Goal: Contribute content: Add original content to the website for others to see

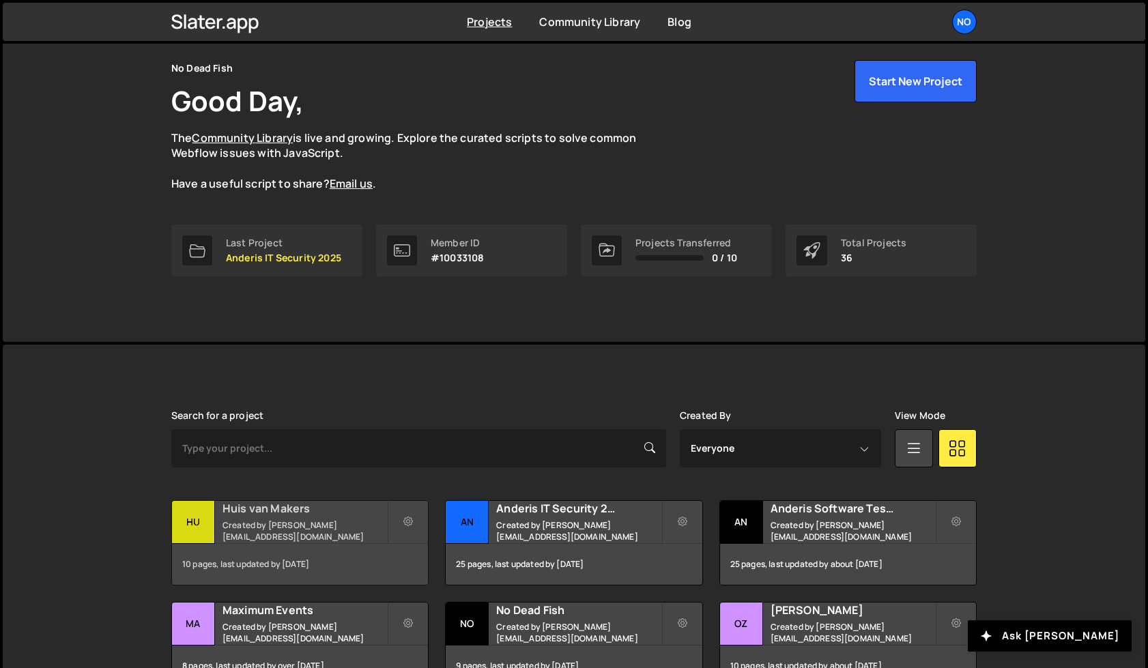
scroll to position [205, 0]
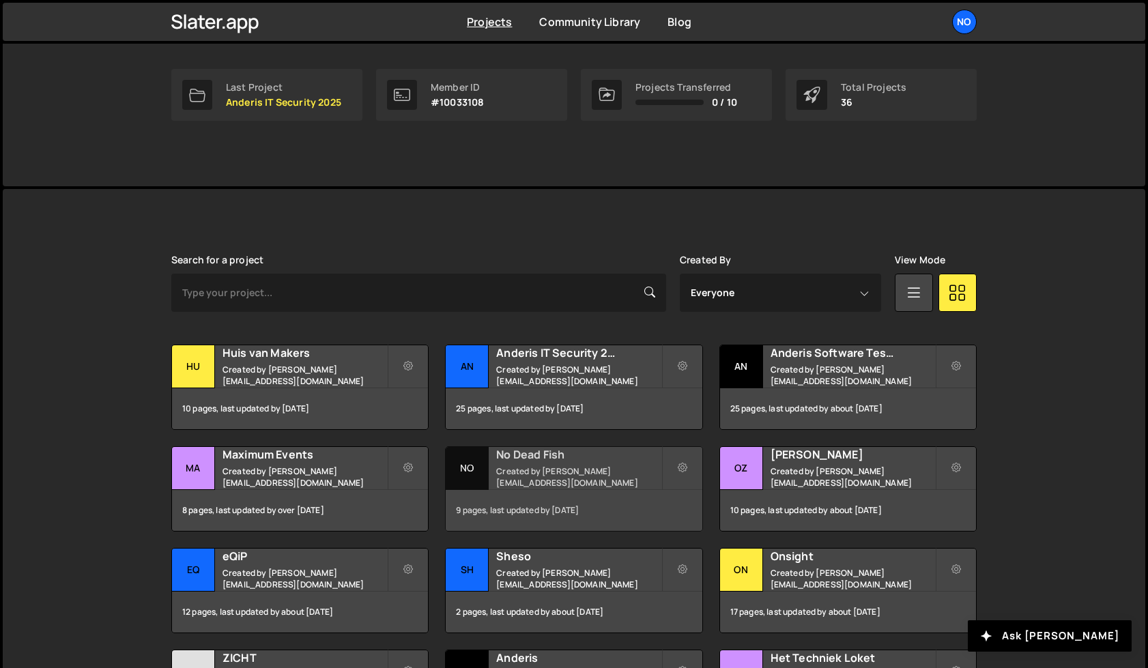
click at [582, 460] on h2 "No Dead Fish" at bounding box center [578, 454] width 165 height 15
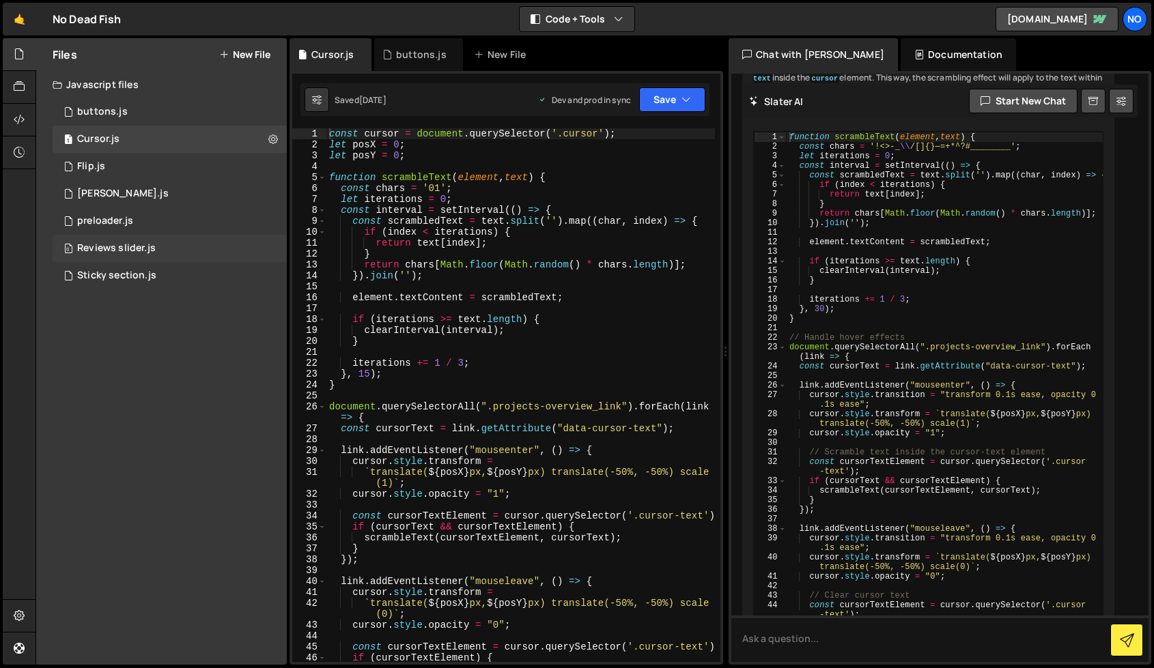
scroll to position [6884, 0]
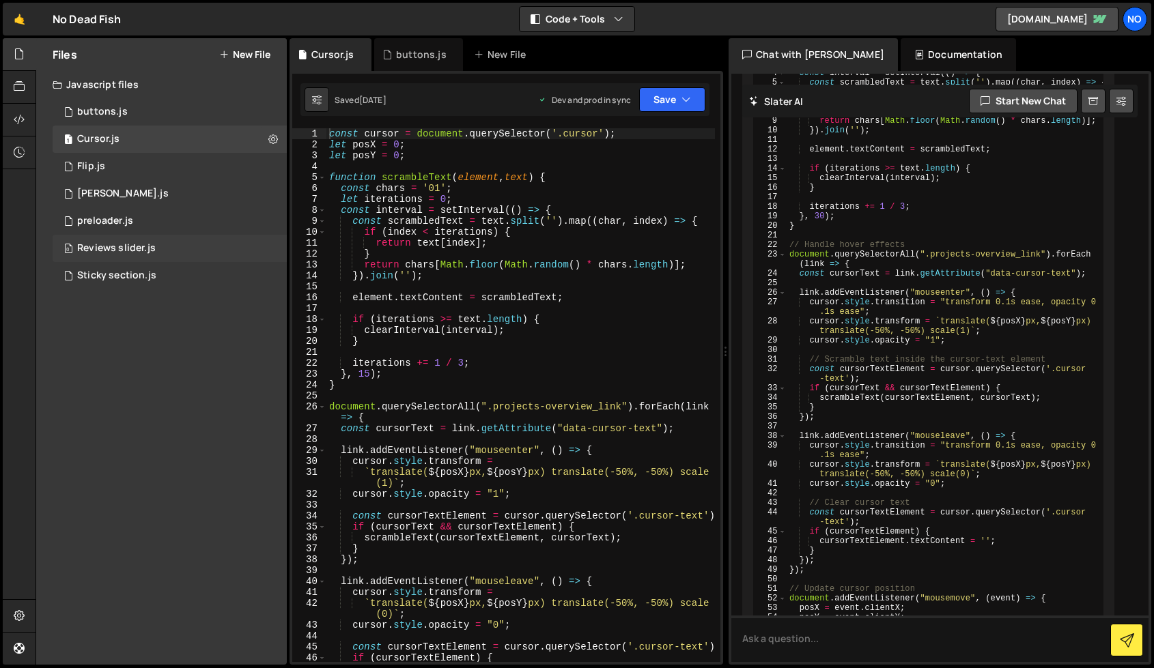
click at [160, 253] on div "0 Reviews slider.js 0" at bounding box center [170, 248] width 234 height 27
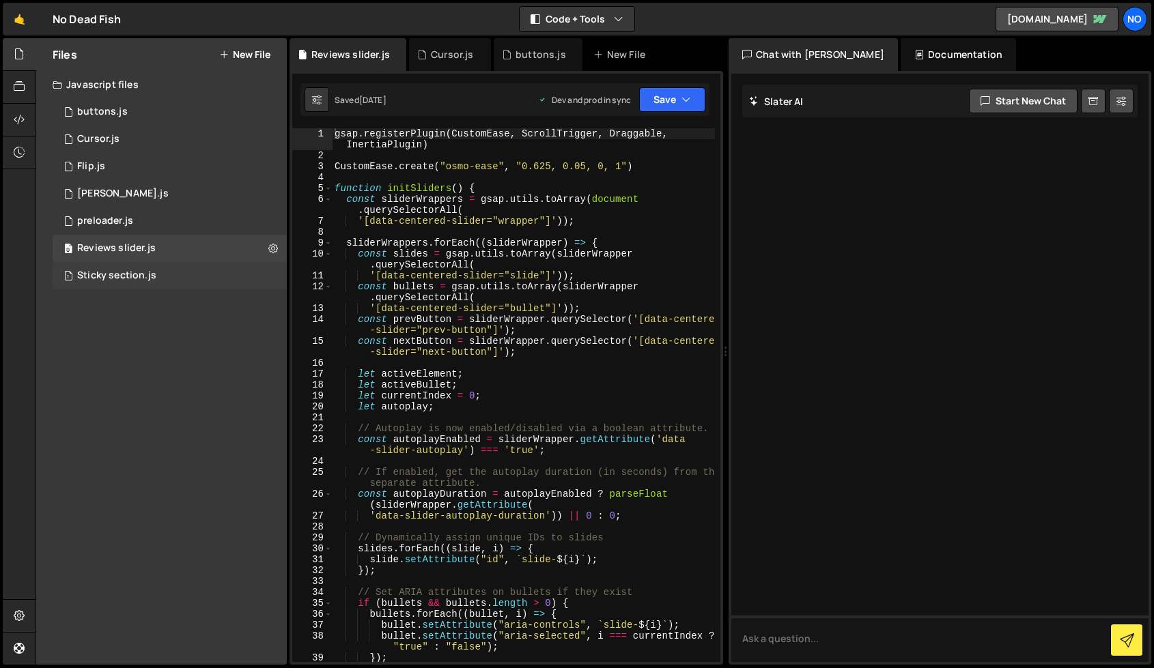
click at [152, 280] on div "Sticky section.js" at bounding box center [116, 276] width 79 height 12
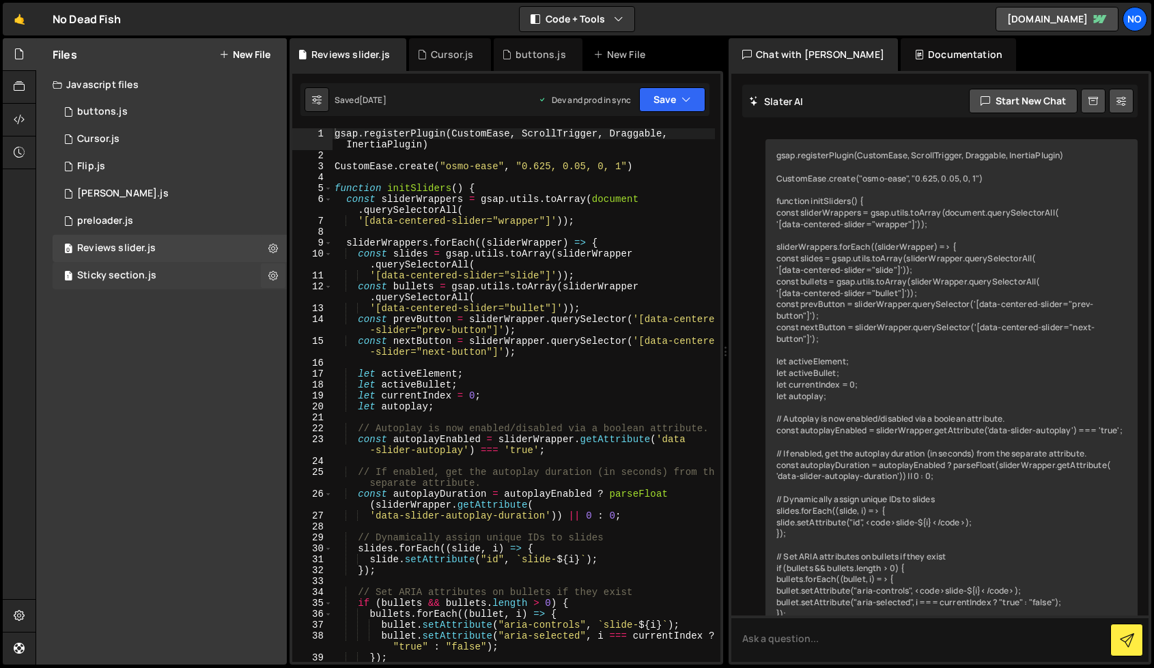
scroll to position [0, 0]
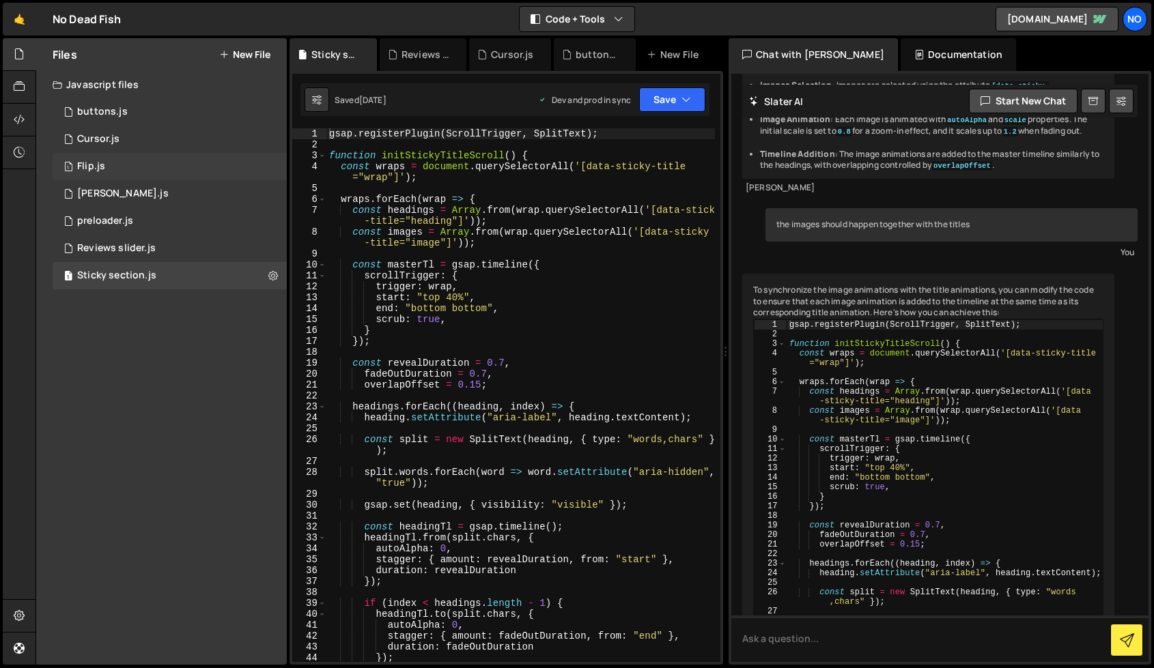
click at [144, 166] on div "1 Flip.js 0" at bounding box center [170, 166] width 234 height 27
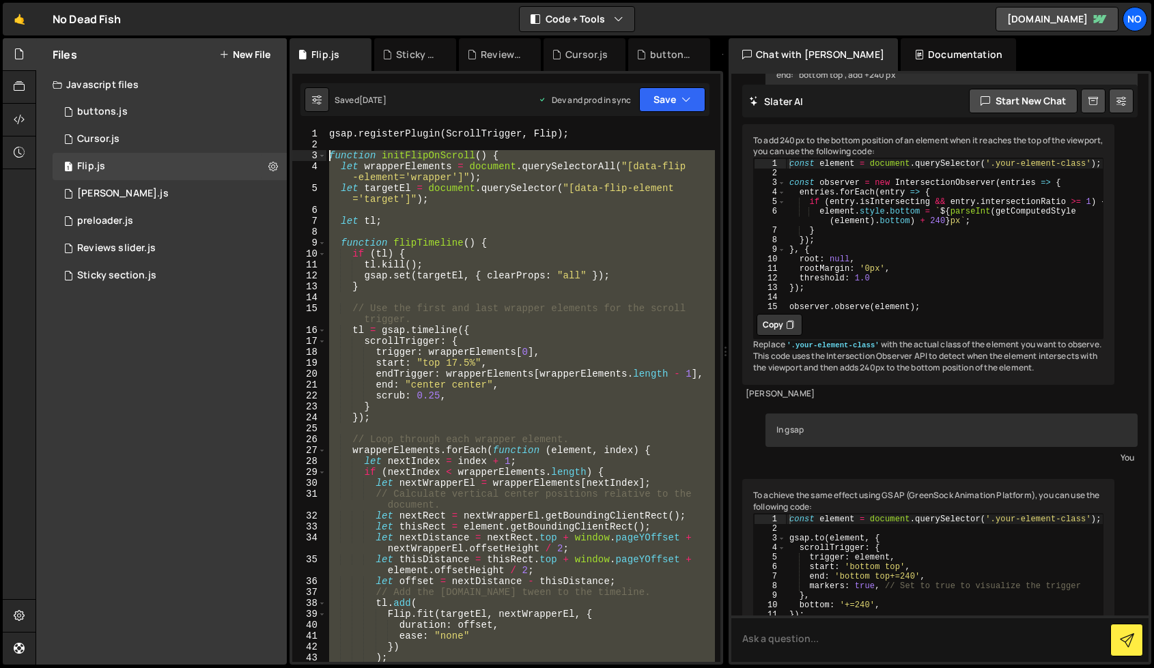
drag, startPoint x: 362, startPoint y: 581, endPoint x: 317, endPoint y: 150, distance: 433.1
click at [317, 150] on div "}); 1 2 3 4 5 6 7 8 9 10 11 12 13 14 15 16 17 18 19 20 21 22 23 24 25 26 27 28 …" at bounding box center [506, 395] width 428 height 534
click at [540, 265] on div "gsap . registerPlugin ( ScrollTrigger , Flip ) ; function initFlipOnScroll ( ) …" at bounding box center [520, 395] width 388 height 534
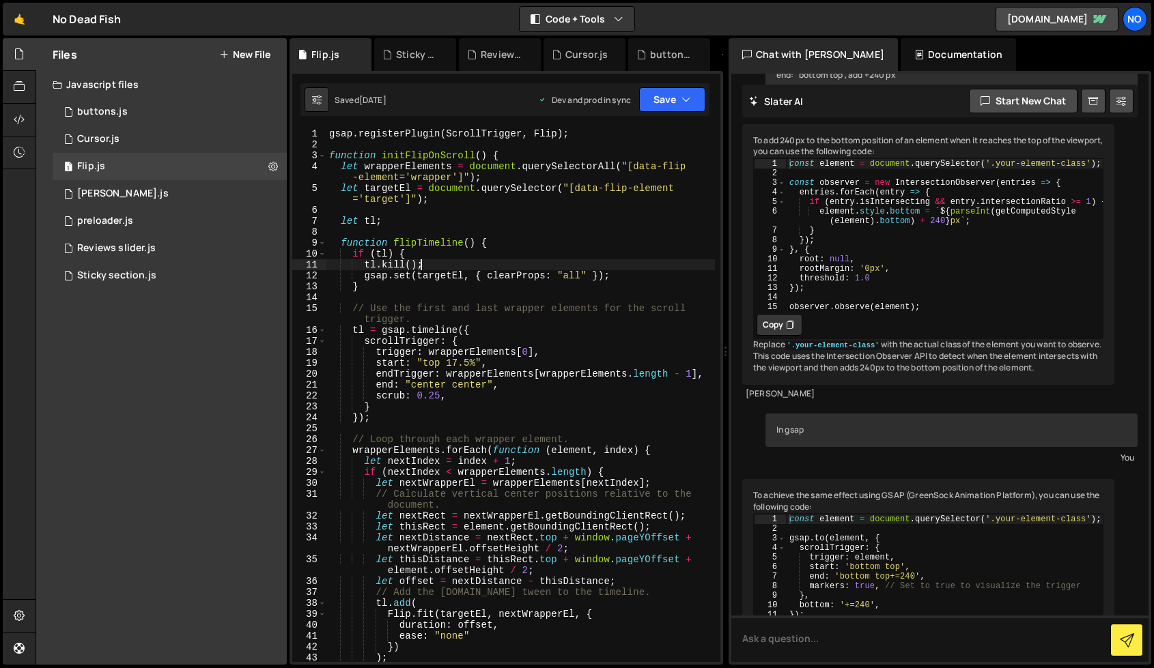
click at [548, 240] on div "gsap . registerPlugin ( ScrollTrigger , Flip ) ; function initFlipOnScroll ( ) …" at bounding box center [520, 406] width 388 height 556
type textarea "function flipTimeline() {"
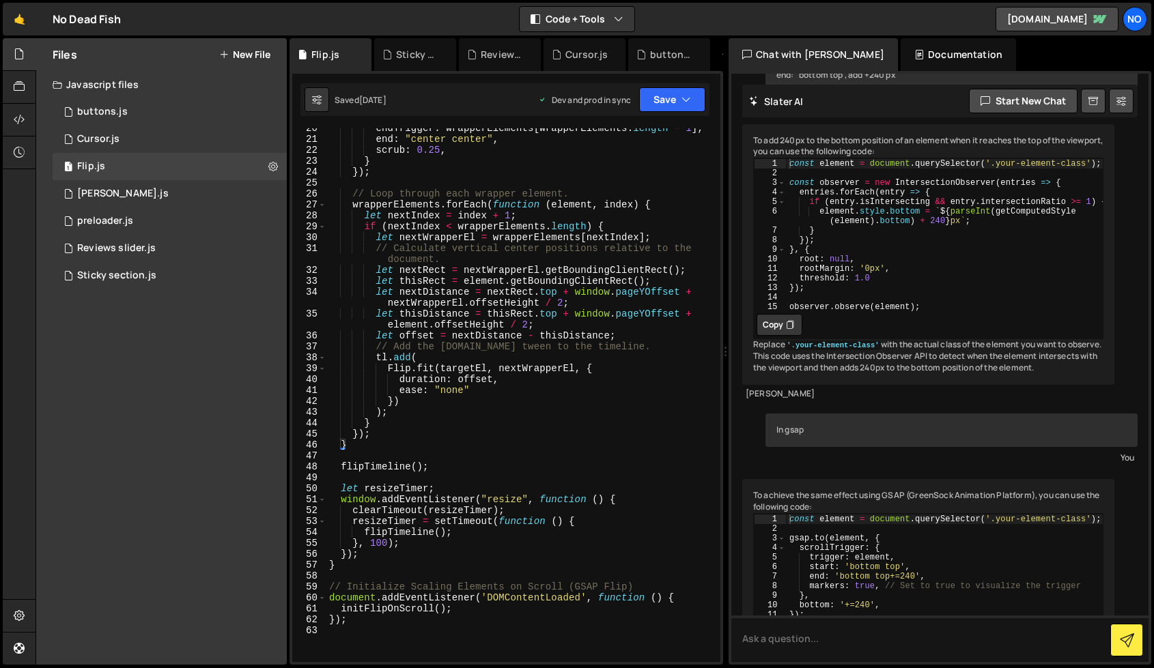
scroll to position [369, 0]
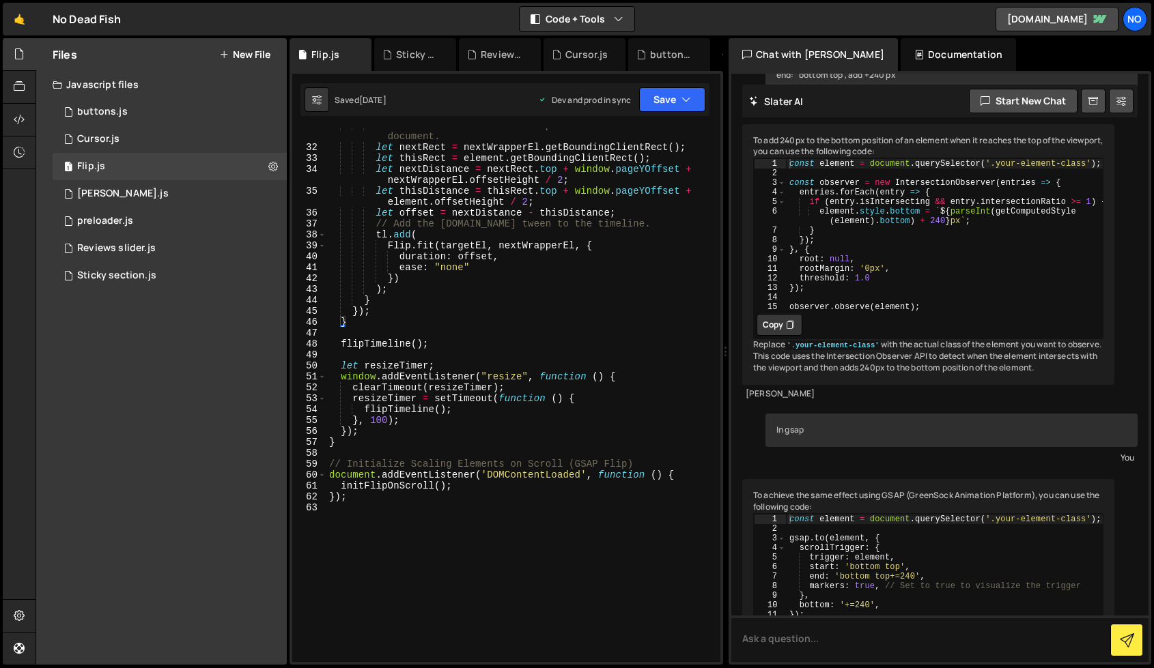
click at [478, 512] on div "// Calculate vertical center positions relative to the document. let nextRect =…" at bounding box center [520, 403] width 388 height 567
click at [844, 643] on textarea at bounding box center [939, 639] width 417 height 46
paste textarea "function initFlipOnScroll() { let wrapperElements = document.querySelectorAll("…"
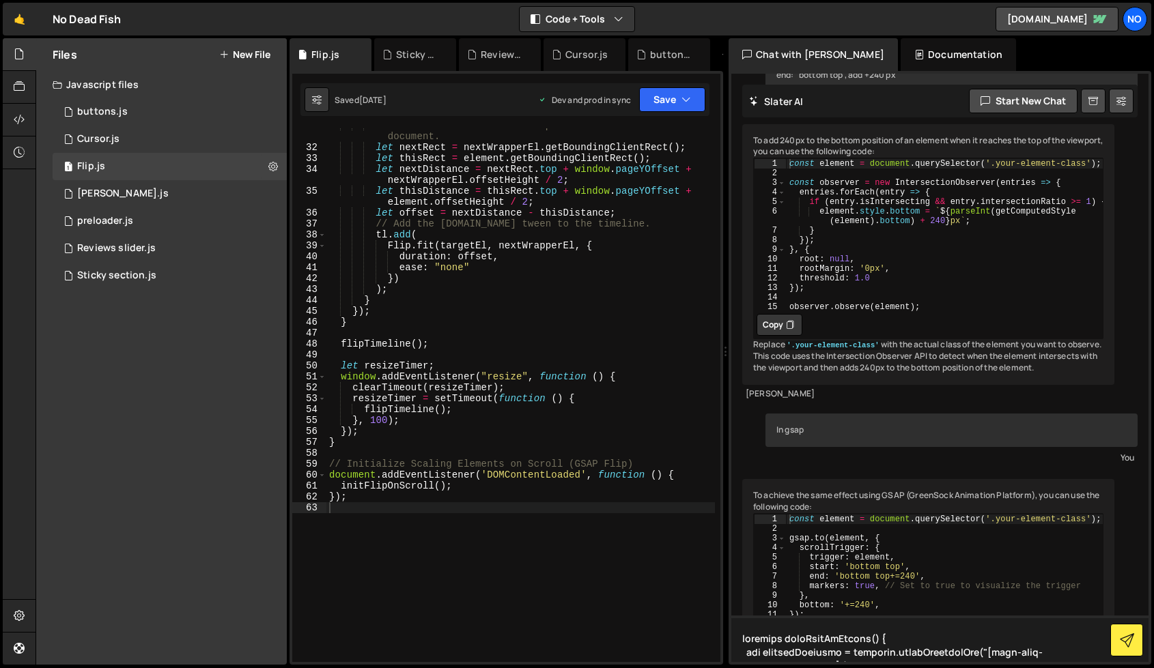
scroll to position [603, 0]
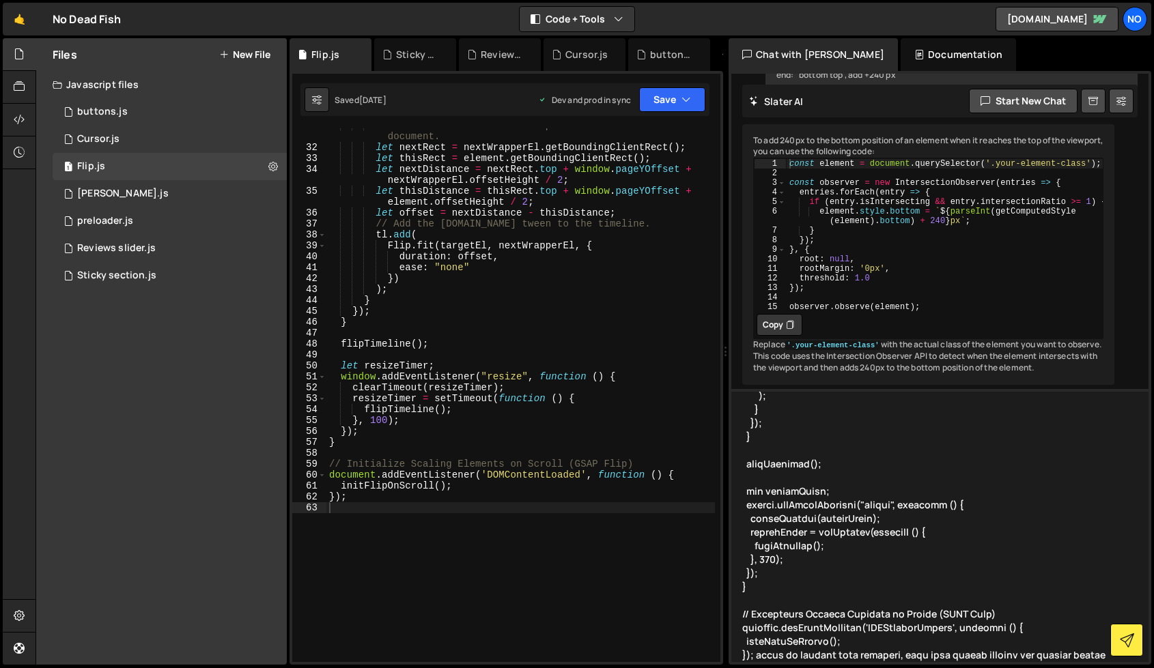
type textarea "function initFlipOnScroll() { let wrapperElements = document.querySelectorAll("…"
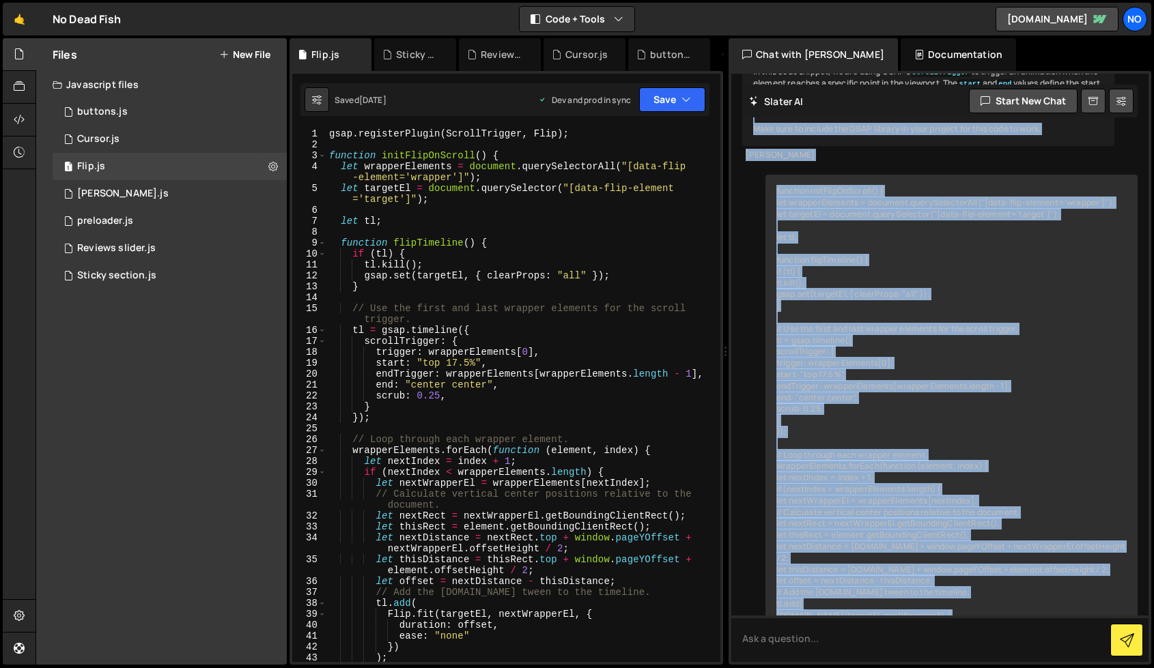
scroll to position [2237, 0]
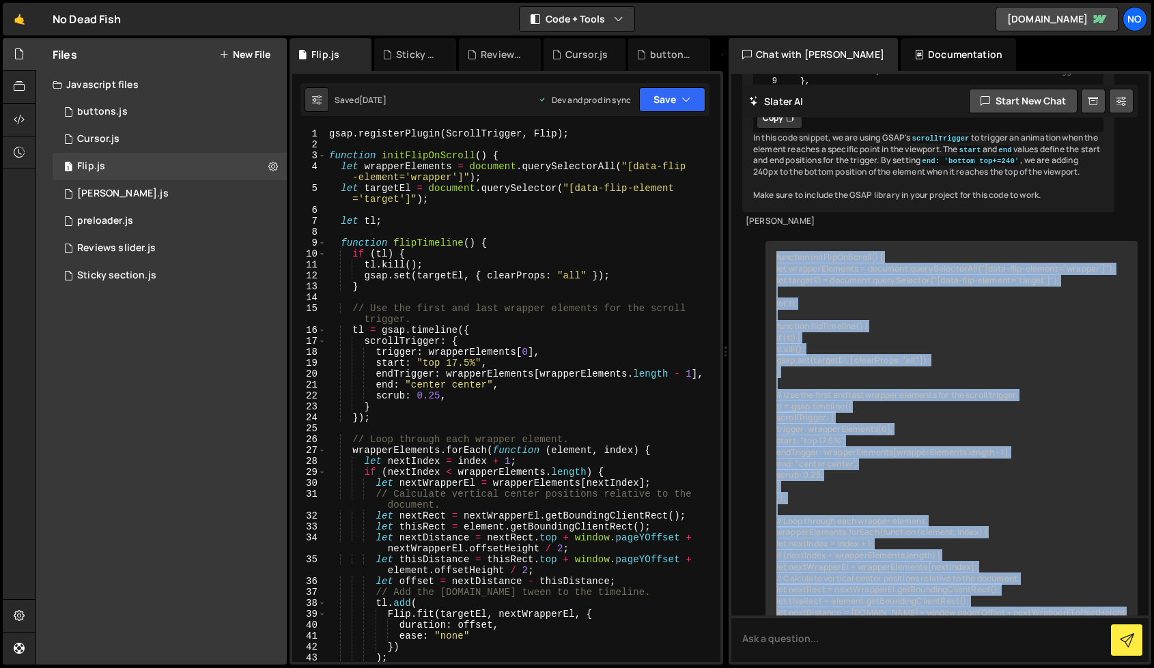
drag, startPoint x: 1096, startPoint y: 391, endPoint x: 774, endPoint y: 384, distance: 322.3
click at [774, 384] on div "function initFlipOnScroll() { let wrapperElements = document.querySelectorAll("…" at bounding box center [951, 602] width 372 height 722
copy div "function initFlipOnScroll() { let wrapperElements = document.querySelectorAll("…"
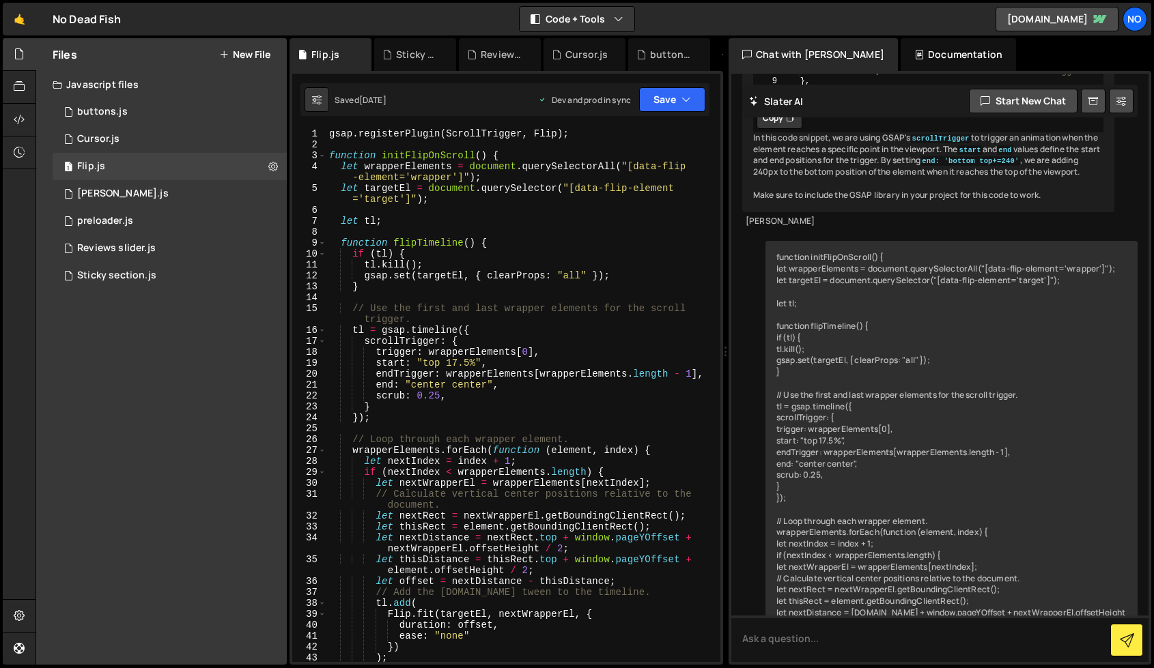
click at [167, 360] on div "Files New File Javascript files 1 buttons.js 0 1 Cursor.js 0 1 Flip.js 0 1 1 0 1" at bounding box center [161, 351] width 251 height 627
click at [246, 57] on button "New File" at bounding box center [244, 54] width 51 height 11
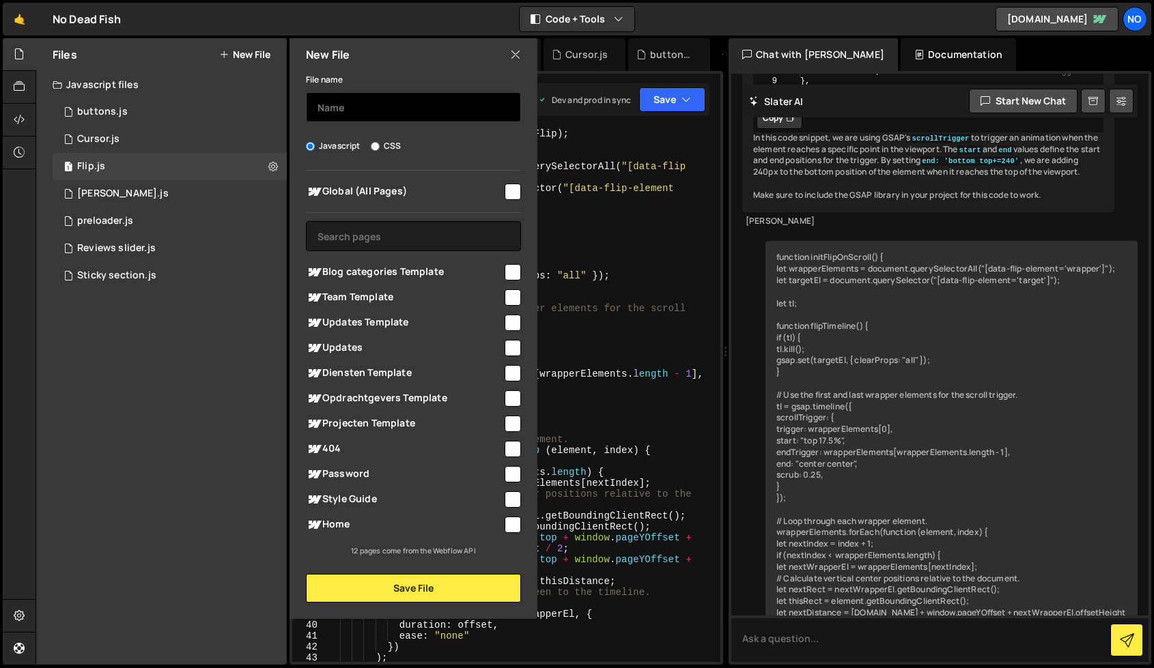
click at [414, 107] on input "text" at bounding box center [413, 107] width 215 height 30
type input "About flip"
click at [509, 527] on input "checkbox" at bounding box center [512, 525] width 16 height 16
checkbox input "true"
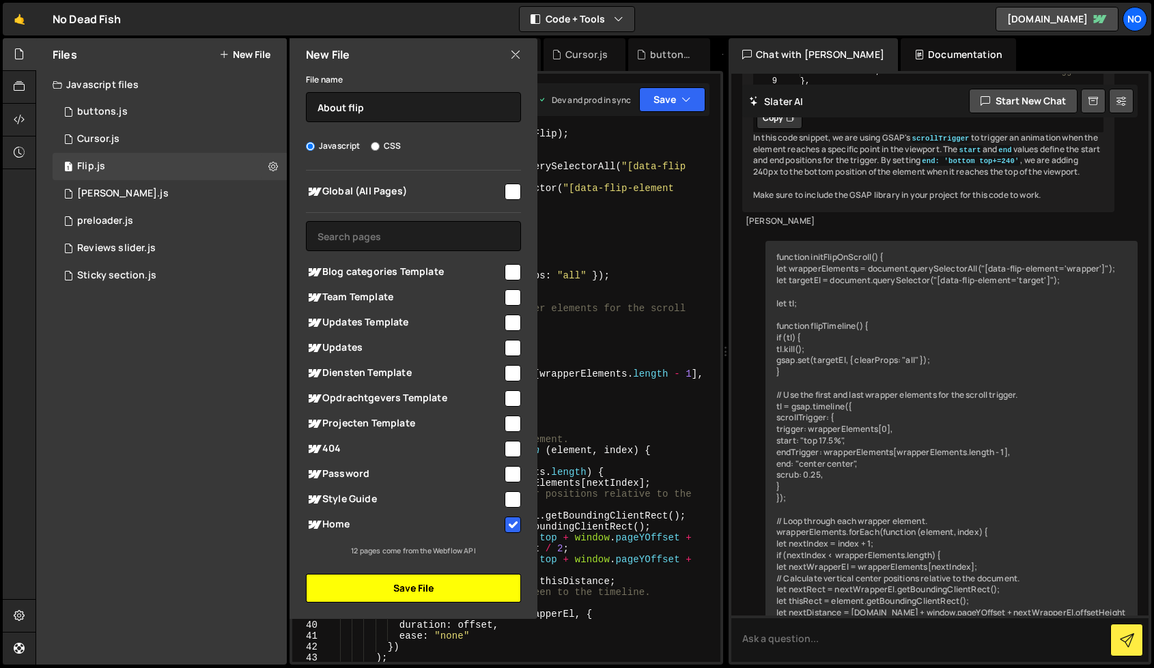
click at [486, 584] on button "Save File" at bounding box center [413, 588] width 215 height 29
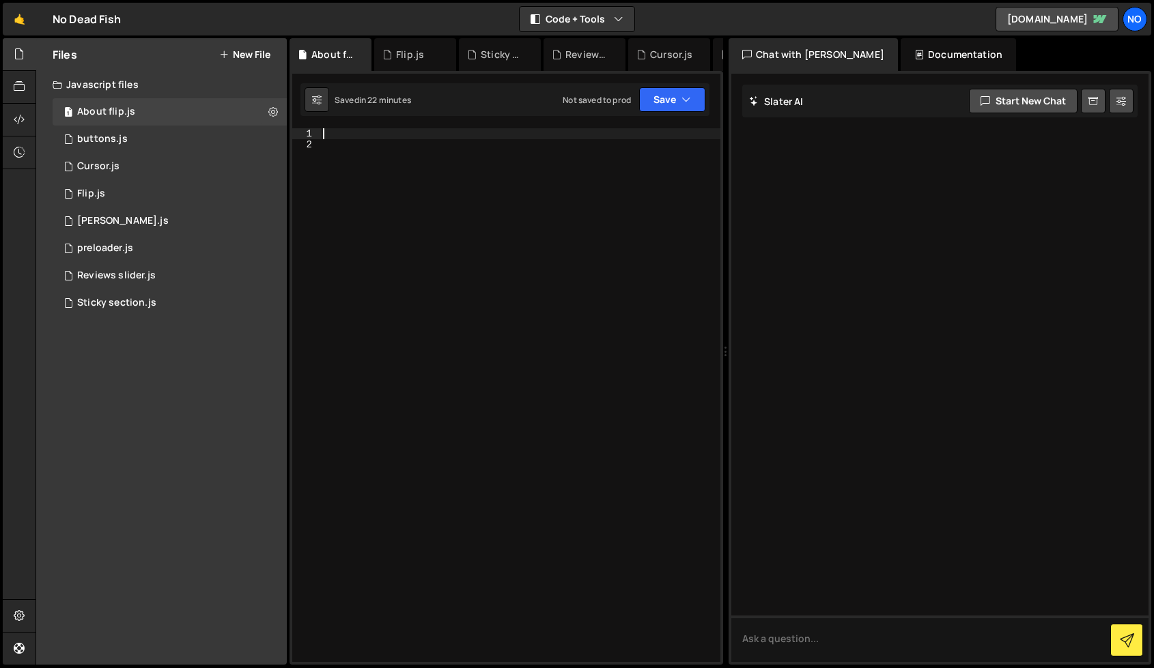
click at [388, 130] on div at bounding box center [520, 406] width 400 height 556
paste textarea "flipTimeline();"
type textarea "flipTimeline();"
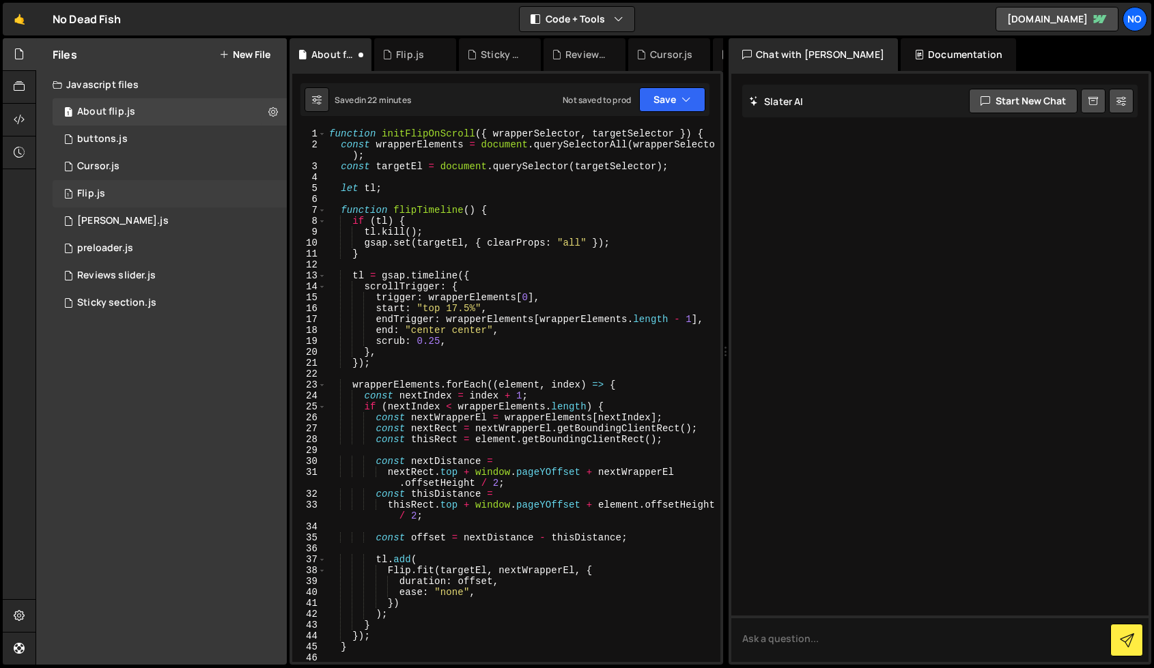
click at [145, 190] on div "1 Flip.js 0" at bounding box center [170, 193] width 234 height 27
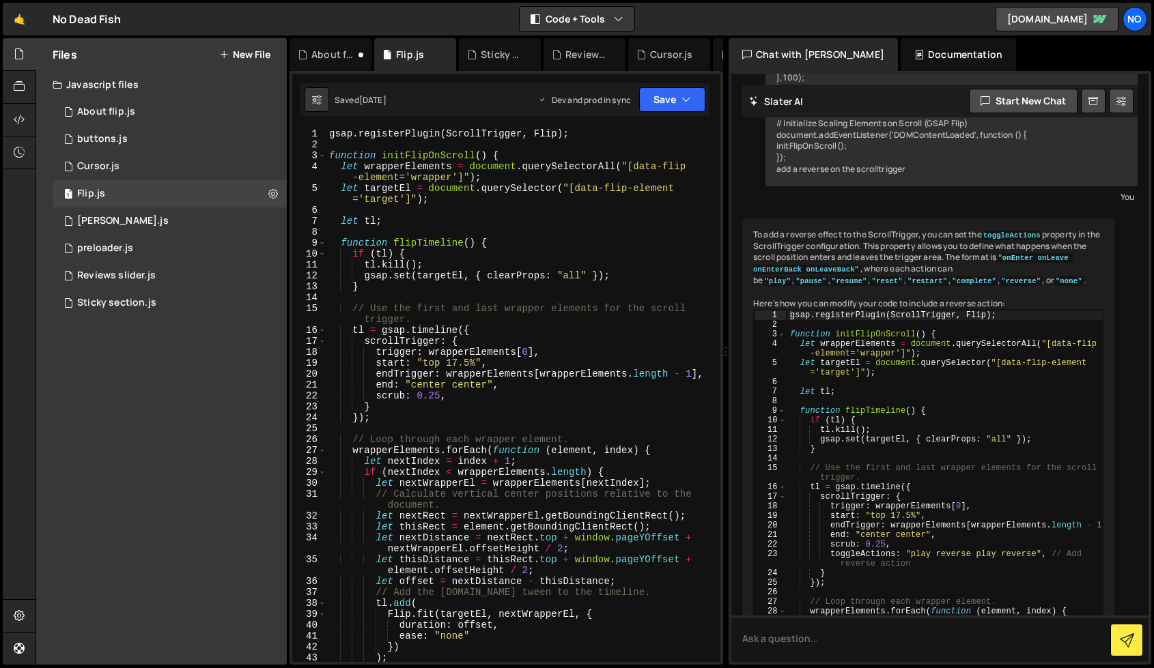
click at [507, 229] on div "gsap . registerPlugin ( ScrollTrigger , Flip ) ; function initFlipOnScroll ( ) …" at bounding box center [520, 406] width 388 height 556
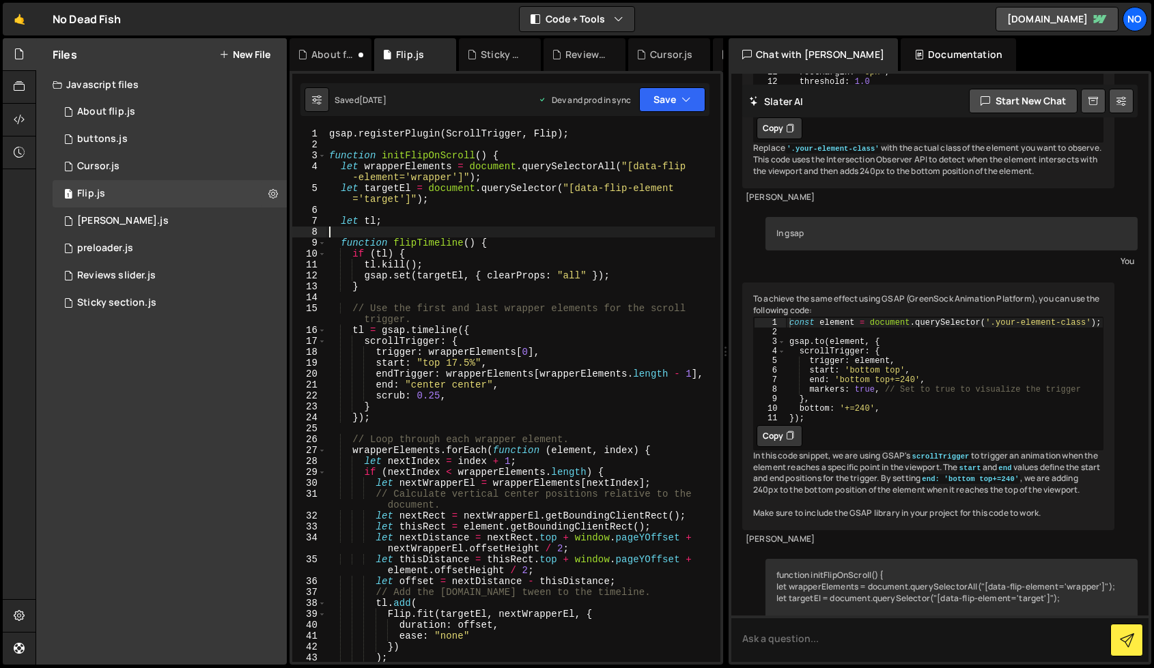
type textarea "});"
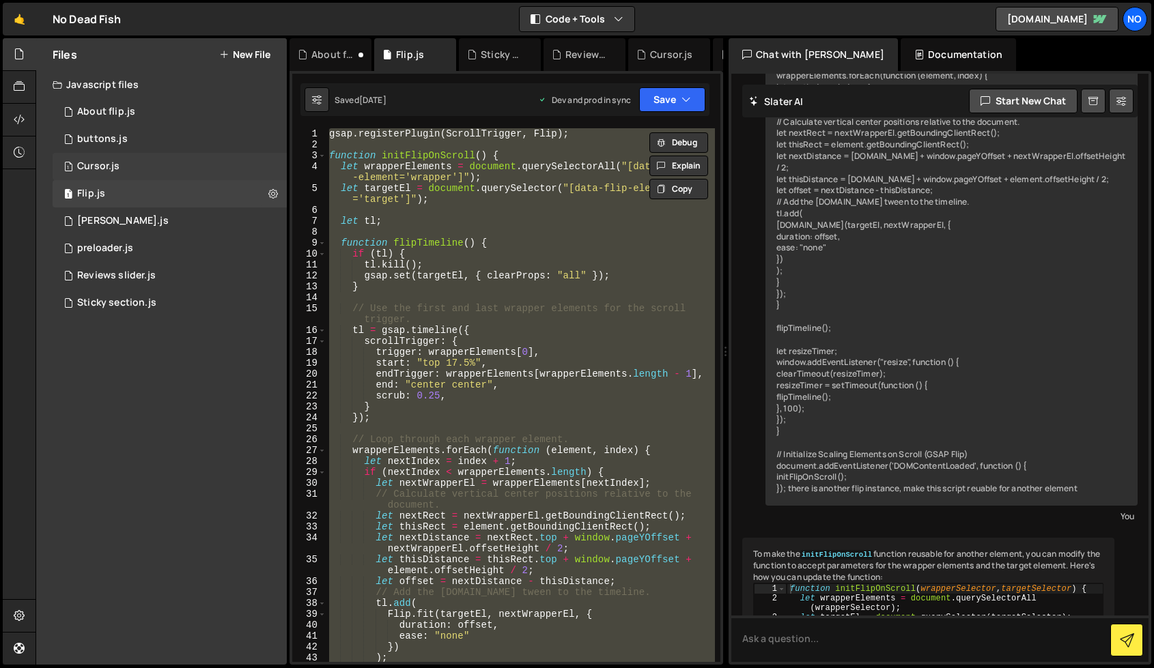
scroll to position [2694, 0]
click at [130, 121] on div "1 About flip.js 0" at bounding box center [170, 111] width 234 height 27
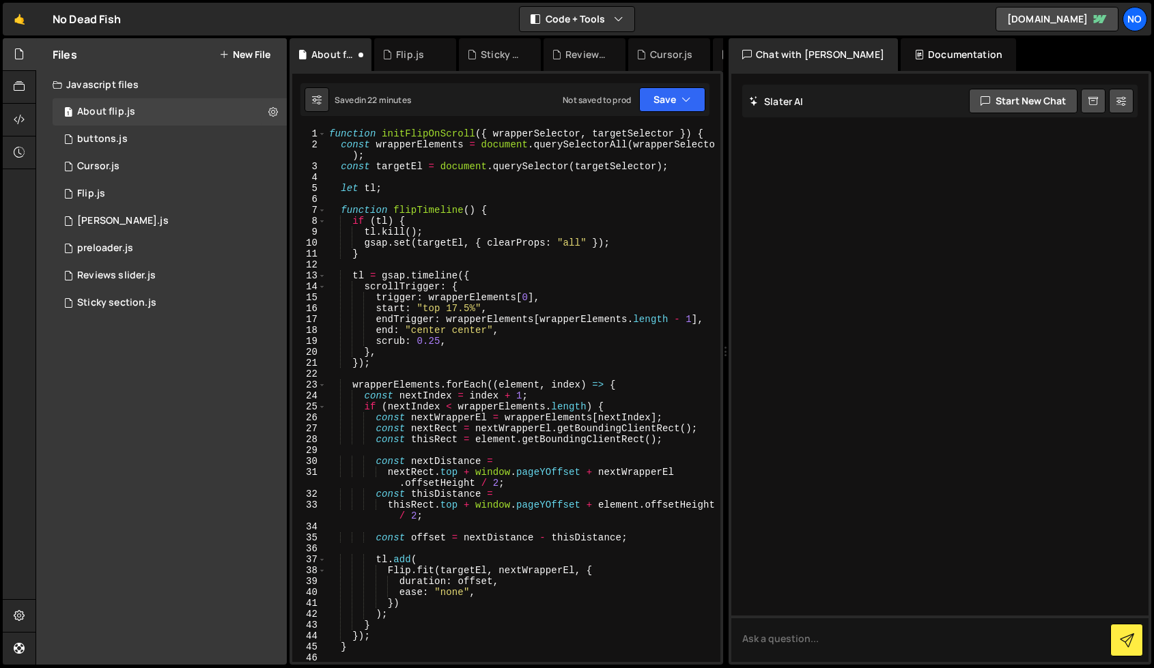
click at [507, 310] on div "function initFlipOnScroll ( { wrapperSelector , targetSelector }) { const wrapp…" at bounding box center [520, 406] width 388 height 556
type textarea "flipTimeline();"
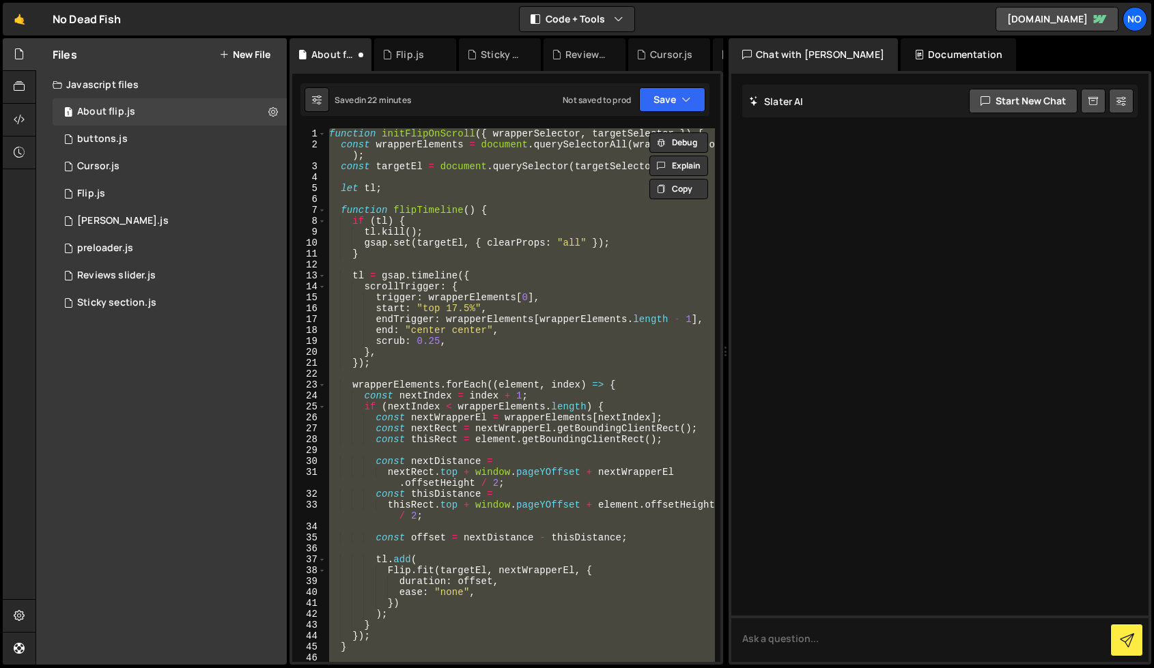
paste textarea
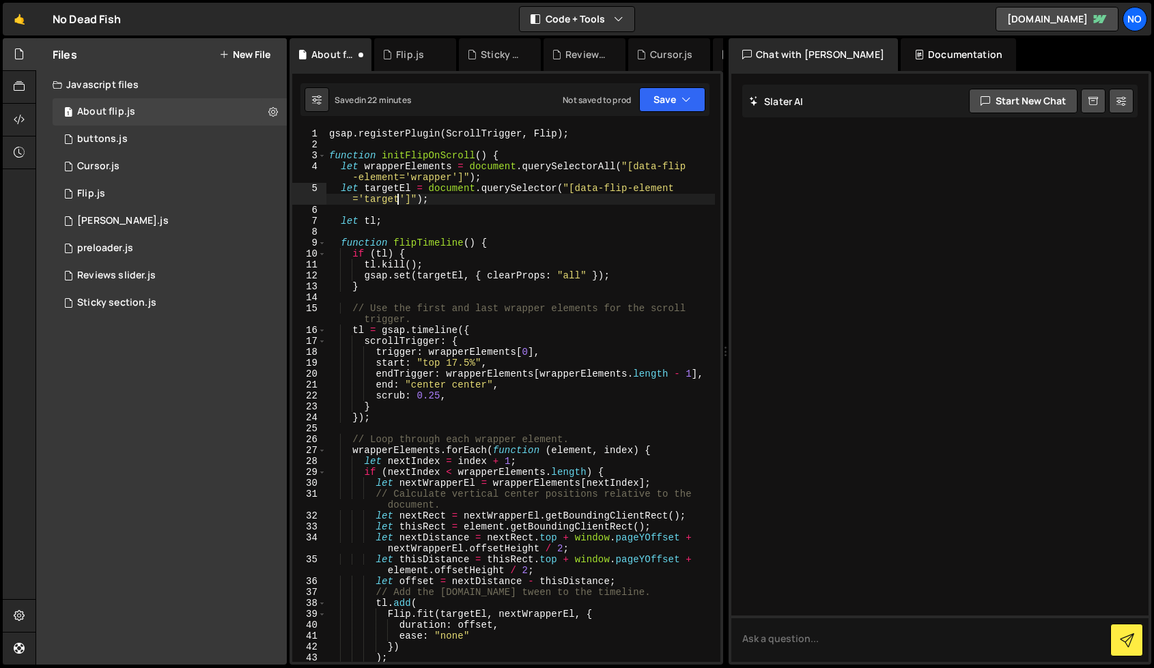
click at [396, 199] on div "gsap . registerPlugin ( ScrollTrigger , Flip ) ; function initFlipOnScroll ( ) …" at bounding box center [520, 406] width 388 height 556
click at [449, 180] on div "gsap . registerPlugin ( ScrollTrigger , Flip ) ; function initFlipOnScroll ( ) …" at bounding box center [520, 406] width 388 height 556
type textarea "let wrapperElements = document.querySelectorAll("[data-flip-element='wrapper-1'…"
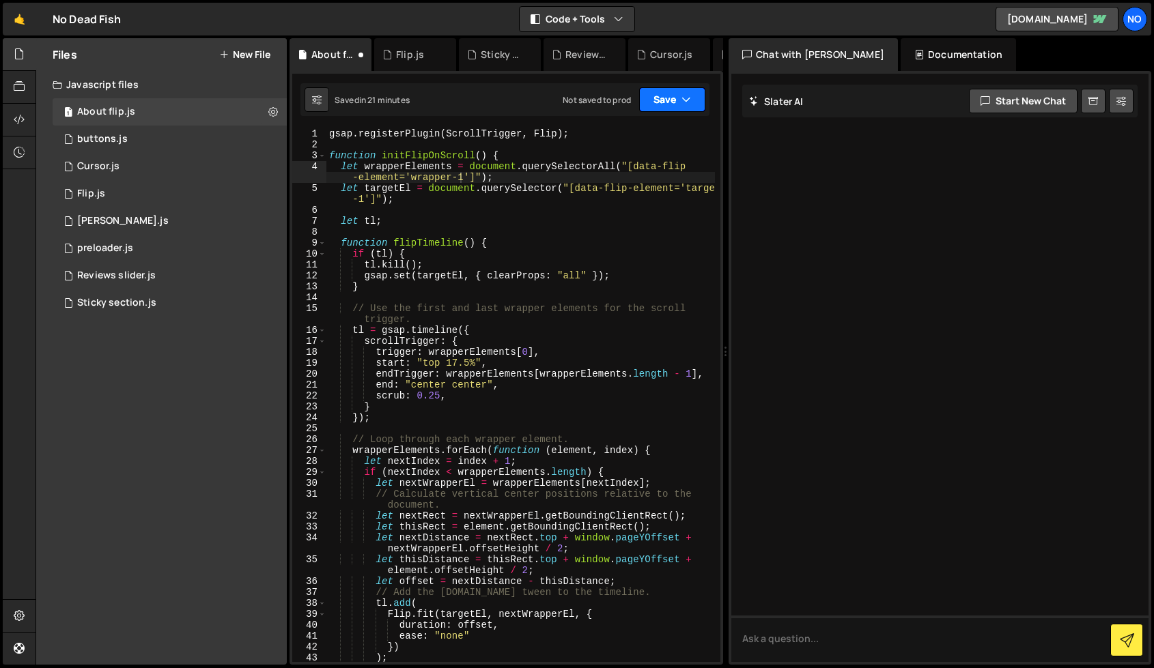
click at [670, 111] on button "Save" at bounding box center [672, 99] width 66 height 25
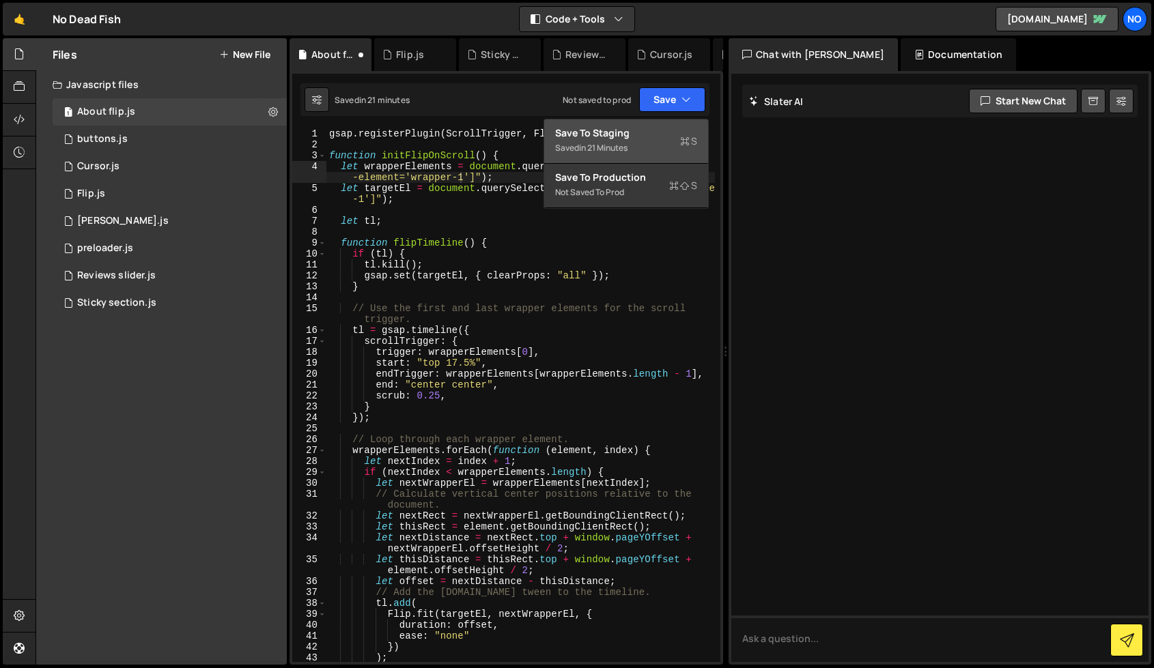
click at [665, 137] on div "Save to Staging S" at bounding box center [626, 133] width 142 height 14
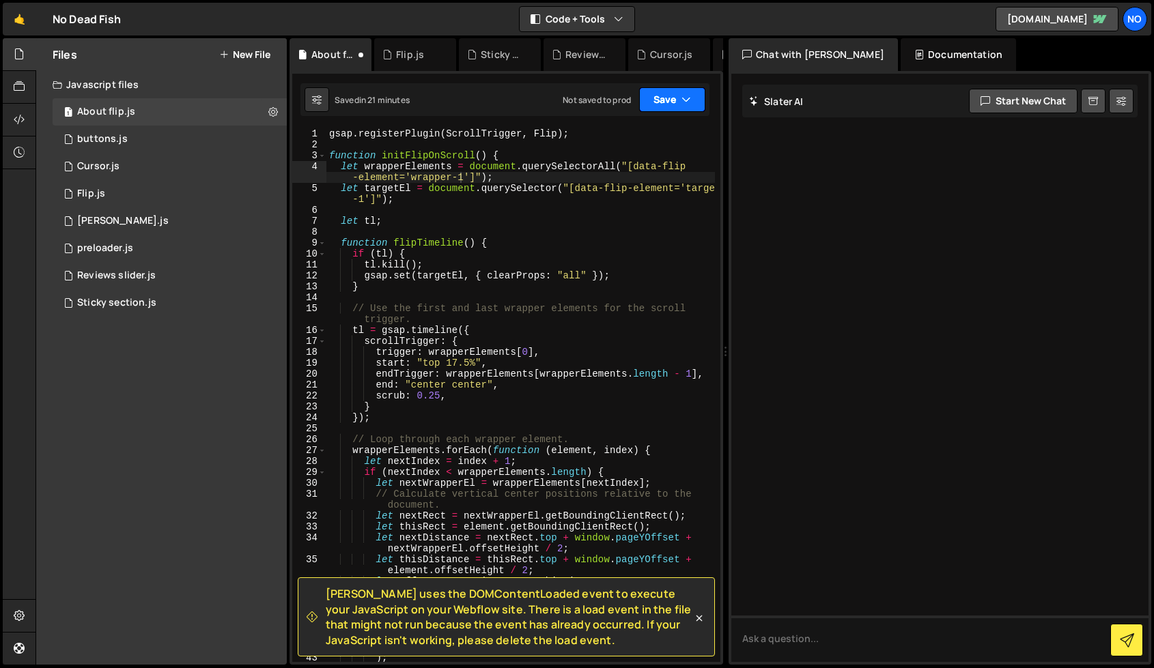
click at [666, 111] on button "Save" at bounding box center [672, 99] width 66 height 25
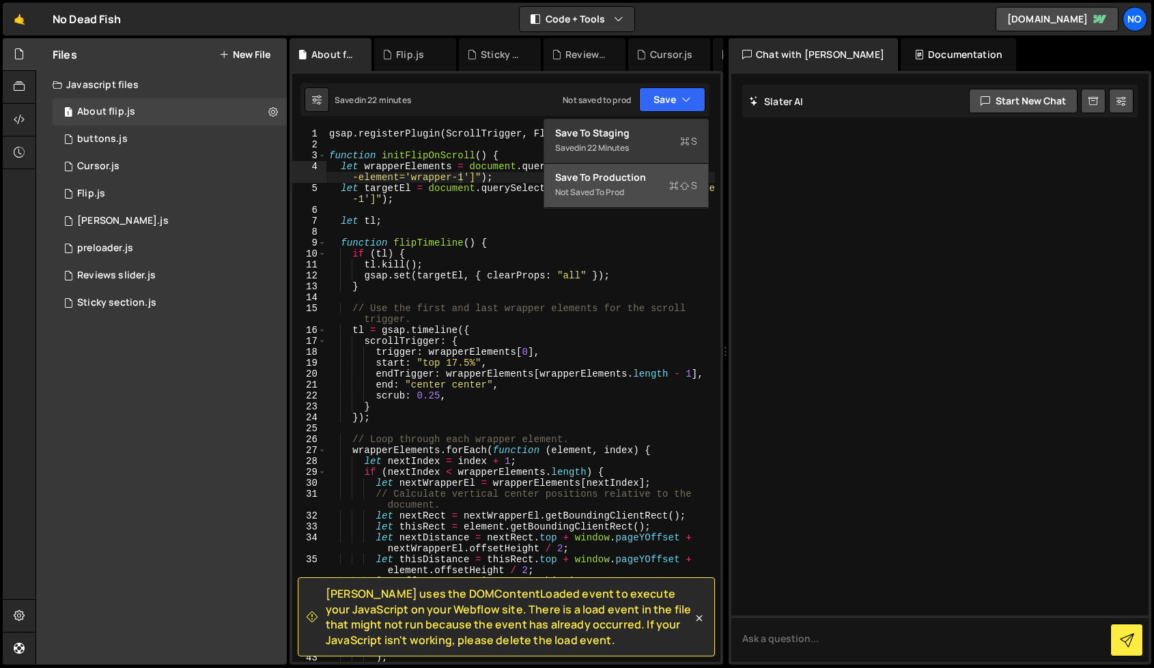
click at [657, 164] on button "Save to Production S Not saved to prod" at bounding box center [626, 186] width 164 height 44
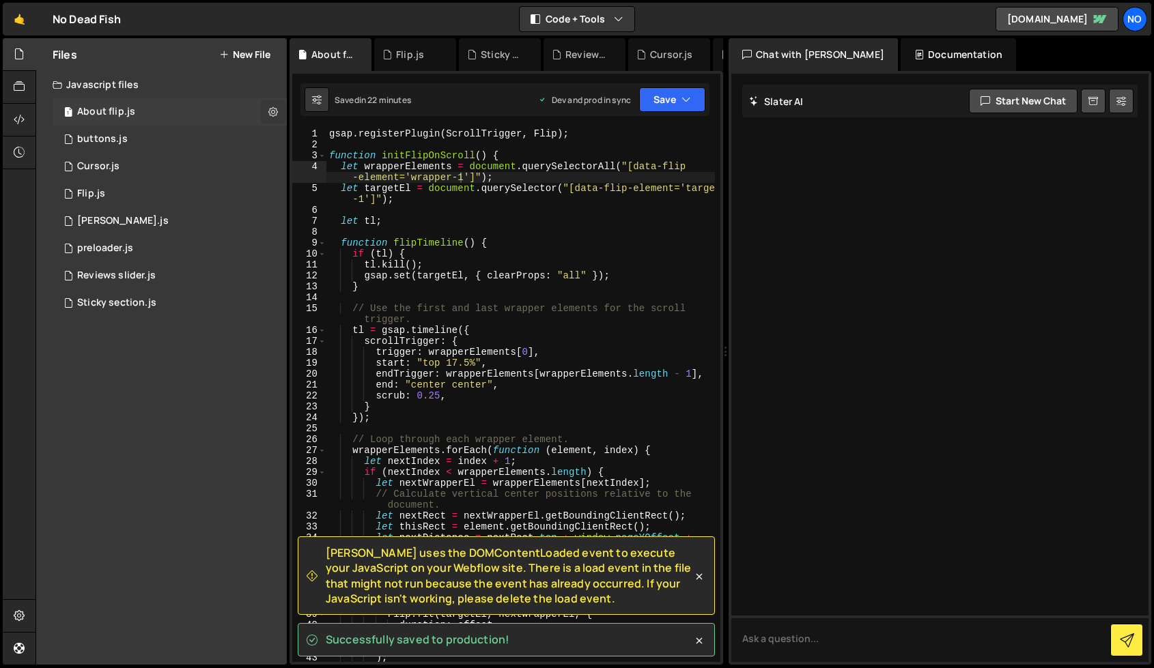
click at [273, 112] on icon at bounding box center [273, 111] width 10 height 13
type input "About flip"
radio input "true"
checkbox input "true"
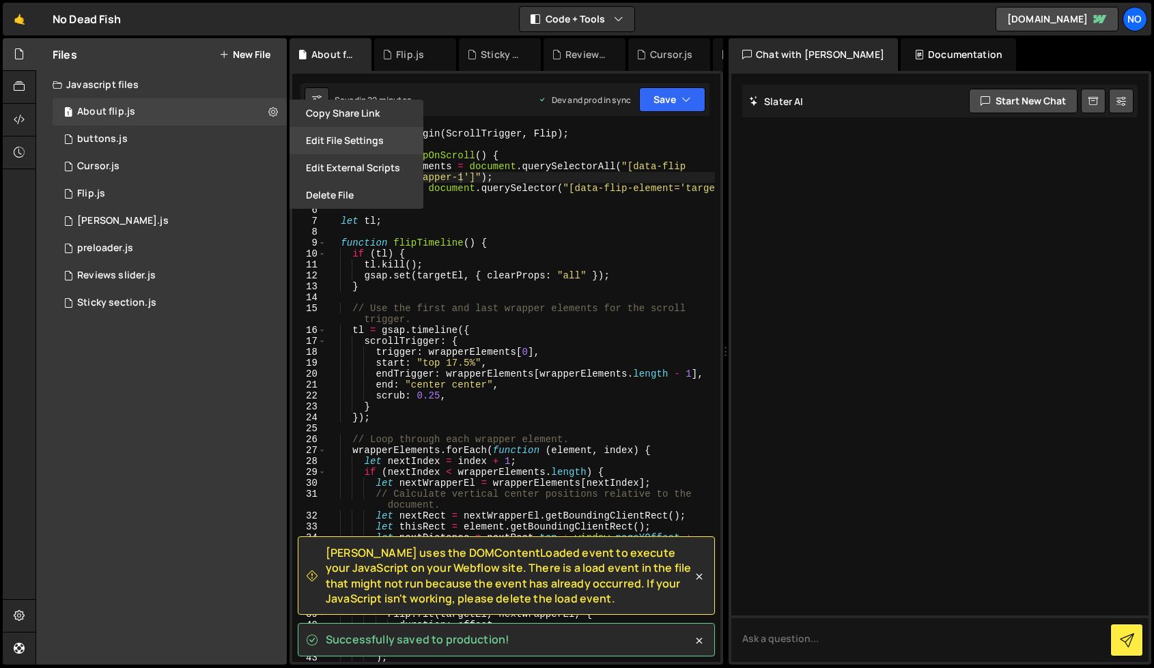
click at [345, 142] on button "Edit File Settings" at bounding box center [356, 140] width 134 height 27
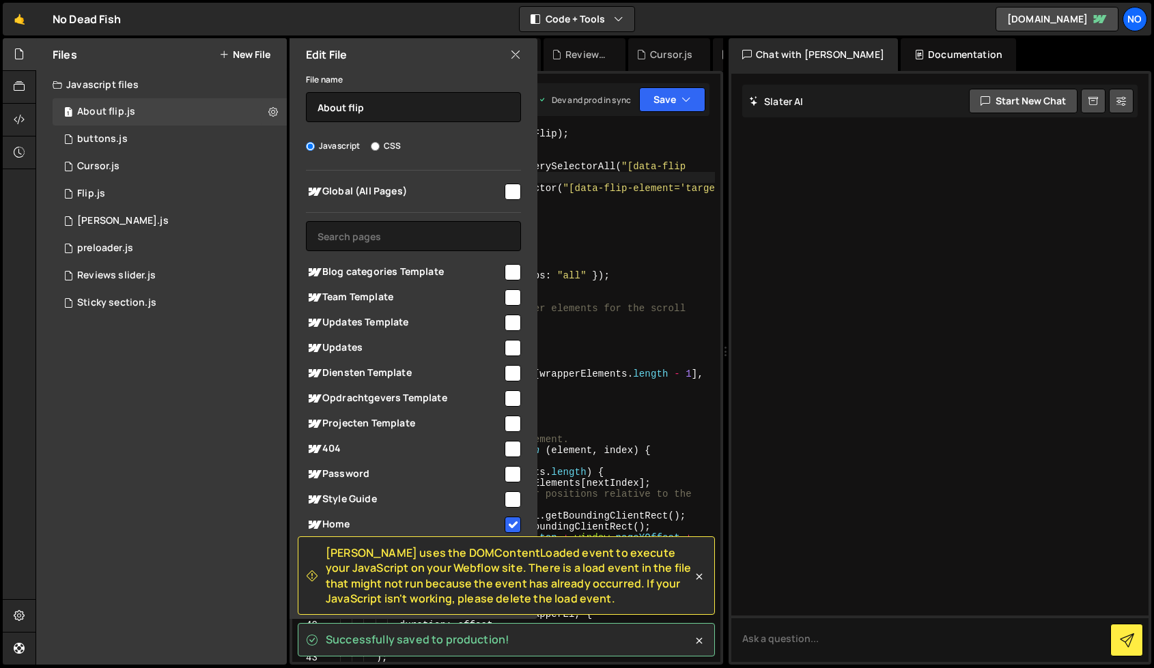
click at [515, 56] on icon at bounding box center [515, 54] width 11 height 15
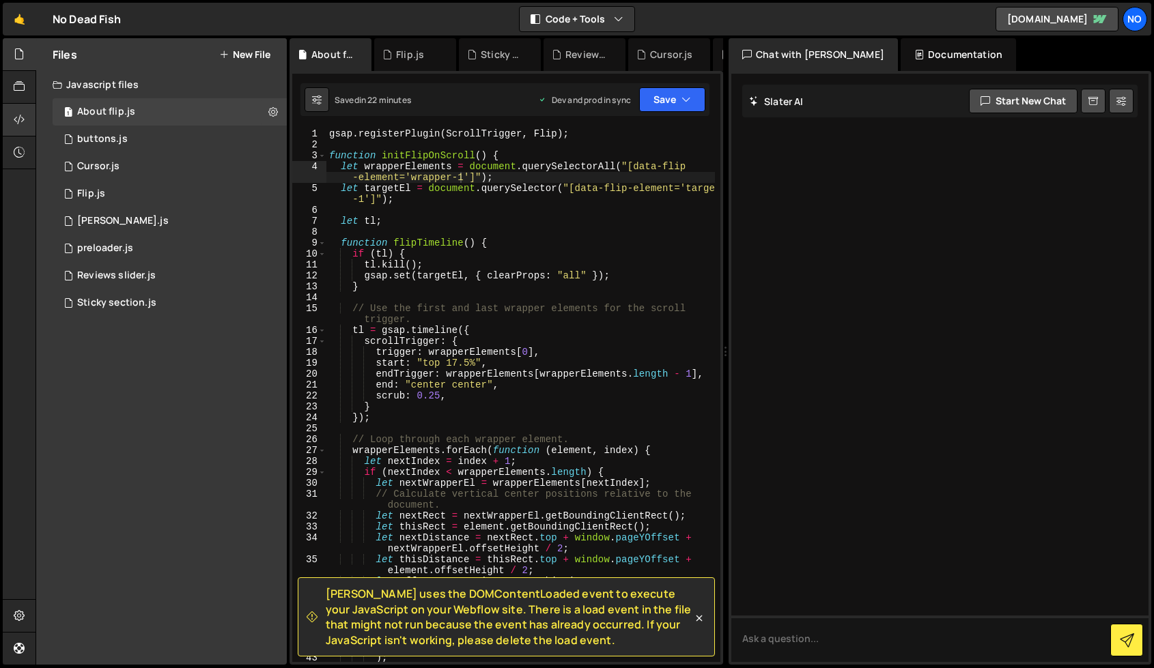
click at [12, 119] on div at bounding box center [19, 120] width 33 height 33
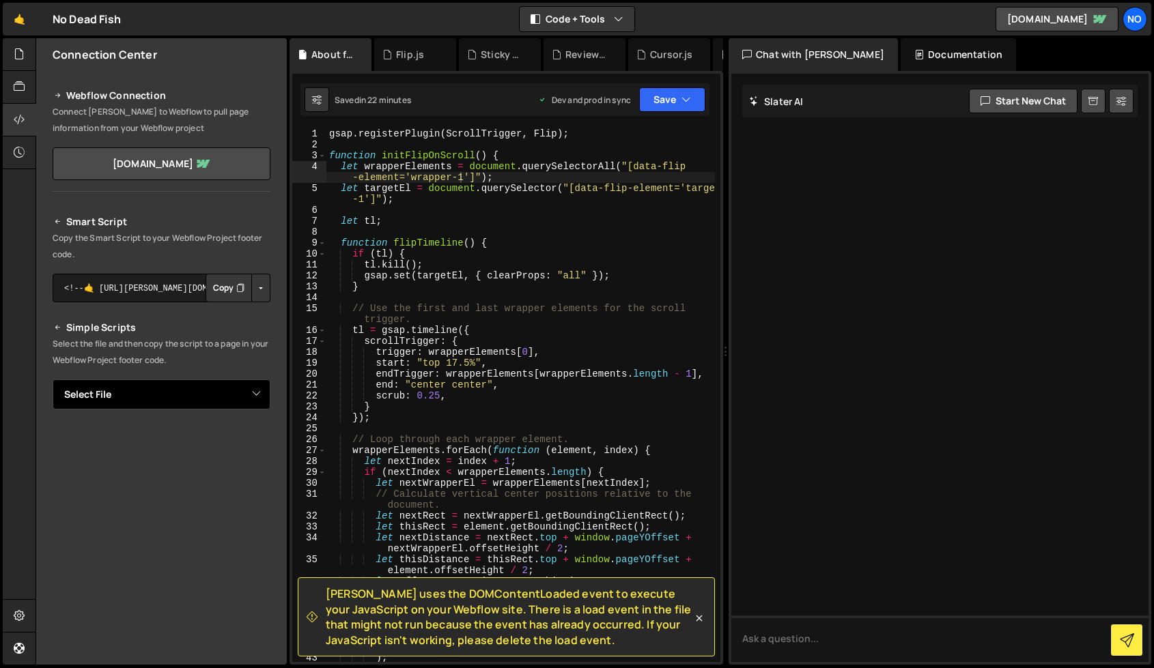
click at [236, 396] on select "Select File buttons.js Cursor.js Flip.[PERSON_NAME].js preloader.js Reviews sli…" at bounding box center [162, 395] width 218 height 30
select select "46397"
click at [53, 380] on select "Select File buttons.js Cursor.js Flip.[PERSON_NAME].js preloader.js Reviews sli…" at bounding box center [162, 395] width 218 height 30
click at [251, 436] on button "Button group with nested dropdown" at bounding box center [260, 441] width 19 height 29
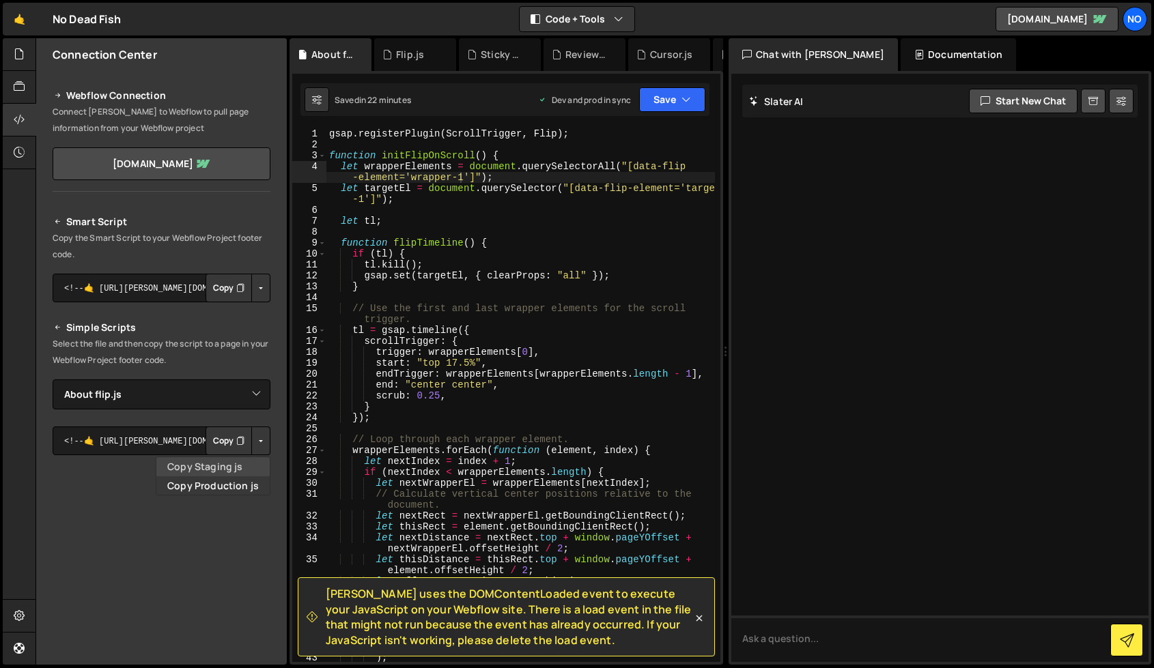
click at [225, 461] on link "Copy Staging js" at bounding box center [212, 466] width 113 height 19
click at [259, 445] on button "Button group with nested dropdown" at bounding box center [260, 441] width 19 height 29
click at [220, 489] on link "Copy Production js" at bounding box center [212, 485] width 113 height 19
click at [643, 166] on div "gsap . registerPlugin ( ScrollTrigger , Flip ) ; function initFlipOnScroll ( ) …" at bounding box center [520, 406] width 388 height 556
drag, startPoint x: 629, startPoint y: 165, endPoint x: 645, endPoint y: 169, distance: 16.9
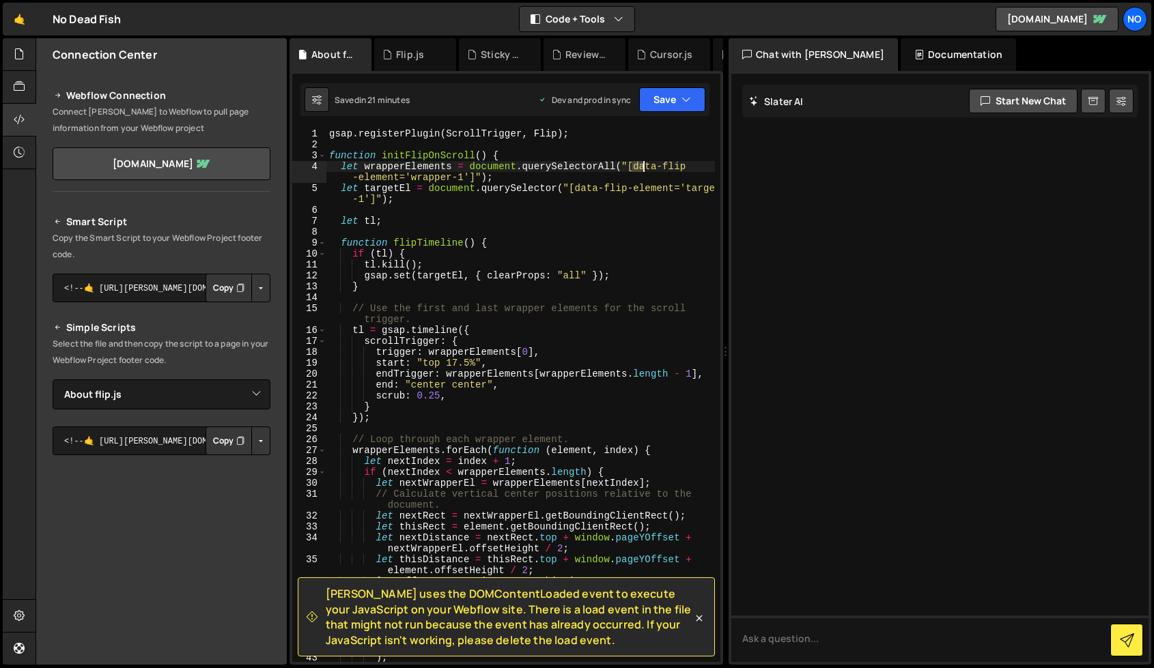
click at [645, 169] on div "gsap . registerPlugin ( ScrollTrigger , Flip ) ; function initFlipOnScroll ( ) …" at bounding box center [520, 406] width 388 height 556
click at [626, 167] on div "gsap . registerPlugin ( ScrollTrigger , Flip ) ; function initFlipOnScroll ( ) …" at bounding box center [520, 406] width 388 height 556
drag, startPoint x: 624, startPoint y: 167, endPoint x: 397, endPoint y: 177, distance: 226.9
click at [397, 177] on div "gsap . registerPlugin ( ScrollTrigger , Flip ) ; function initFlipOnScroll ( ) …" at bounding box center [520, 406] width 388 height 556
click at [558, 303] on div "gsap . registerPlugin ( ScrollTrigger , Flip ) ; function initFlipOnScroll ( ) …" at bounding box center [520, 406] width 388 height 556
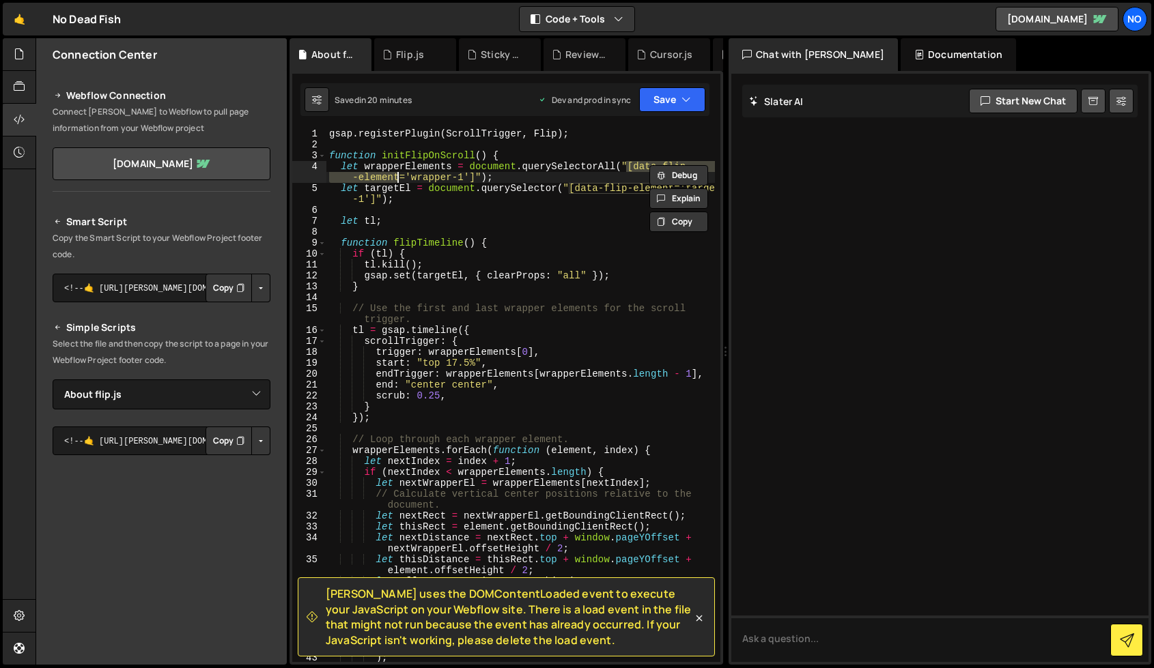
scroll to position [0, 27]
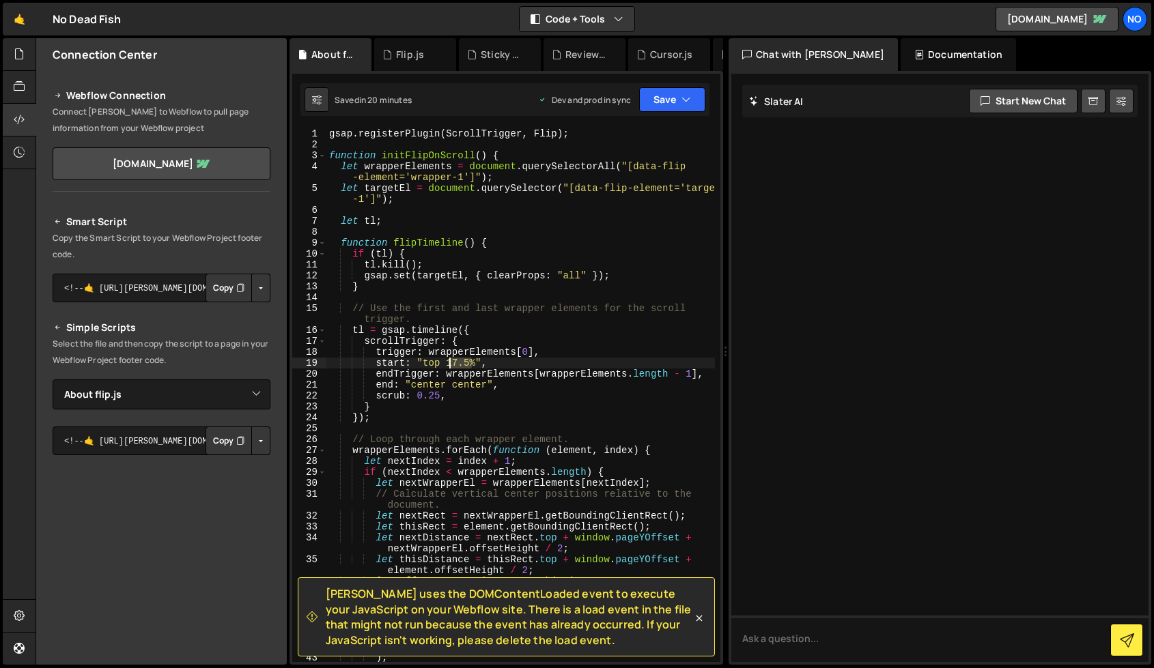
drag, startPoint x: 472, startPoint y: 365, endPoint x: 446, endPoint y: 366, distance: 25.3
click at [446, 366] on div "gsap . registerPlugin ( ScrollTrigger , Flip ) ; function initFlipOnScroll ( ) …" at bounding box center [520, 406] width 388 height 556
type textarea "start: "top top","
drag, startPoint x: 654, startPoint y: 100, endPoint x: 644, endPoint y: 110, distance: 13.5
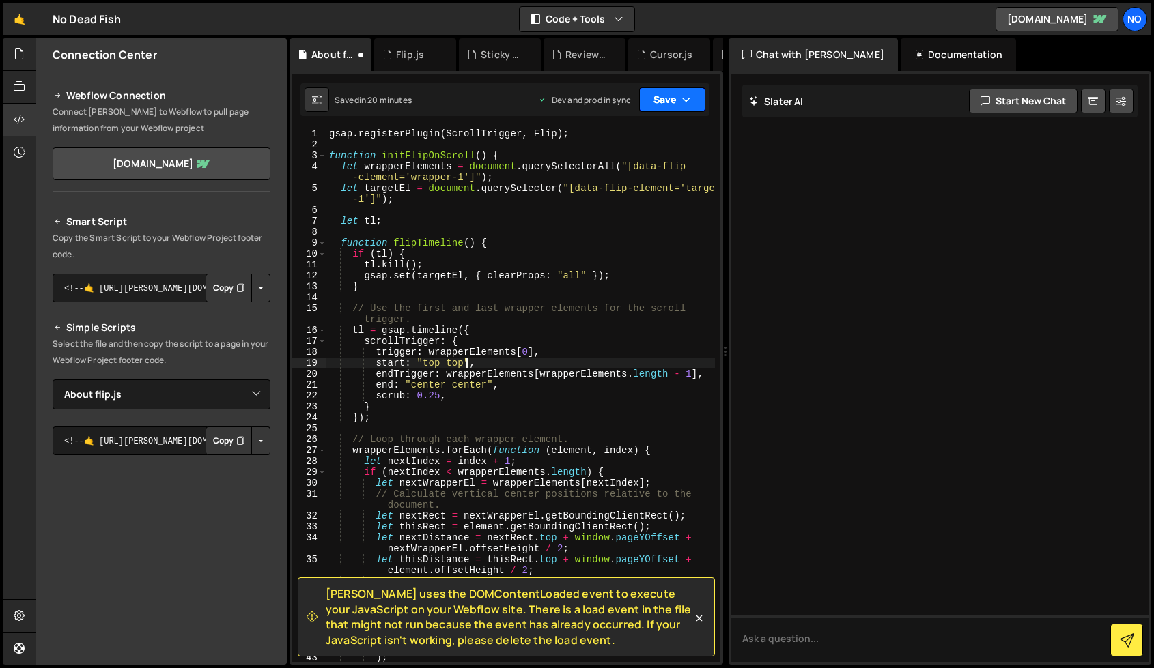
click at [654, 100] on button "Save" at bounding box center [672, 99] width 66 height 25
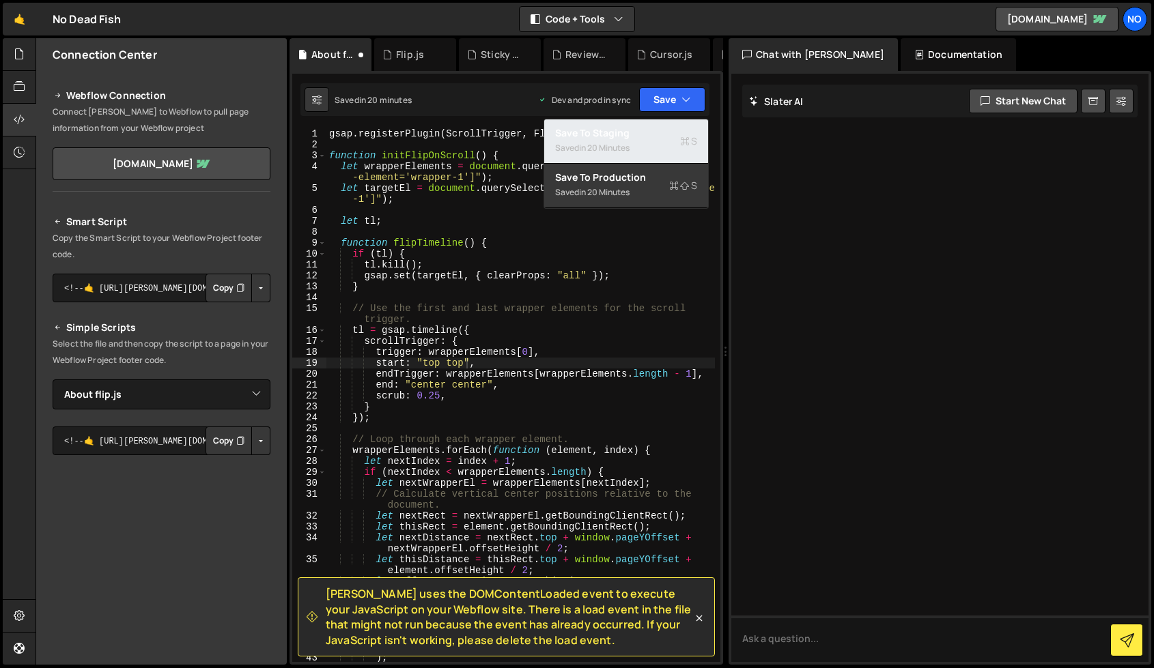
click at [633, 130] on div "Save to Staging S" at bounding box center [626, 133] width 142 height 14
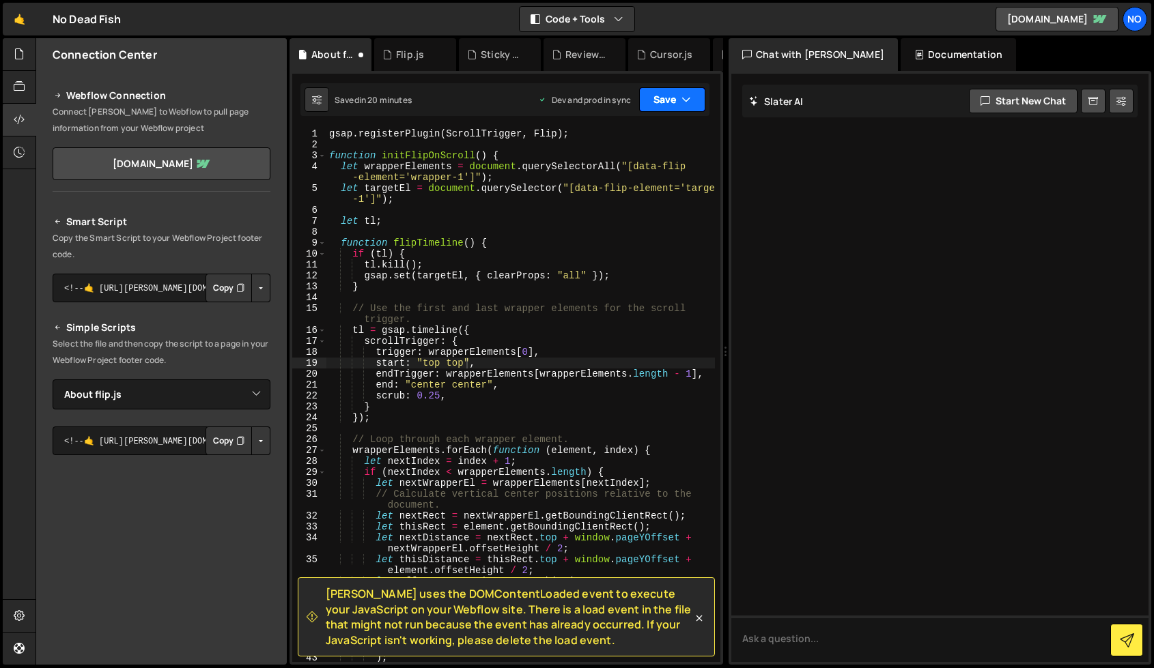
drag, startPoint x: 654, startPoint y: 106, endPoint x: 644, endPoint y: 146, distance: 40.9
click at [654, 106] on button "Save" at bounding box center [672, 99] width 66 height 25
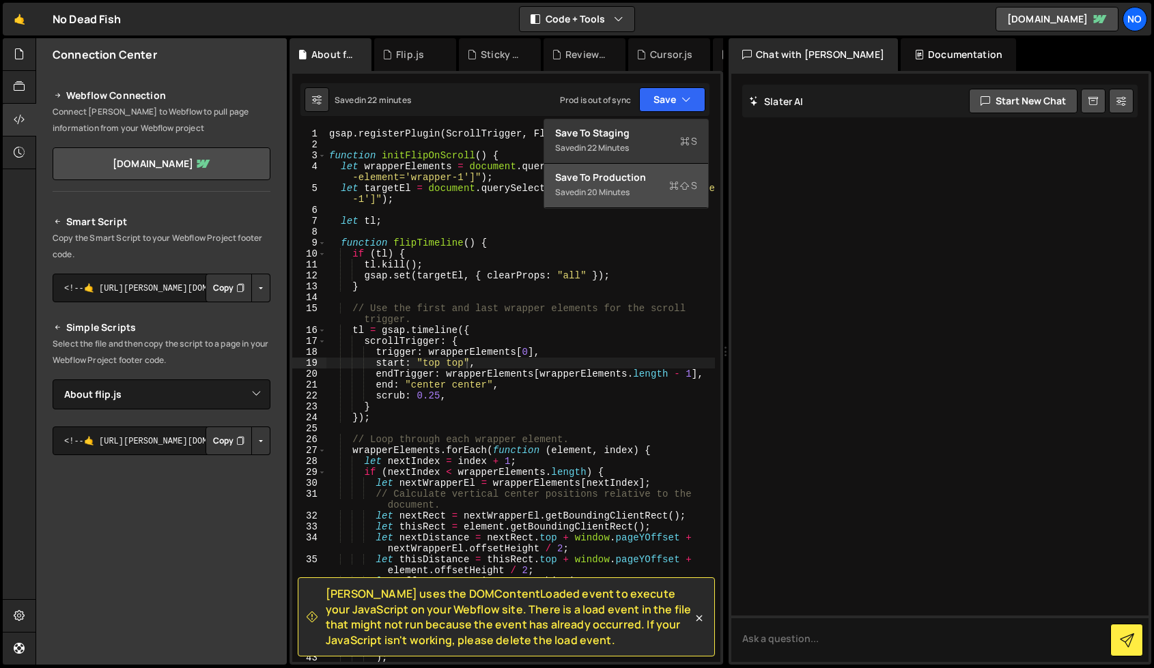
click at [633, 175] on div "Save to Production S" at bounding box center [626, 178] width 142 height 14
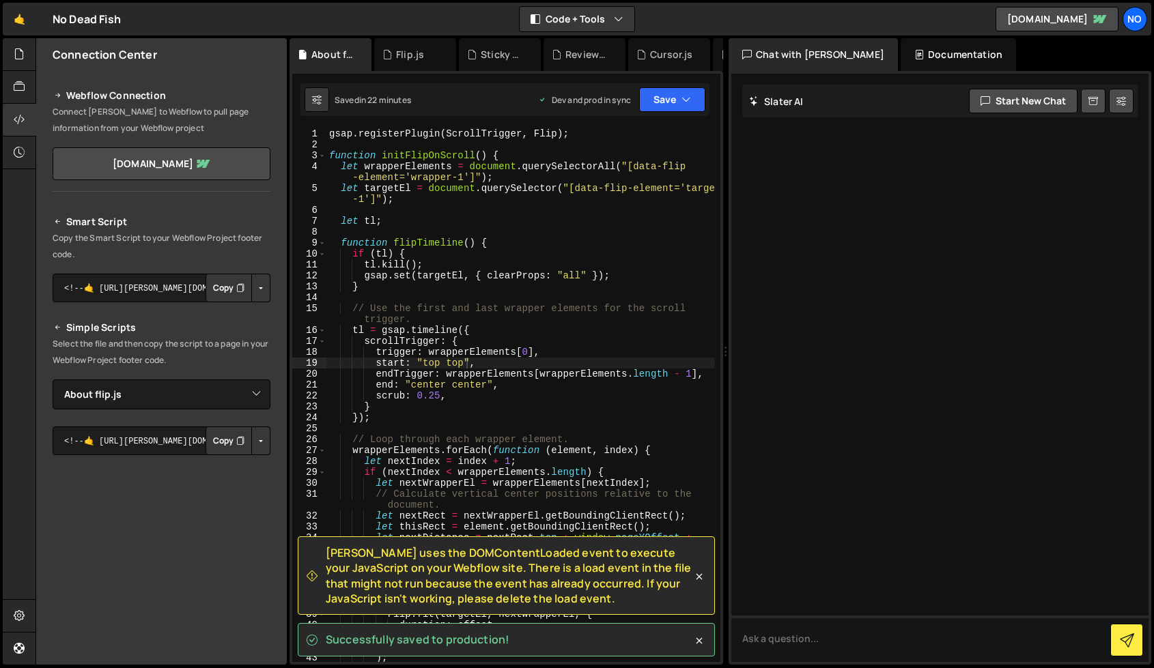
click at [702, 620] on div "[PERSON_NAME] uses the DOMContentLoaded event to execute your JavaScript on you…" at bounding box center [506, 597] width 417 height 120
click at [696, 587] on div "[PERSON_NAME] uses the DOMContentLoaded event to execute your JavaScript on you…" at bounding box center [506, 576] width 417 height 79
click at [698, 586] on div "[PERSON_NAME] uses the DOMContentLoaded event to execute your JavaScript on you…" at bounding box center [506, 576] width 417 height 79
click at [698, 579] on icon at bounding box center [699, 577] width 14 height 14
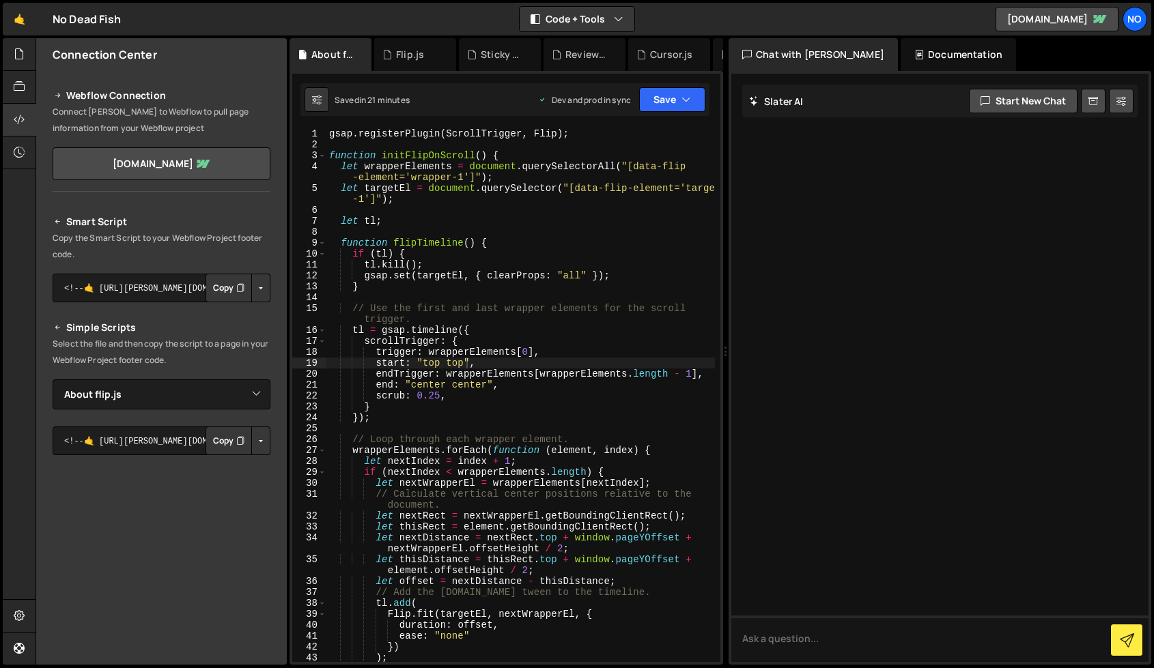
click at [466, 300] on div "gsap . registerPlugin ( ScrollTrigger , Flip ) ; function initFlipOnScroll ( ) …" at bounding box center [520, 406] width 388 height 556
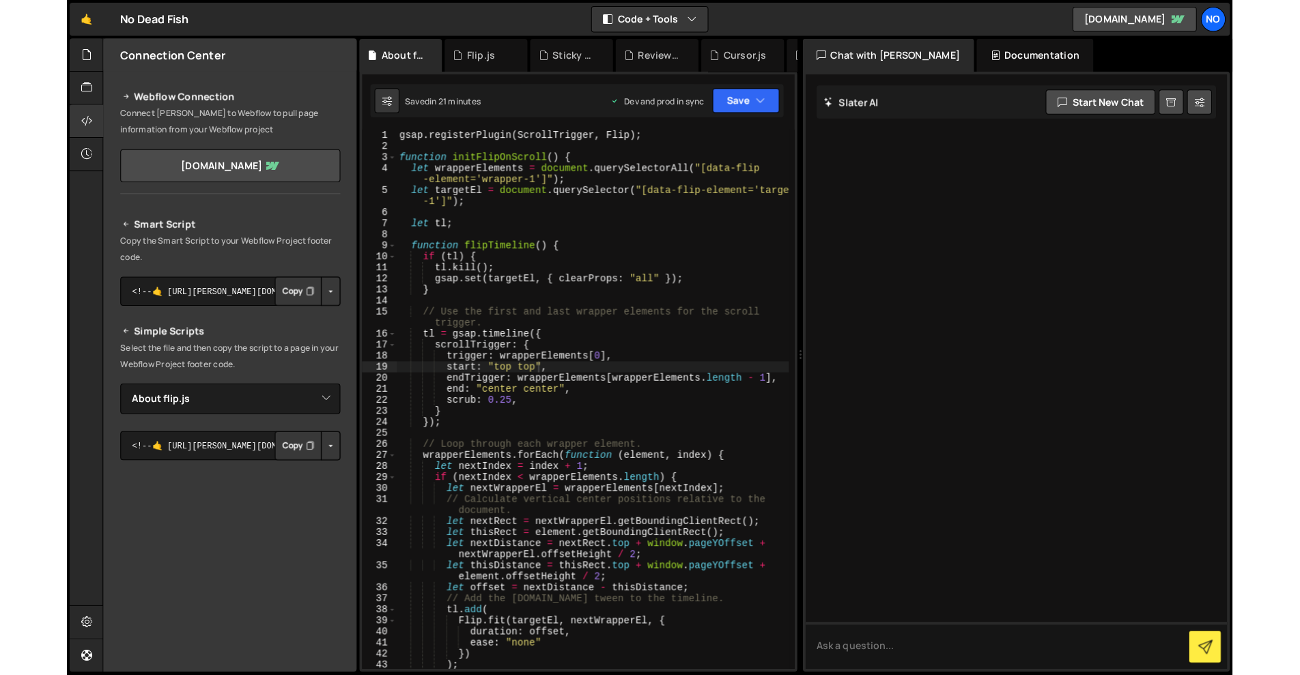
scroll to position [0, 0]
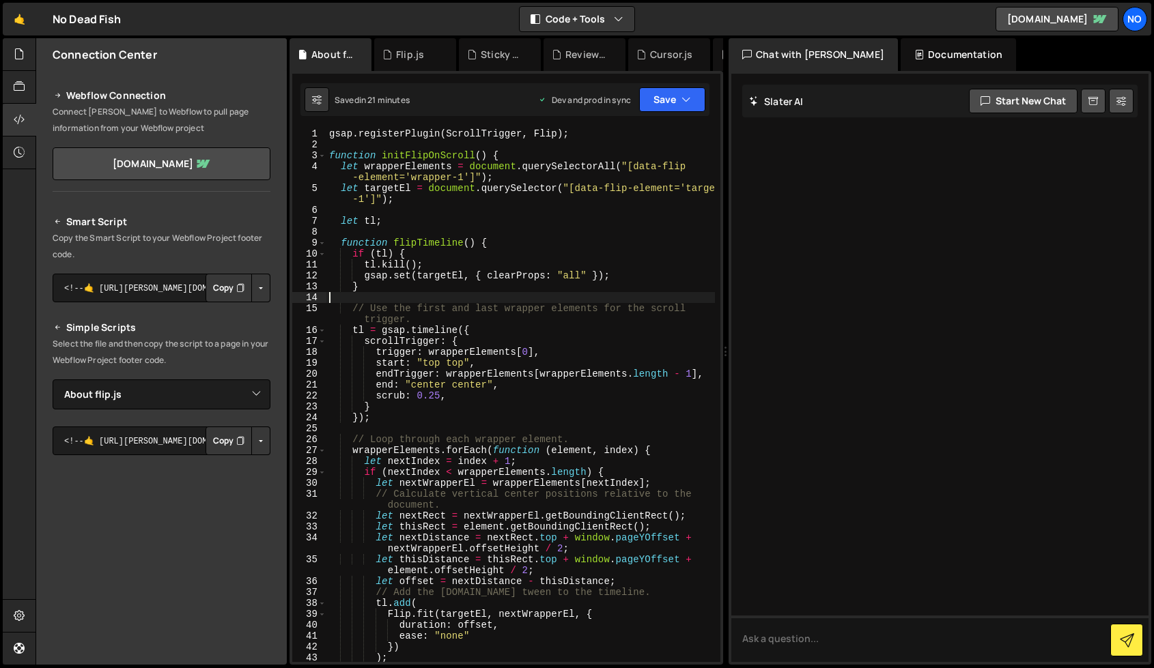
type textarea "});"
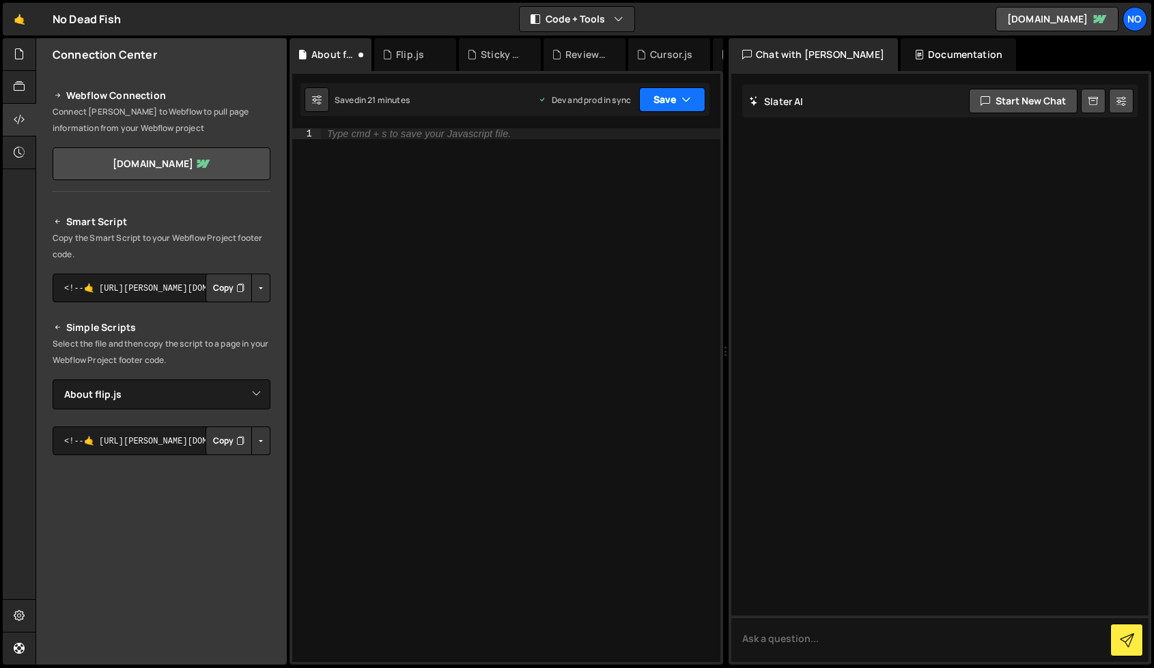
drag, startPoint x: 665, startPoint y: 94, endPoint x: 646, endPoint y: 114, distance: 27.5
click at [665, 94] on button "Save" at bounding box center [672, 99] width 66 height 25
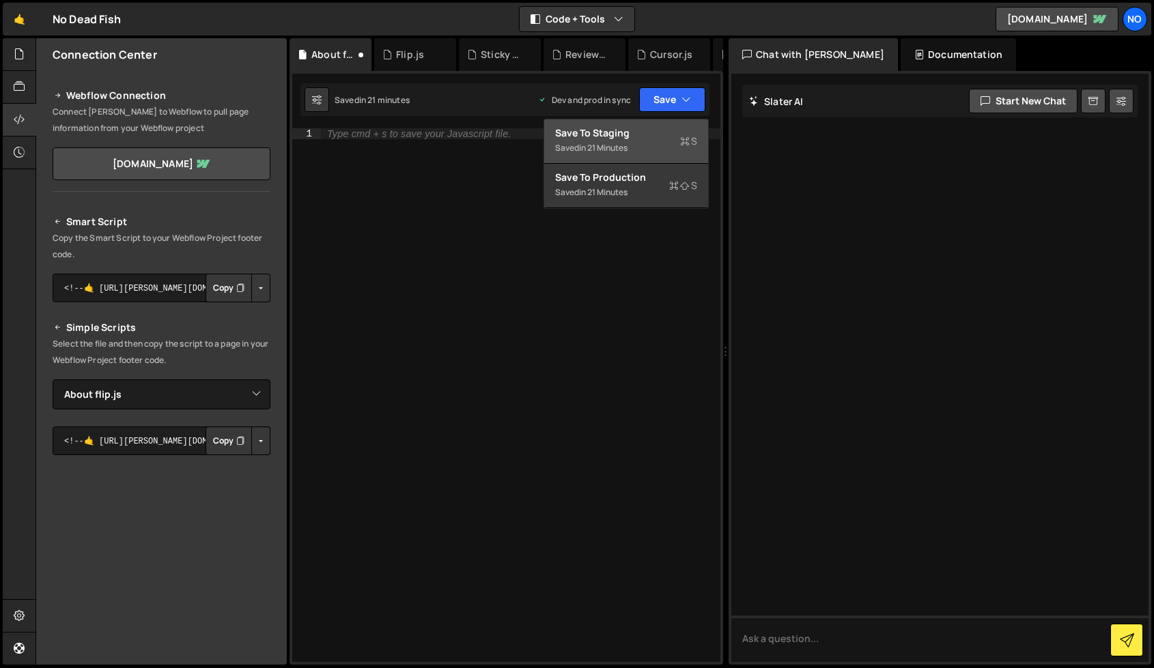
click at [633, 128] on div "Save to Staging S" at bounding box center [626, 133] width 142 height 14
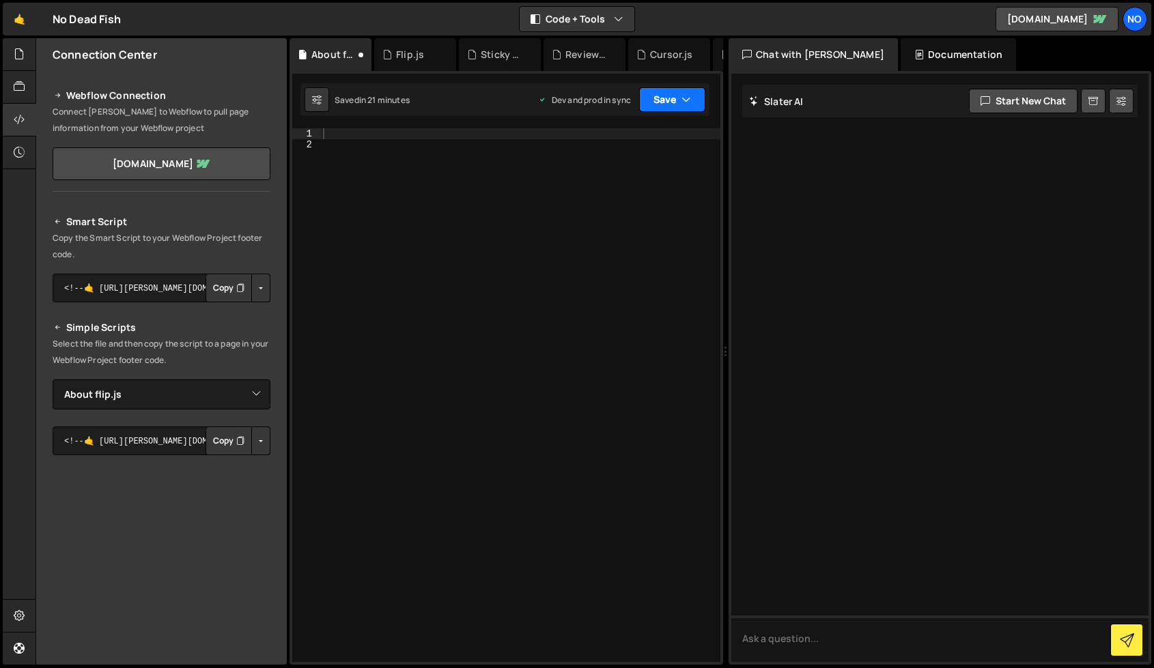
click at [662, 100] on button "Save" at bounding box center [672, 99] width 66 height 25
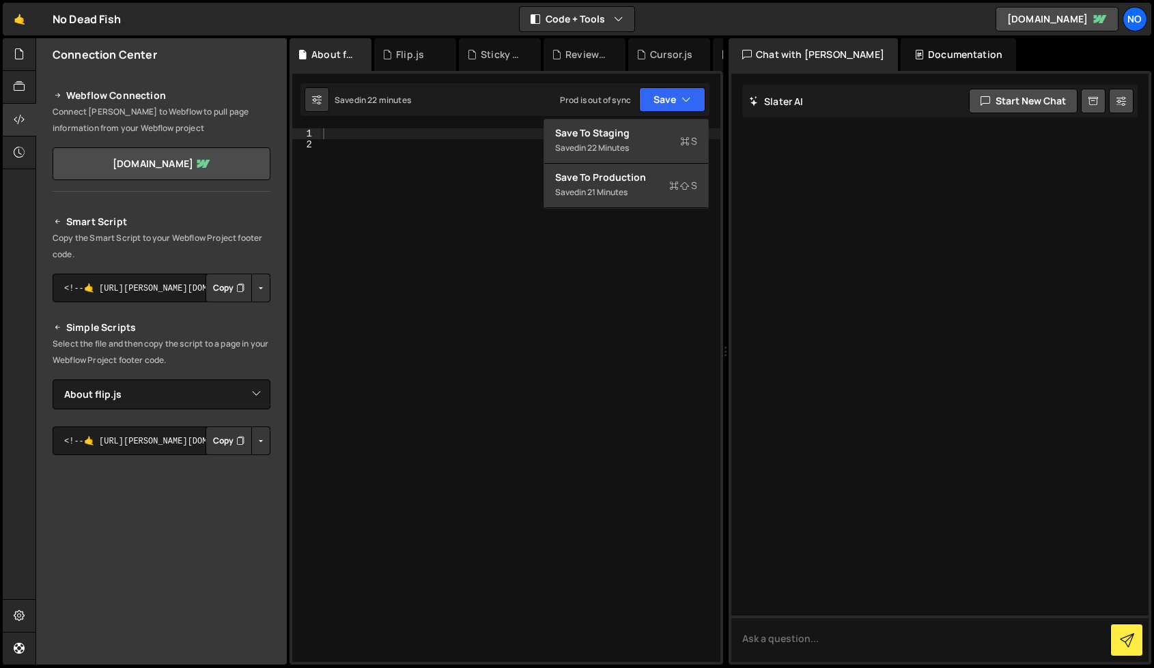
click at [585, 209] on div at bounding box center [520, 406] width 400 height 556
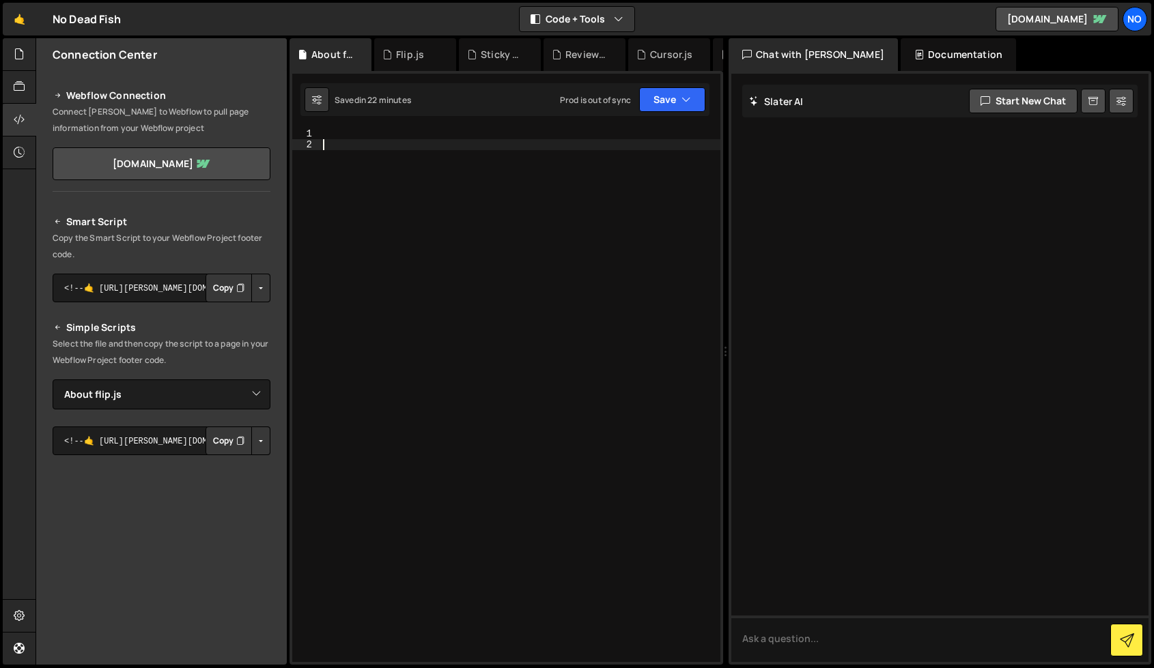
click at [674, 112] on div "Saved in 22 minutes Prod is out of sync Upgrade to Edit Save Save to Staging S …" at bounding box center [504, 99] width 409 height 33
click at [674, 109] on div "Saved in 22 minutes Prod is out of sync Upgrade to Edit Save Save to Staging S …" at bounding box center [504, 99] width 409 height 33
click at [674, 106] on button "Save" at bounding box center [672, 99] width 66 height 25
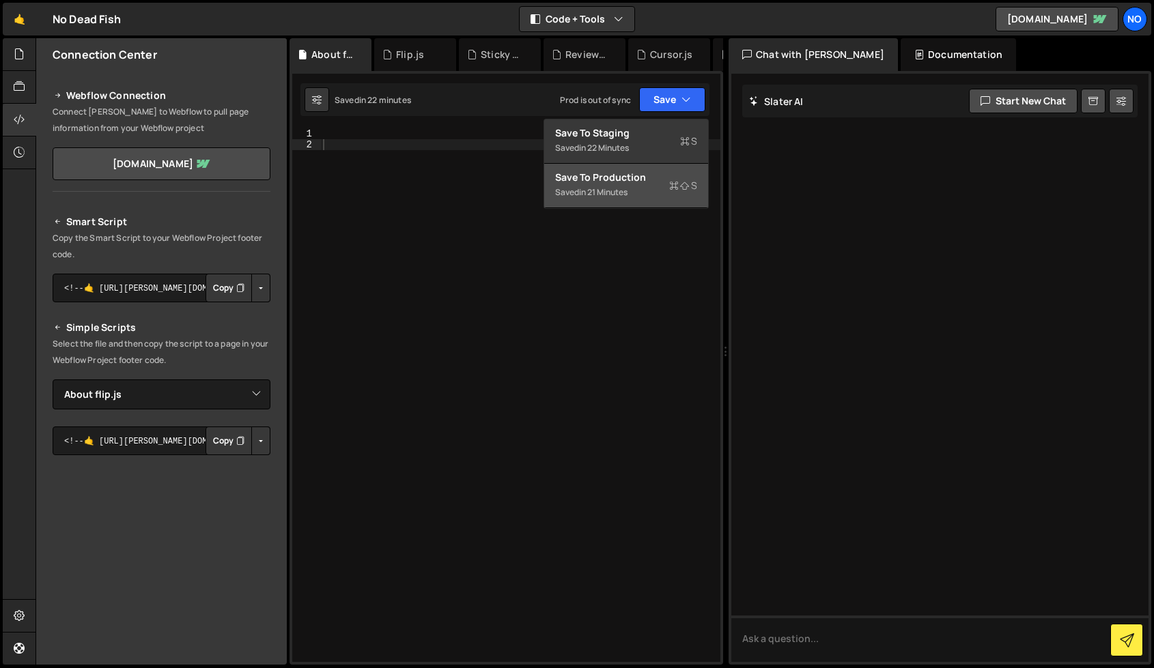
click at [630, 185] on div "Saved in 21 minutes" at bounding box center [626, 192] width 142 height 16
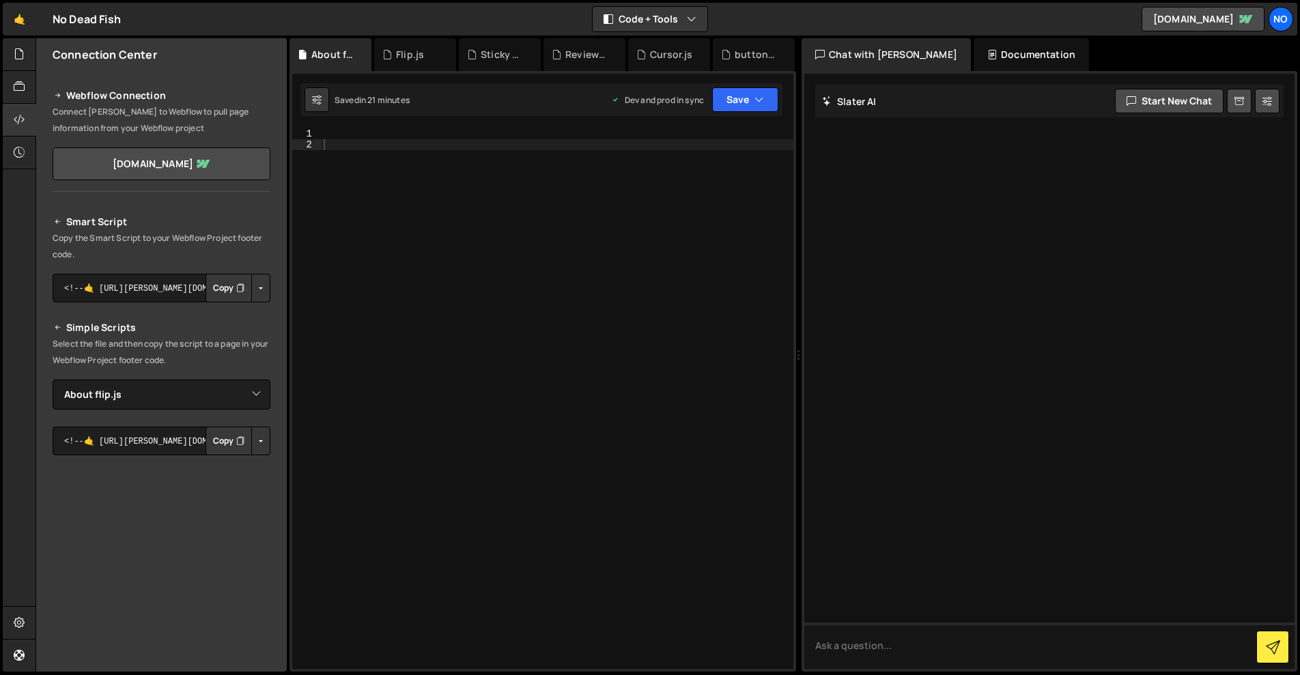
click at [387, 132] on div at bounding box center [557, 409] width 472 height 562
paste textarea "data-flip-element"
type textarea "data-flip-element"
click at [25, 78] on div at bounding box center [19, 87] width 33 height 33
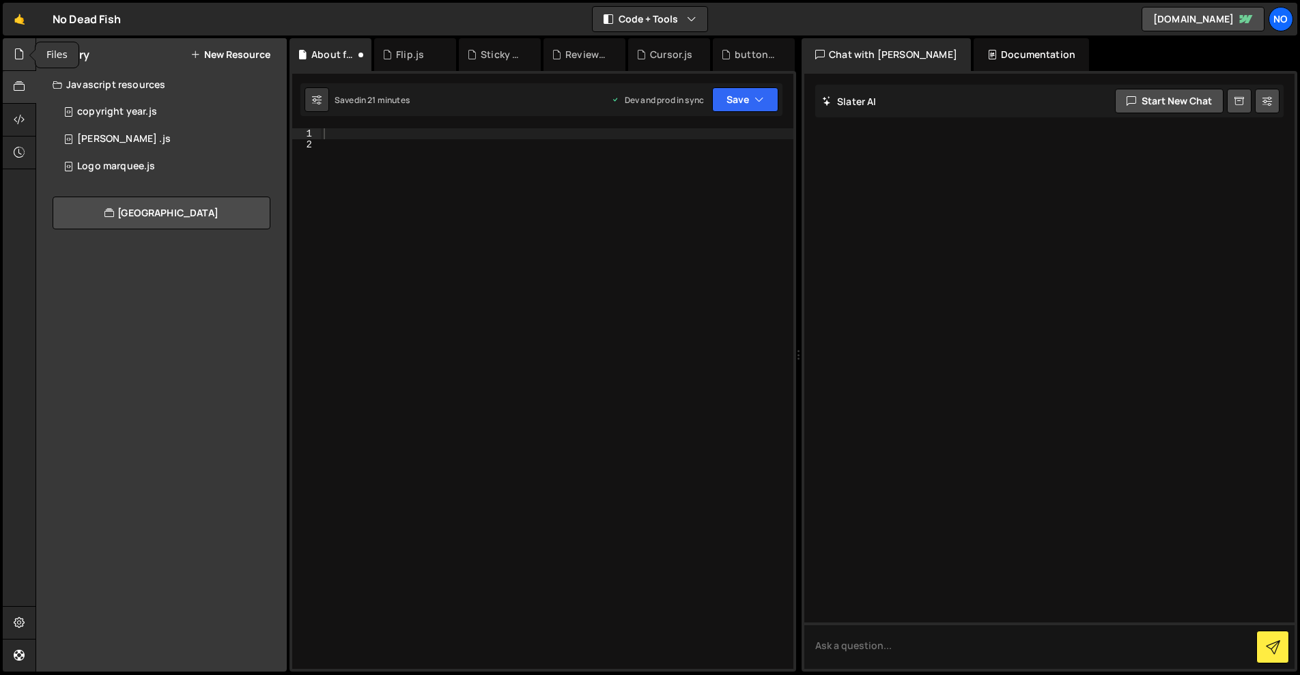
click at [11, 57] on div at bounding box center [19, 54] width 33 height 33
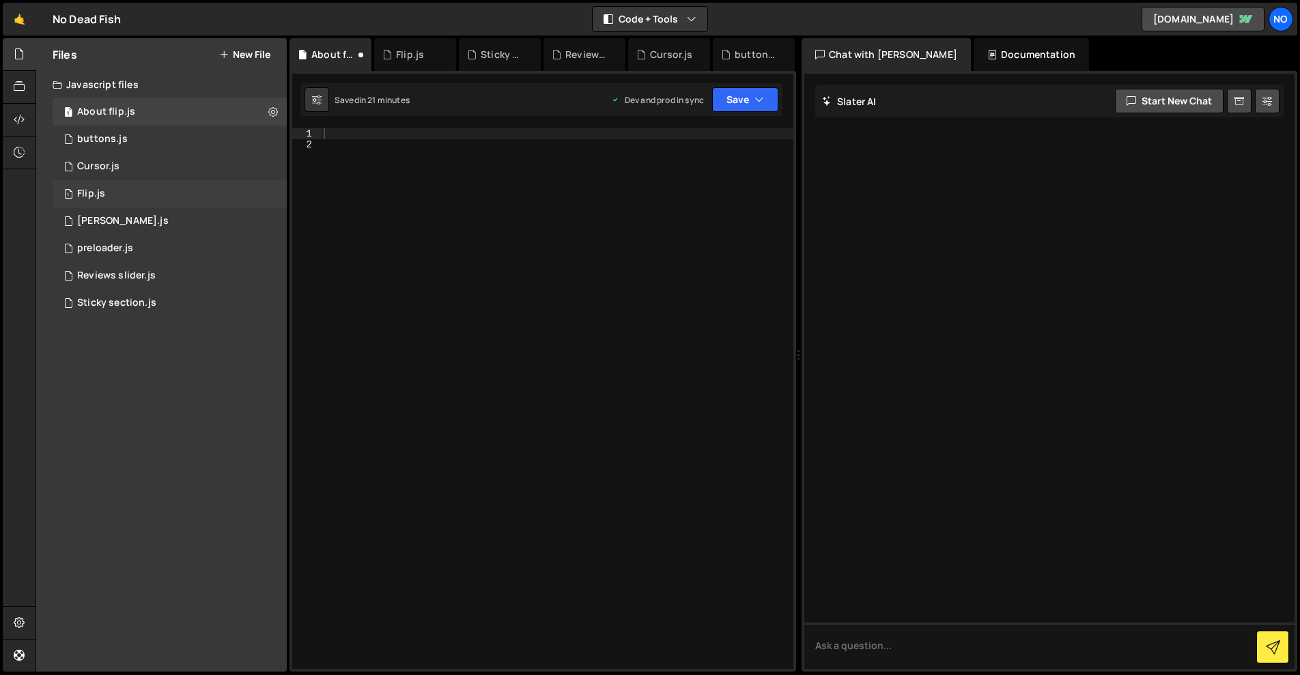
click at [119, 189] on div "1 Flip.js 0" at bounding box center [170, 193] width 234 height 27
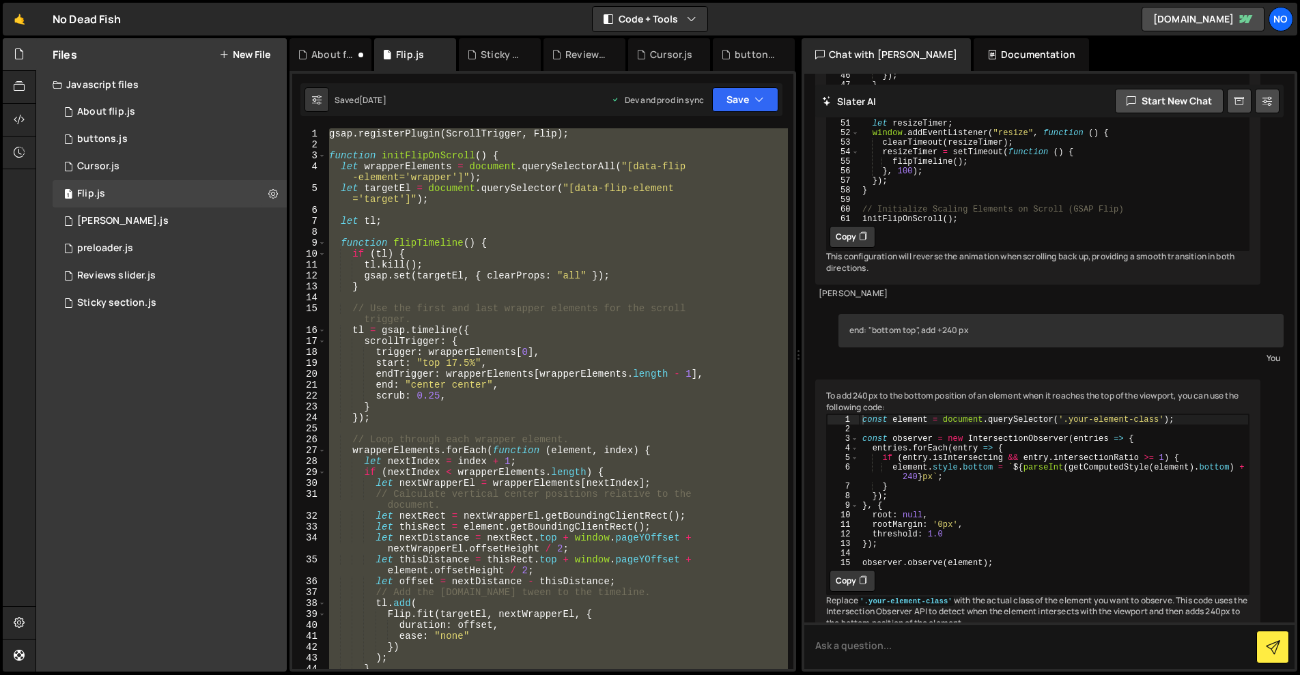
click at [403, 151] on div "gsap . registerPlugin ( ScrollTrigger , Flip ) ; function initFlipOnScroll ( ) …" at bounding box center [556, 398] width 461 height 541
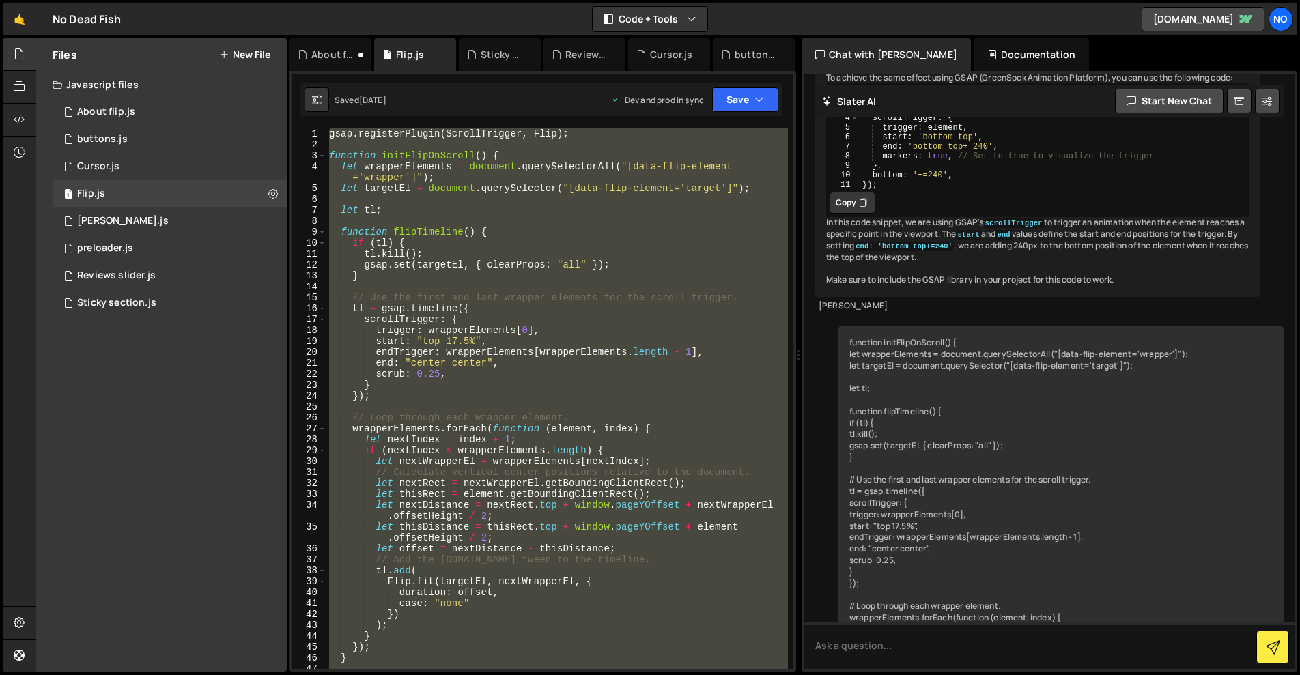
type textarea "});"
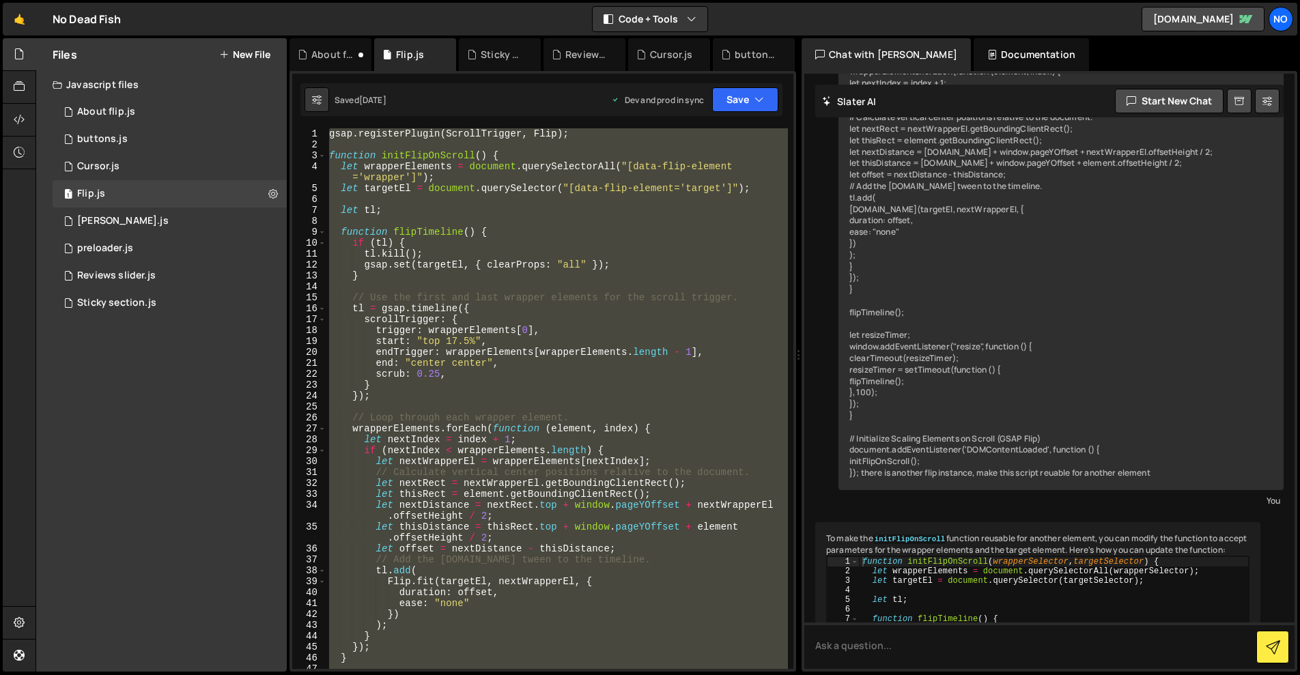
scroll to position [2616, 0]
click at [124, 105] on div "1 About flip.js 0" at bounding box center [170, 111] width 234 height 27
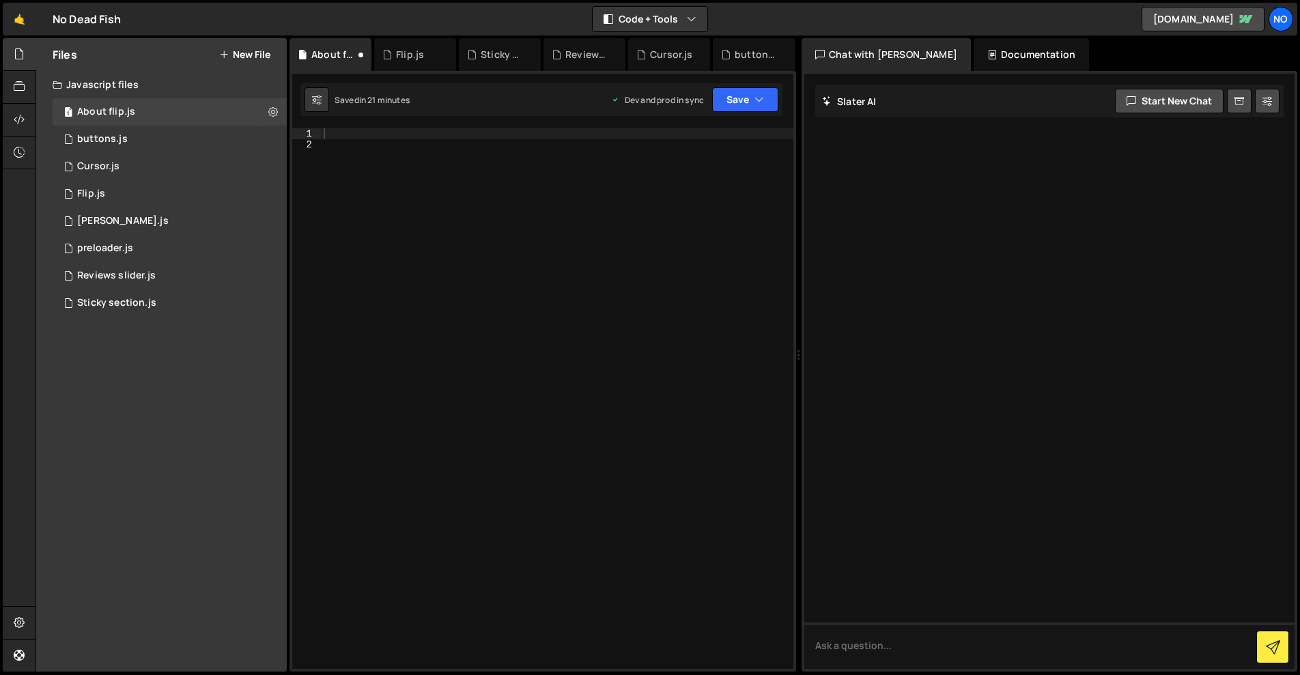
click at [515, 151] on div at bounding box center [557, 409] width 472 height 562
click at [507, 135] on div at bounding box center [557, 409] width 472 height 562
paste textarea "start: "top 17.5%","
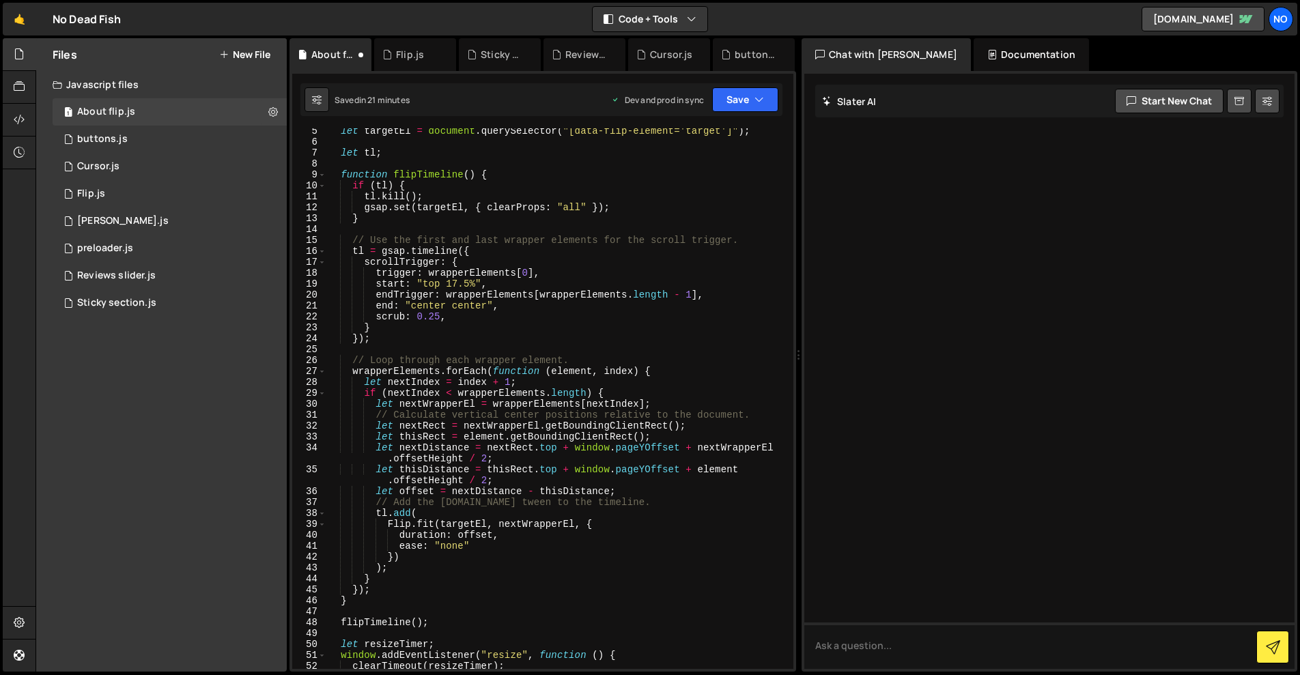
scroll to position [57, 0]
drag, startPoint x: 470, startPoint y: 283, endPoint x: 448, endPoint y: 283, distance: 22.5
click at [448, 283] on div "let targetEl = document . querySelector ( "[data-flip-element='target']" ) ; le…" at bounding box center [556, 407] width 461 height 562
click at [447, 283] on div "let targetEl = document . querySelector ( "[data-flip-element='target']" ) ; le…" at bounding box center [556, 398] width 461 height 541
drag, startPoint x: 472, startPoint y: 283, endPoint x: 443, endPoint y: 285, distance: 28.7
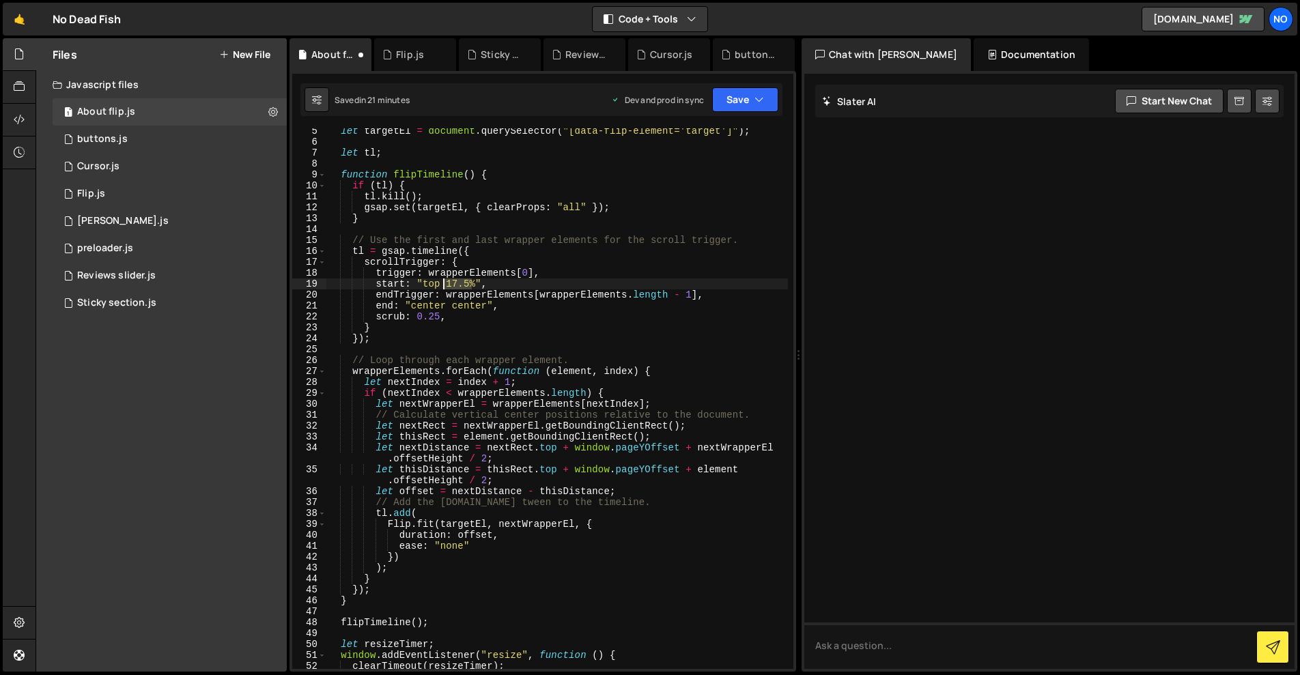
click at [443, 285] on div "let targetEl = document . querySelector ( "[data-flip-element='target']" ) ; le…" at bounding box center [556, 407] width 461 height 562
drag, startPoint x: 515, startPoint y: 244, endPoint x: 535, endPoint y: 224, distance: 29.0
click at [515, 244] on div "let targetEl = document . querySelector ( "[data-flip-element='target']" ) ; le…" at bounding box center [556, 407] width 461 height 562
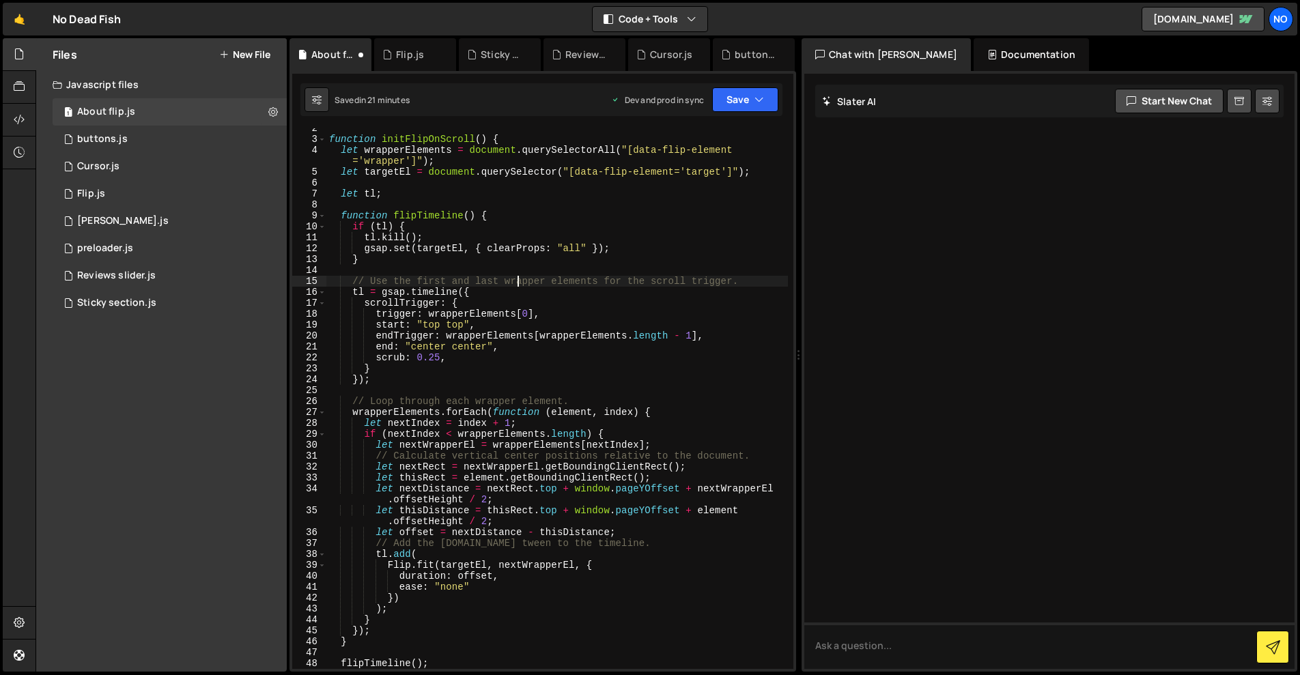
scroll to position [0, 0]
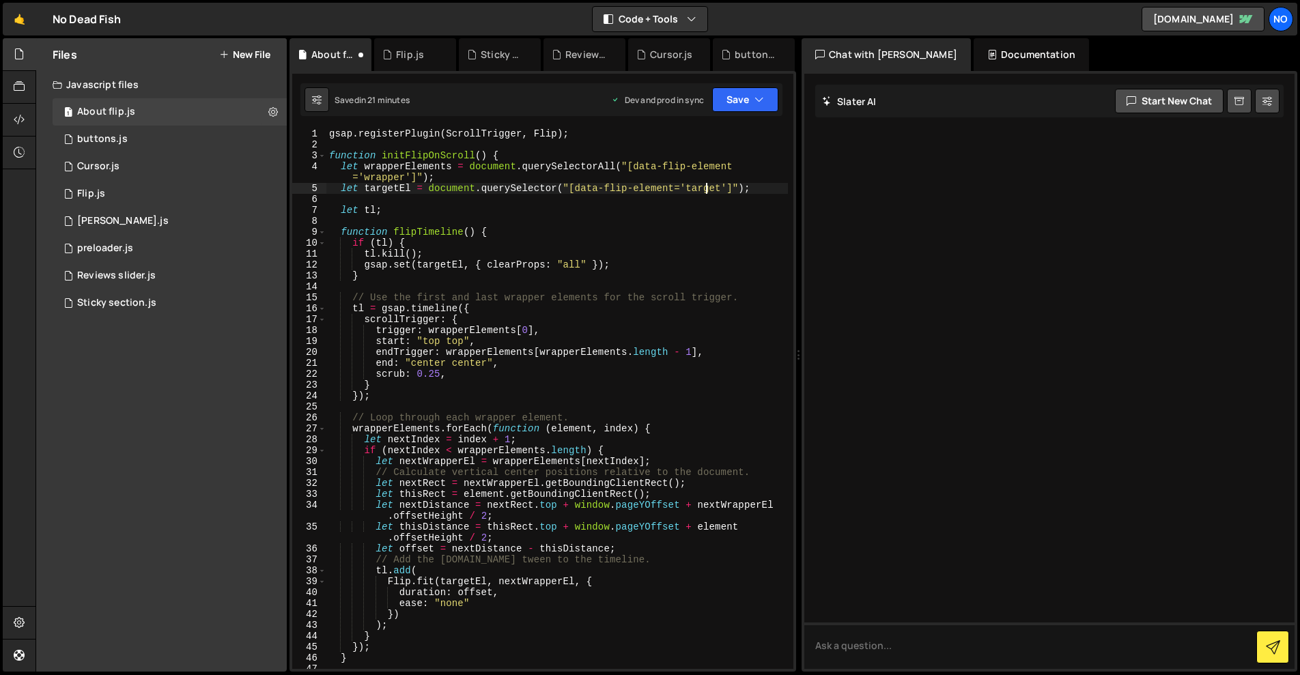
click at [709, 188] on div "gsap . registerPlugin ( ScrollTrigger , Flip ) ; function initFlipOnScroll ( ) …" at bounding box center [556, 409] width 461 height 562
click at [406, 175] on div "gsap . registerPlugin ( ScrollTrigger , Flip ) ; function initFlipOnScroll ( ) …" at bounding box center [556, 409] width 461 height 562
click at [449, 167] on div "gsap . registerPlugin ( ScrollTrigger , Flip ) ; function initFlipOnScroll ( ) …" at bounding box center [556, 409] width 461 height 562
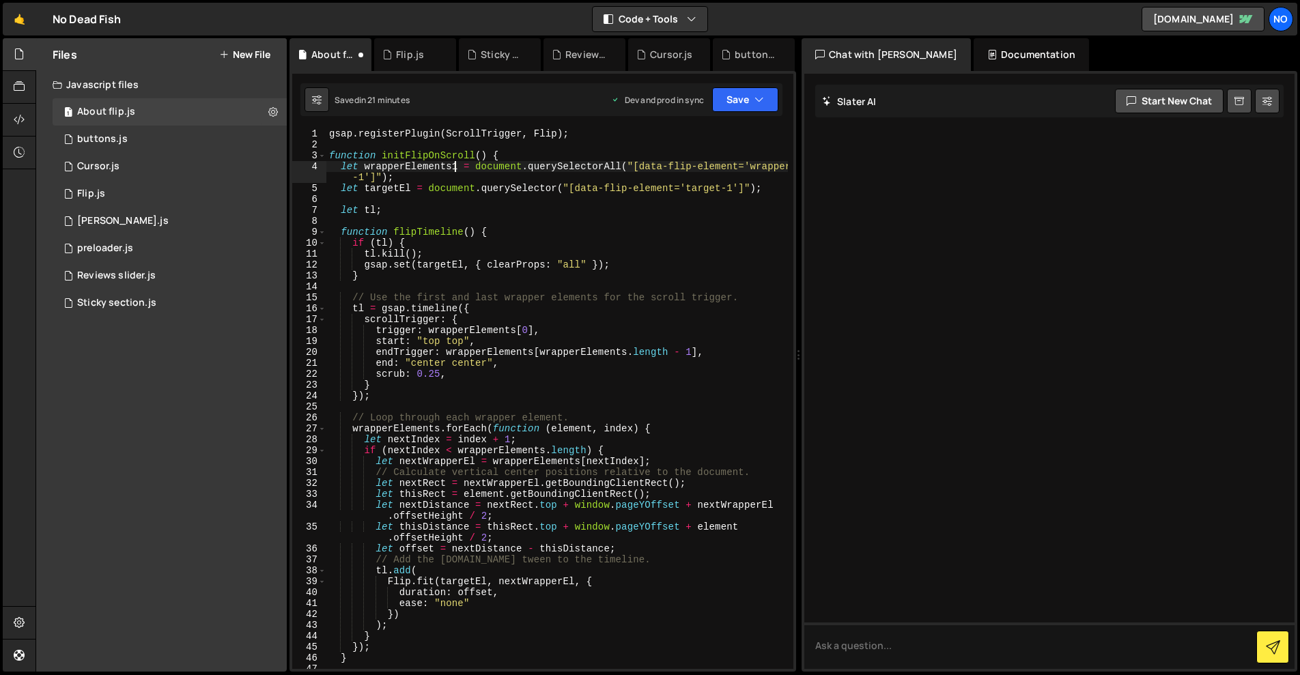
scroll to position [0, 9]
click at [406, 188] on div "gsap . registerPlugin ( ScrollTrigger , Flip ) ; function initFlipOnScroll ( ) …" at bounding box center [556, 409] width 461 height 562
click at [460, 264] on div "gsap . registerPlugin ( ScrollTrigger , Flip ) ; function initFlipOnScroll ( ) …" at bounding box center [556, 409] width 461 height 562
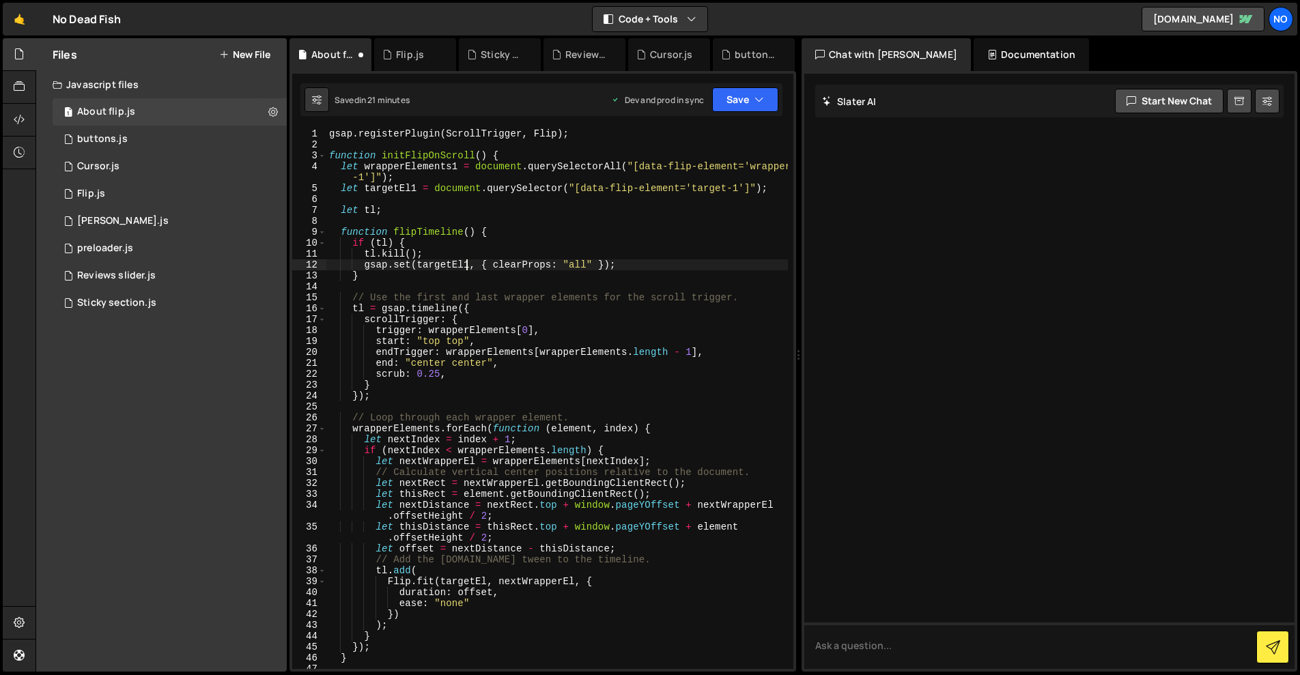
click at [509, 330] on div "gsap . registerPlugin ( ScrollTrigger , Flip ) ; function initFlipOnScroll ( ) …" at bounding box center [556, 409] width 461 height 562
drag, startPoint x: 529, startPoint y: 352, endPoint x: 569, endPoint y: 363, distance: 41.7
click at [529, 352] on div "gsap . registerPlugin ( ScrollTrigger , Flip ) ; function initFlipOnScroll ( ) …" at bounding box center [556, 409] width 461 height 562
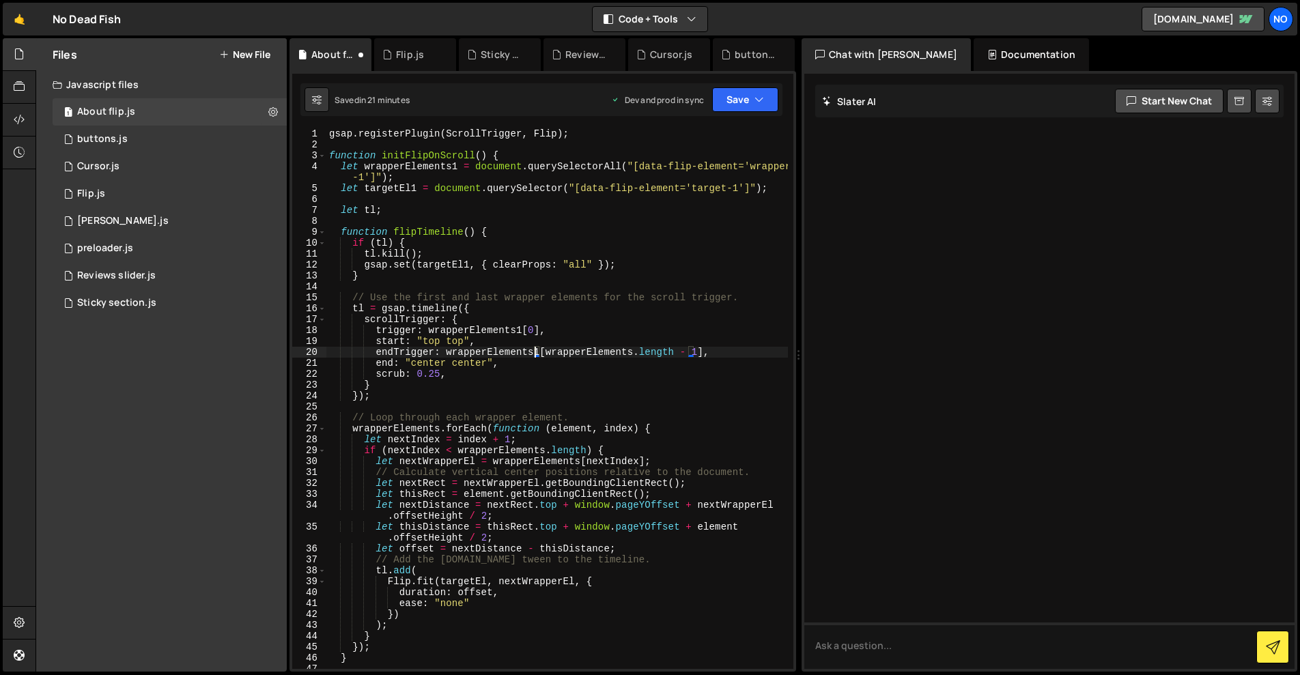
click at [624, 351] on div "gsap . registerPlugin ( ScrollTrigger , Flip ) ; function initFlipOnScroll ( ) …" at bounding box center [556, 409] width 461 height 562
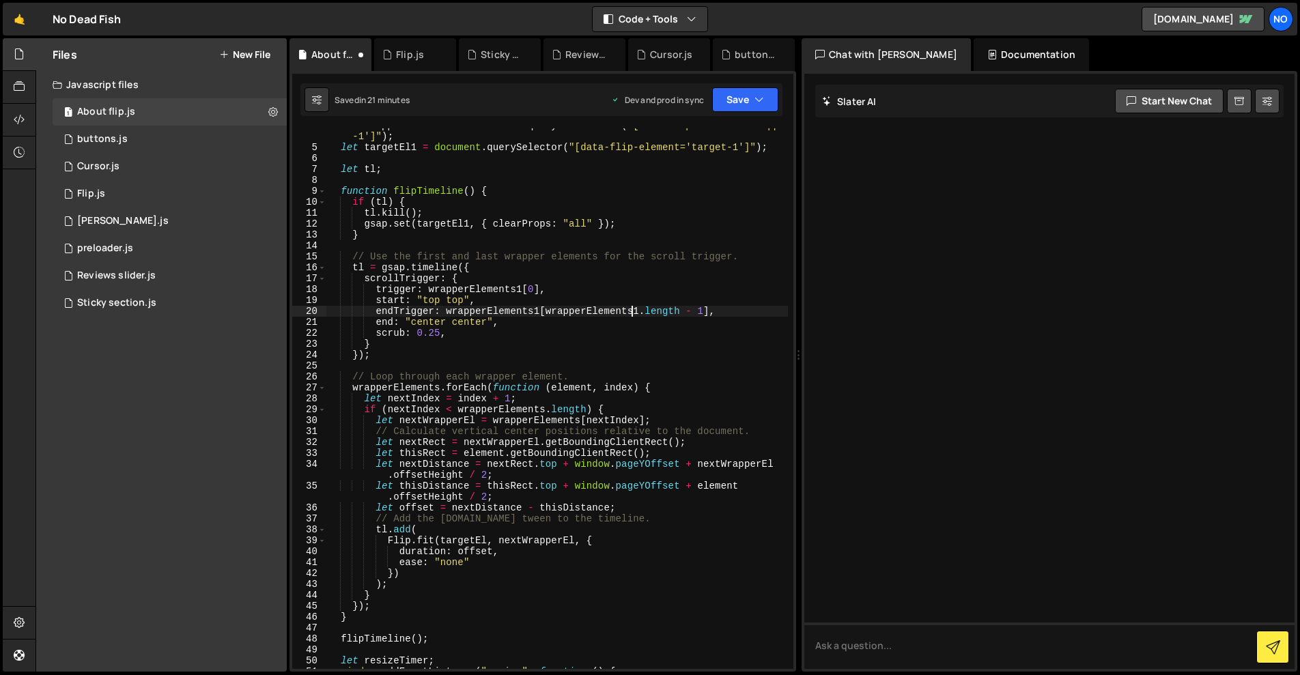
scroll to position [82, 0]
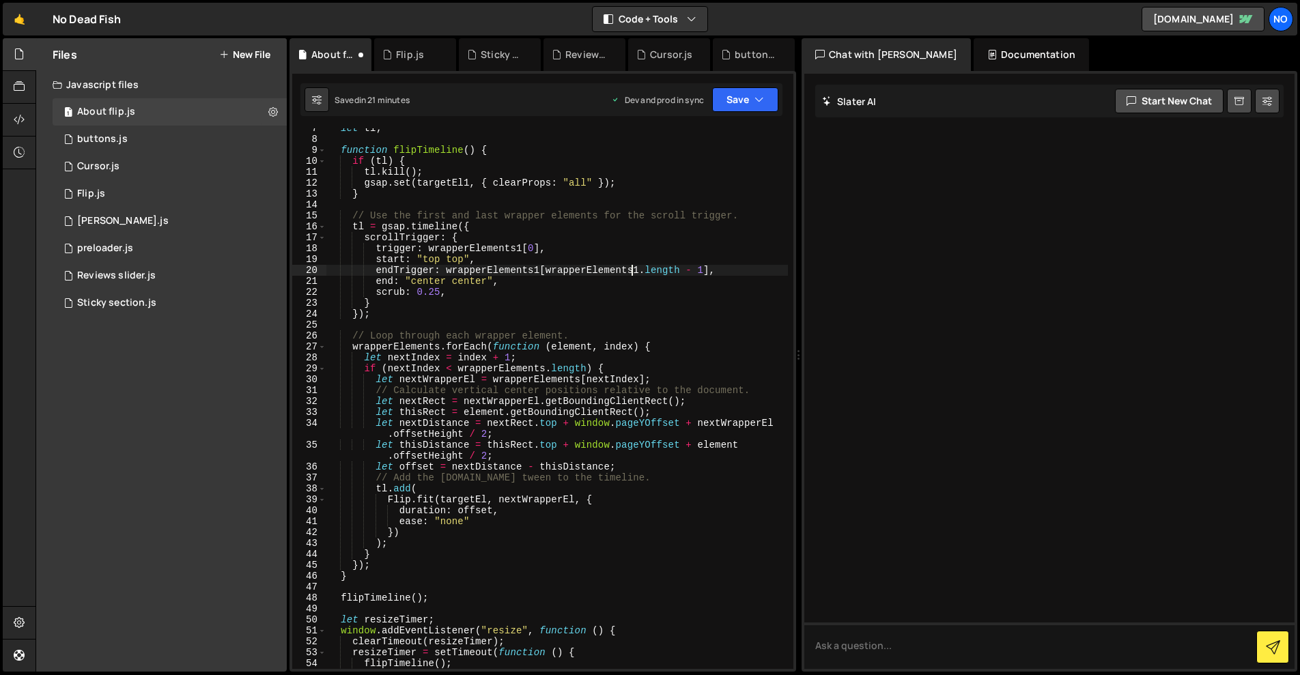
click at [573, 380] on div "let tl ; function flipTimeline ( ) { if ( tl ) { tl . kill ( ) ; gsap . set ( t…" at bounding box center [556, 404] width 461 height 562
click at [539, 368] on div "let tl ; function flipTimeline ( ) { if ( tl ) { tl . kill ( ) ; gsap . set ( t…" at bounding box center [556, 404] width 461 height 562
click at [440, 346] on div "let tl ; function flipTimeline ( ) { if ( tl ) { tl . kill ( ) ; gsap . set ( t…" at bounding box center [556, 404] width 461 height 562
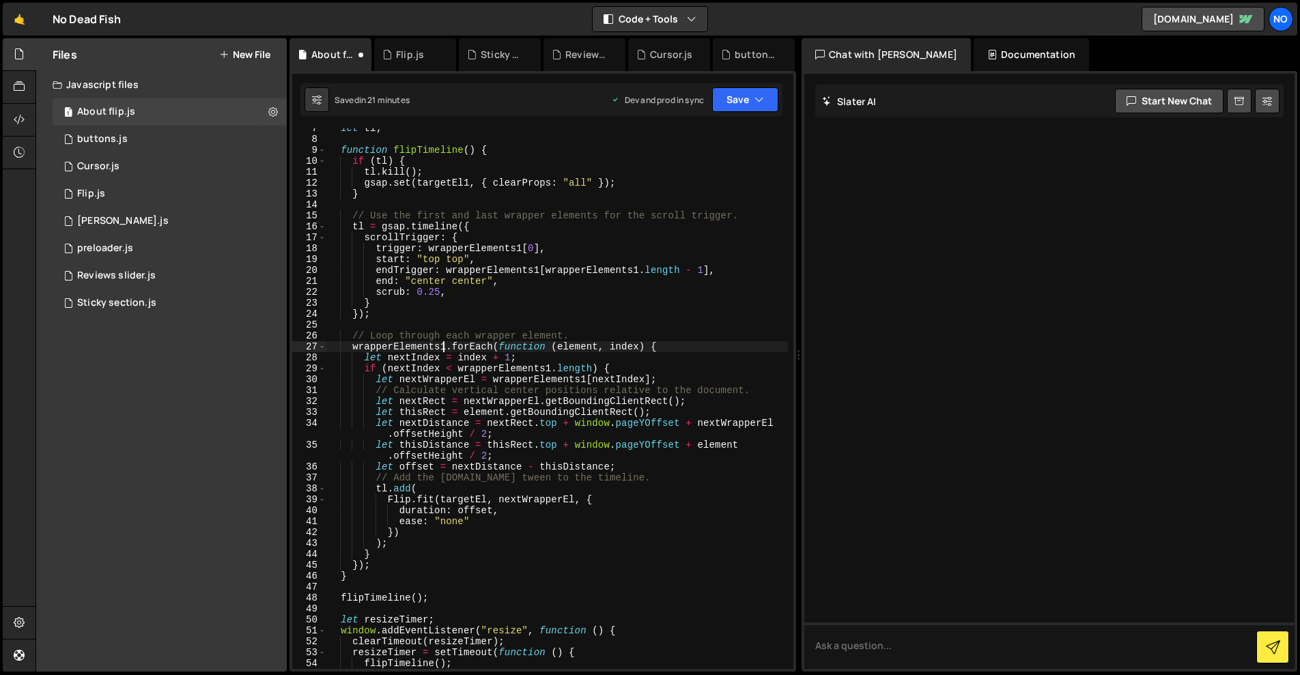
scroll to position [123, 0]
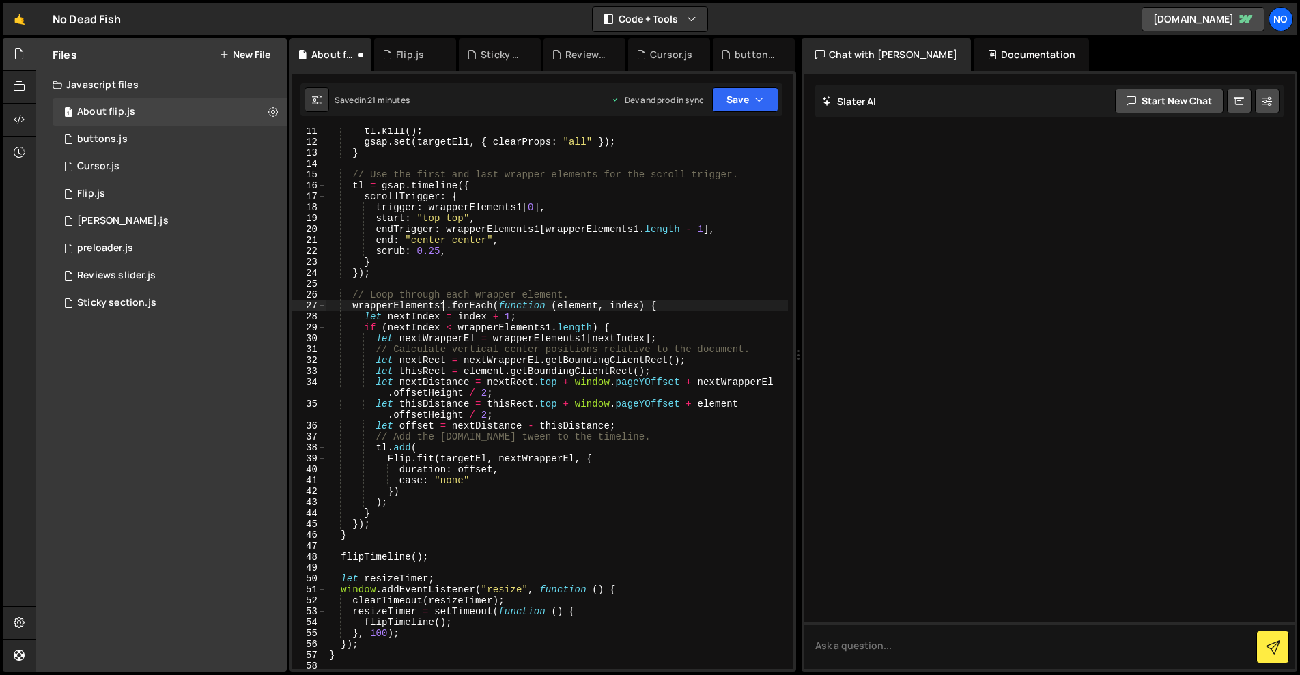
drag, startPoint x: 472, startPoint y: 337, endPoint x: 502, endPoint y: 353, distance: 33.6
click at [472, 337] on div "tl . kill ( ) ; gsap . set ( targetEl1 , { clearProps : "all" }) ; } // Use the…" at bounding box center [556, 407] width 461 height 562
type textarea "let nextWrapperEl = wrapperElements1[nextIndex];"
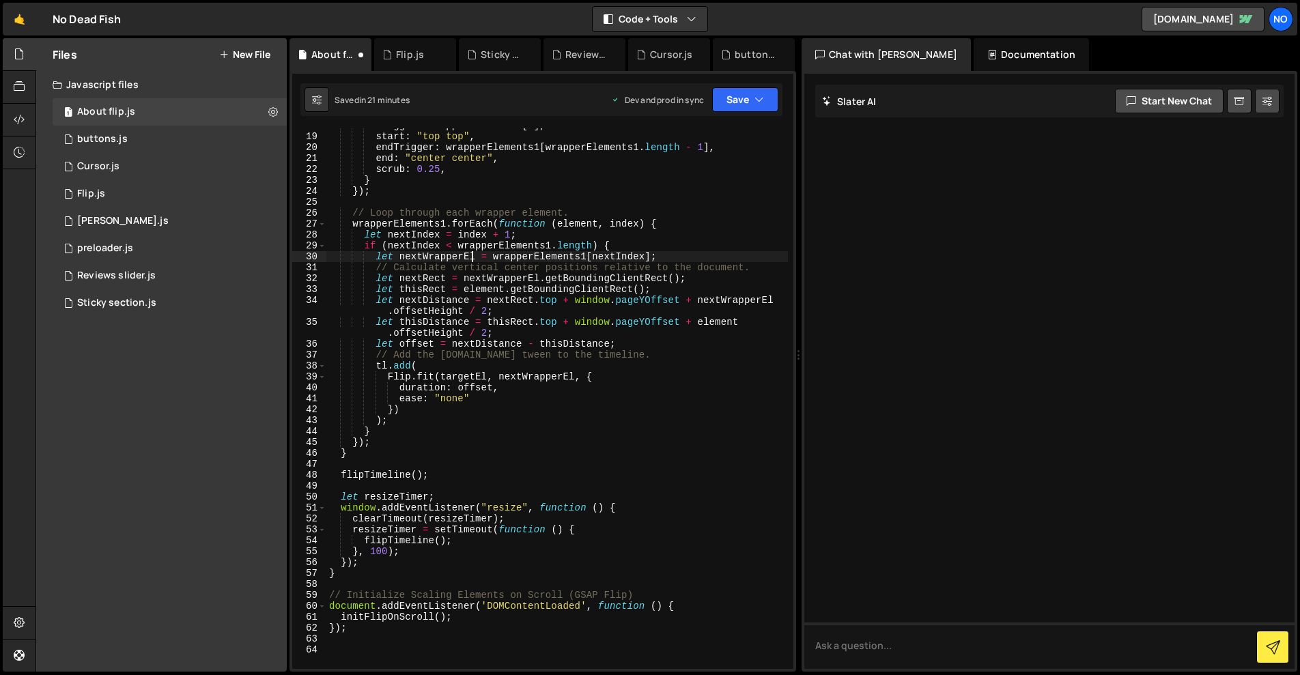
scroll to position [205, 0]
click at [541, 481] on div "trigger : wrapperElements1 [ 0 ] , start : "top top" , endTrigger : wrapperElem…" at bounding box center [556, 401] width 461 height 562
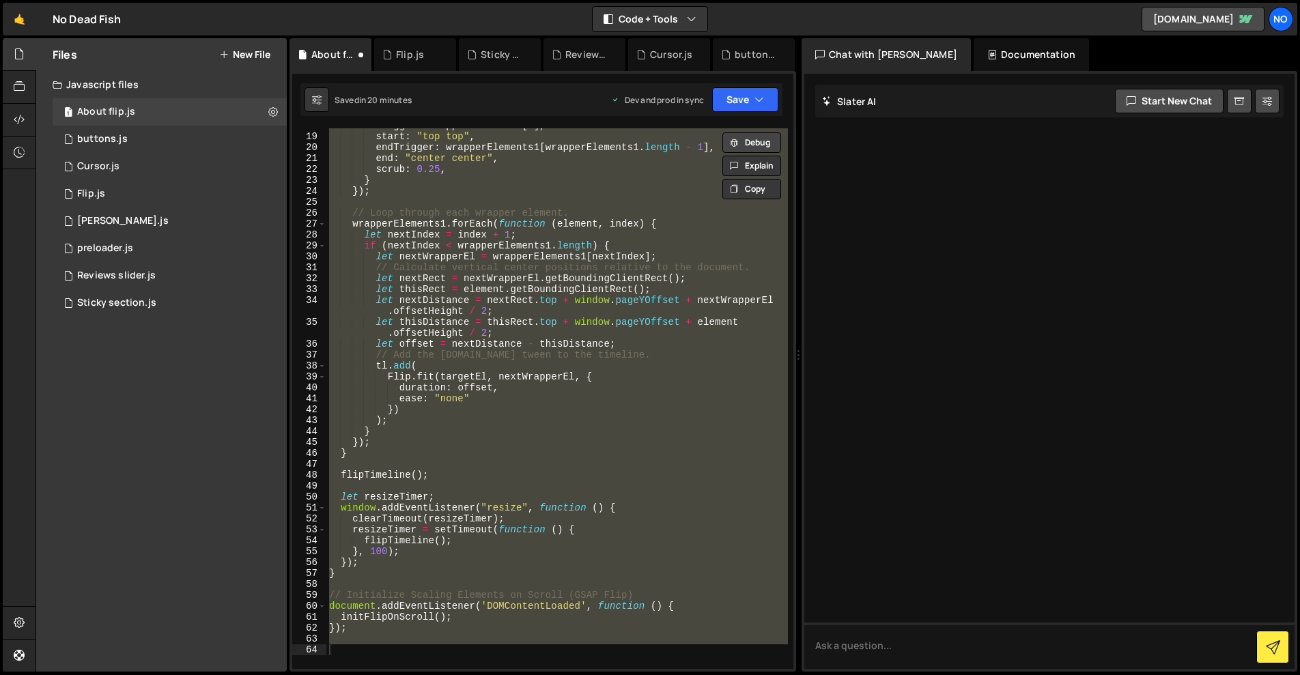
click at [750, 141] on button "Debug" at bounding box center [751, 142] width 59 height 20
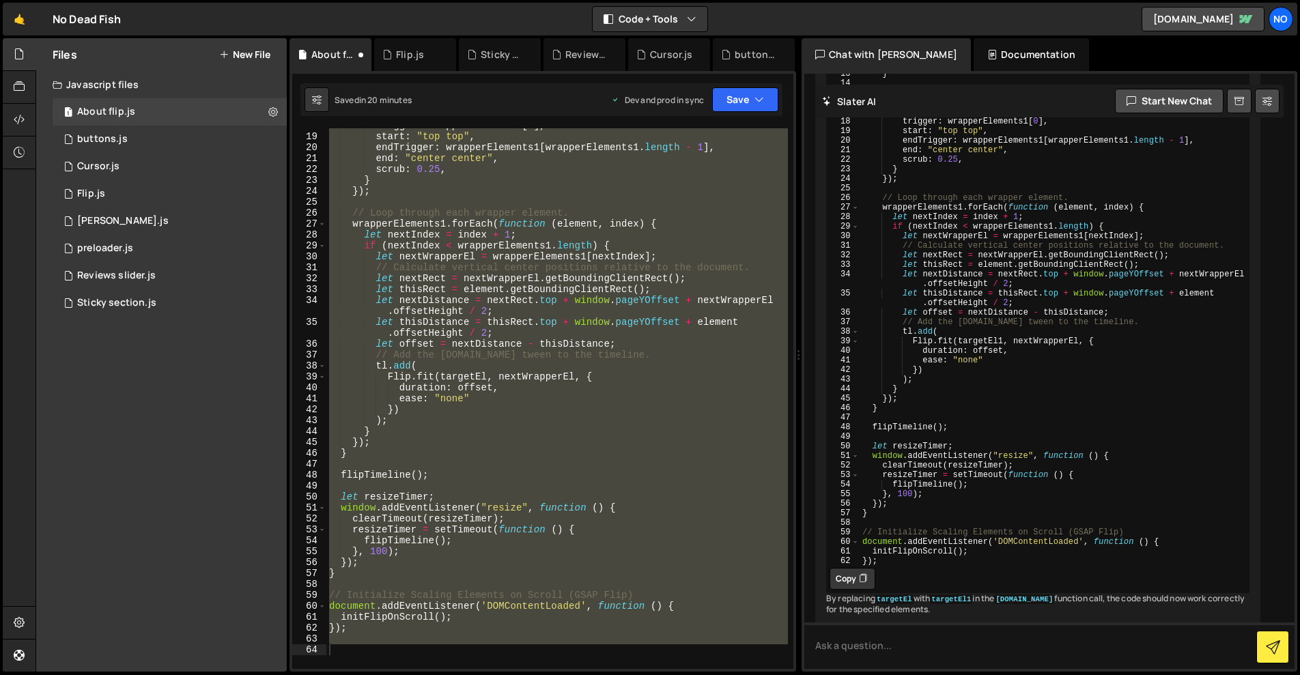
scroll to position [1025, 0]
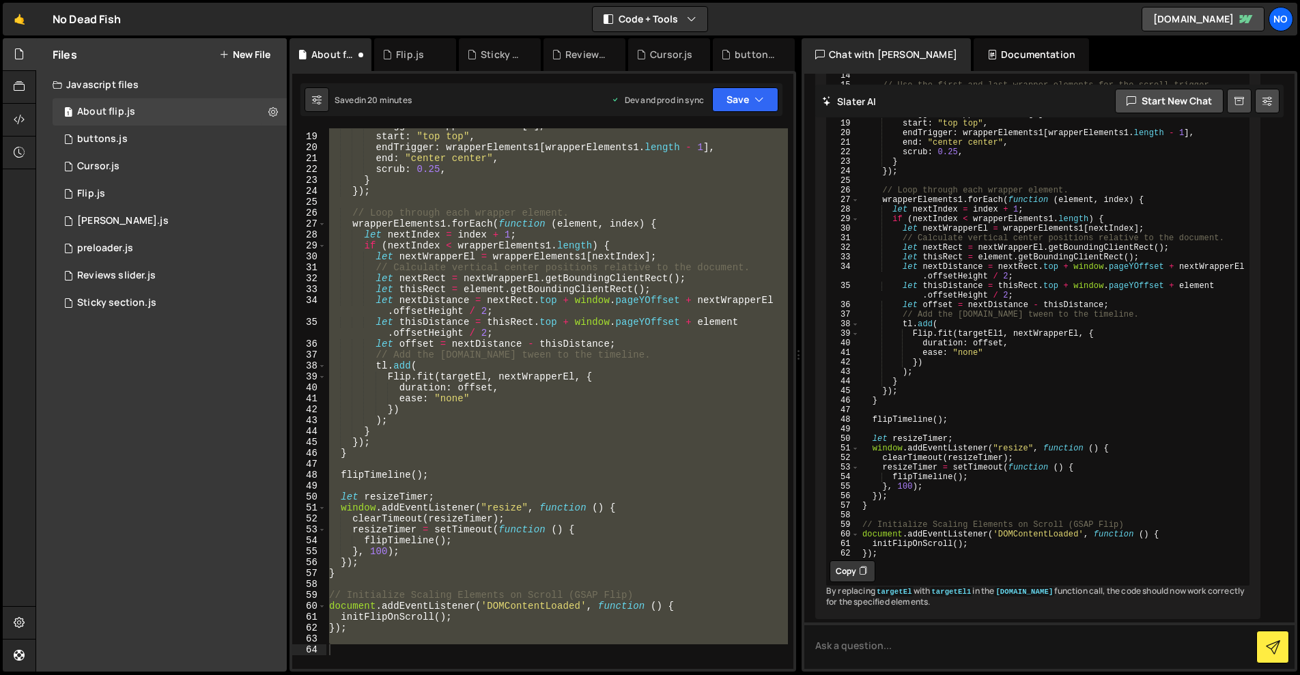
drag, startPoint x: 862, startPoint y: 578, endPoint x: 846, endPoint y: 576, distance: 15.8
click at [862, 578] on icon at bounding box center [863, 572] width 8 height 14
click at [612, 443] on div "trigger : wrapperElements1 [ 0 ] , start : "top top" , endTrigger : wrapperElem…" at bounding box center [556, 398] width 461 height 541
type textarea "});"
paste textarea "});"
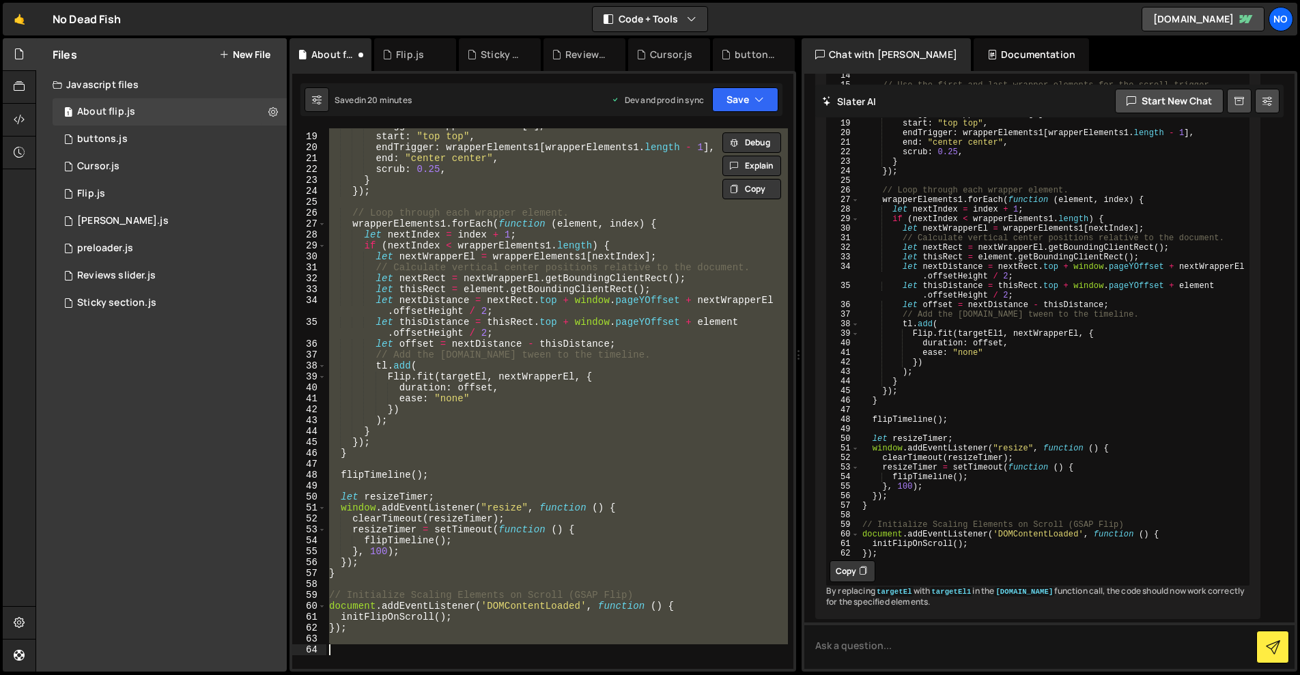
type textarea "});"
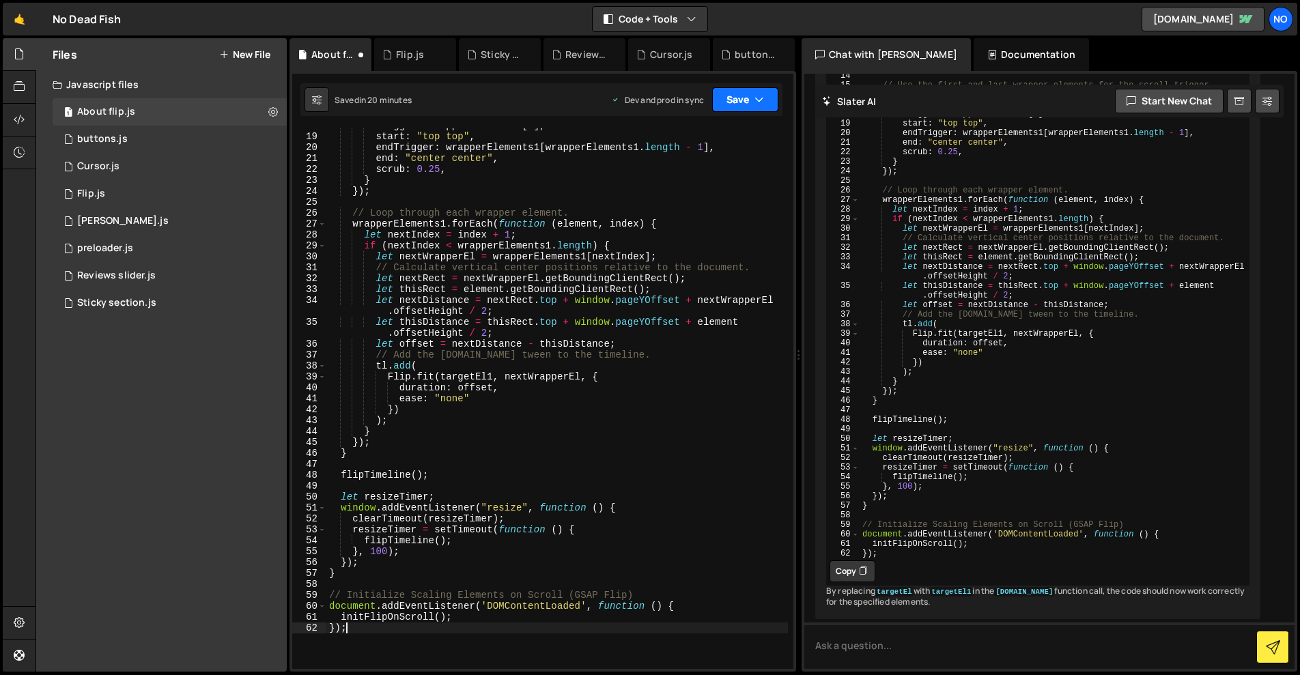
click at [754, 98] on button "Save" at bounding box center [745, 99] width 66 height 25
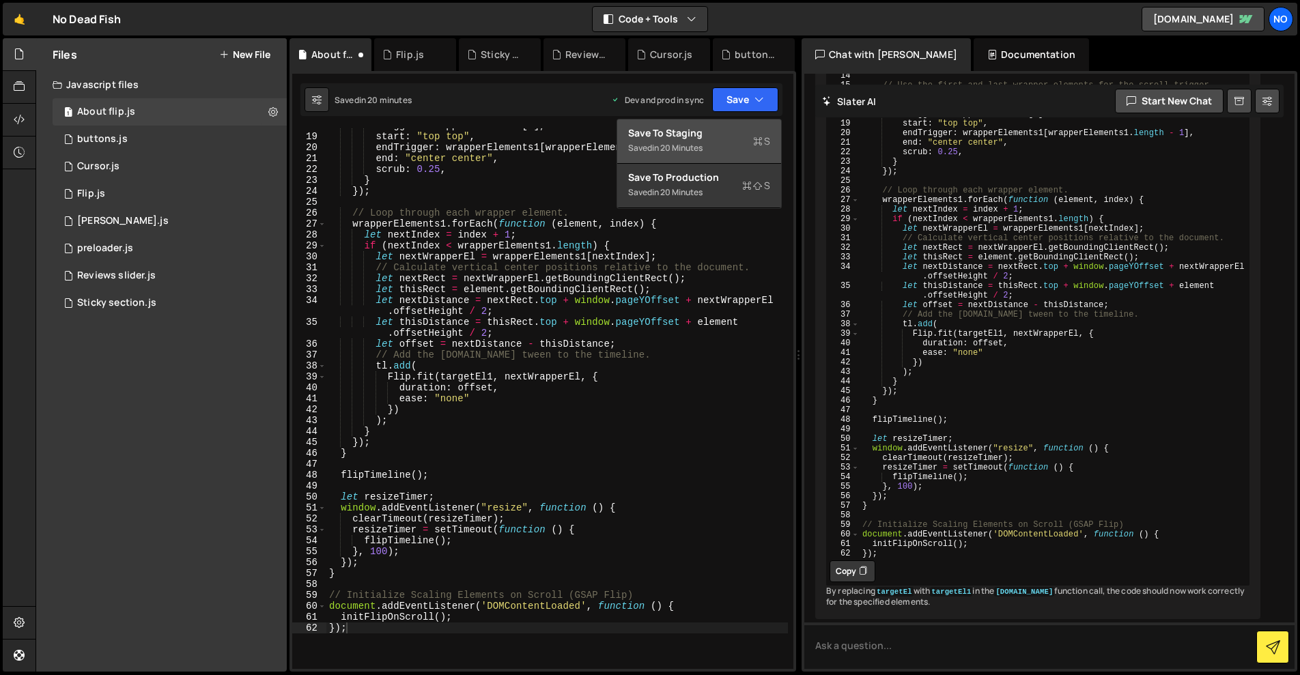
click at [728, 128] on div "Save to Staging S" at bounding box center [699, 133] width 142 height 14
click at [737, 94] on button "Save" at bounding box center [745, 99] width 66 height 25
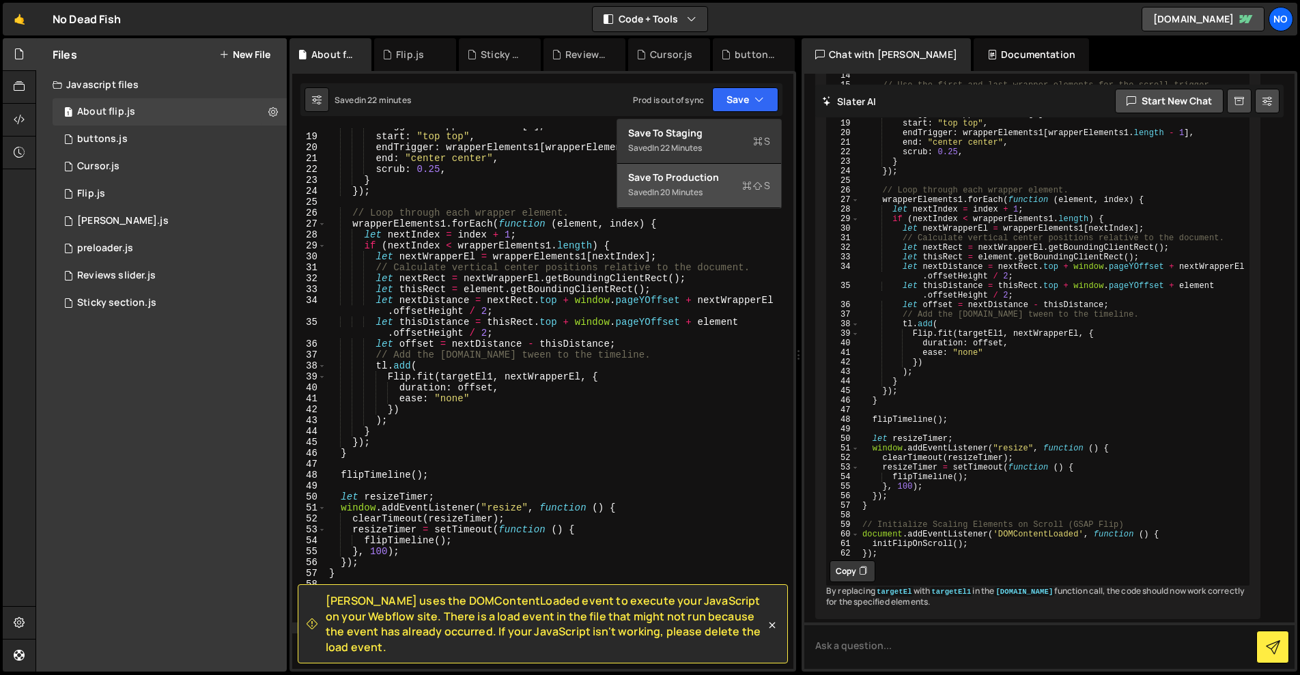
click at [713, 174] on div "Save to Production S" at bounding box center [699, 178] width 142 height 14
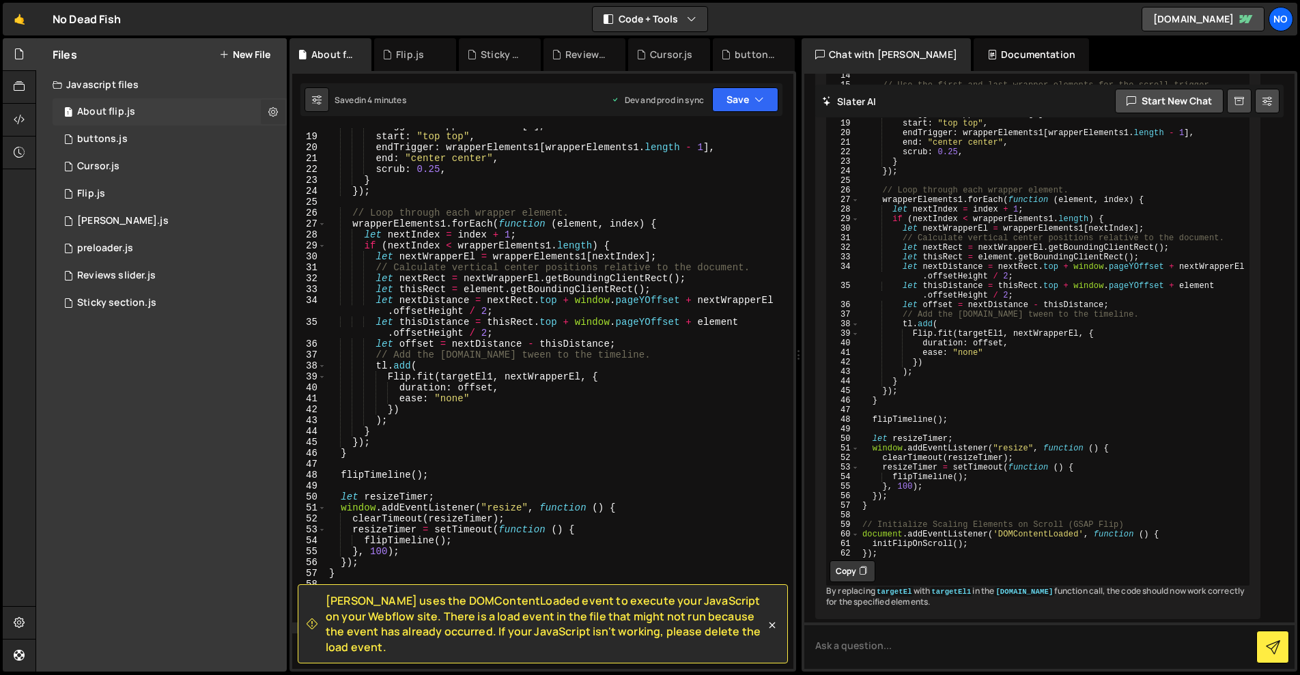
click at [272, 106] on icon at bounding box center [273, 111] width 10 height 13
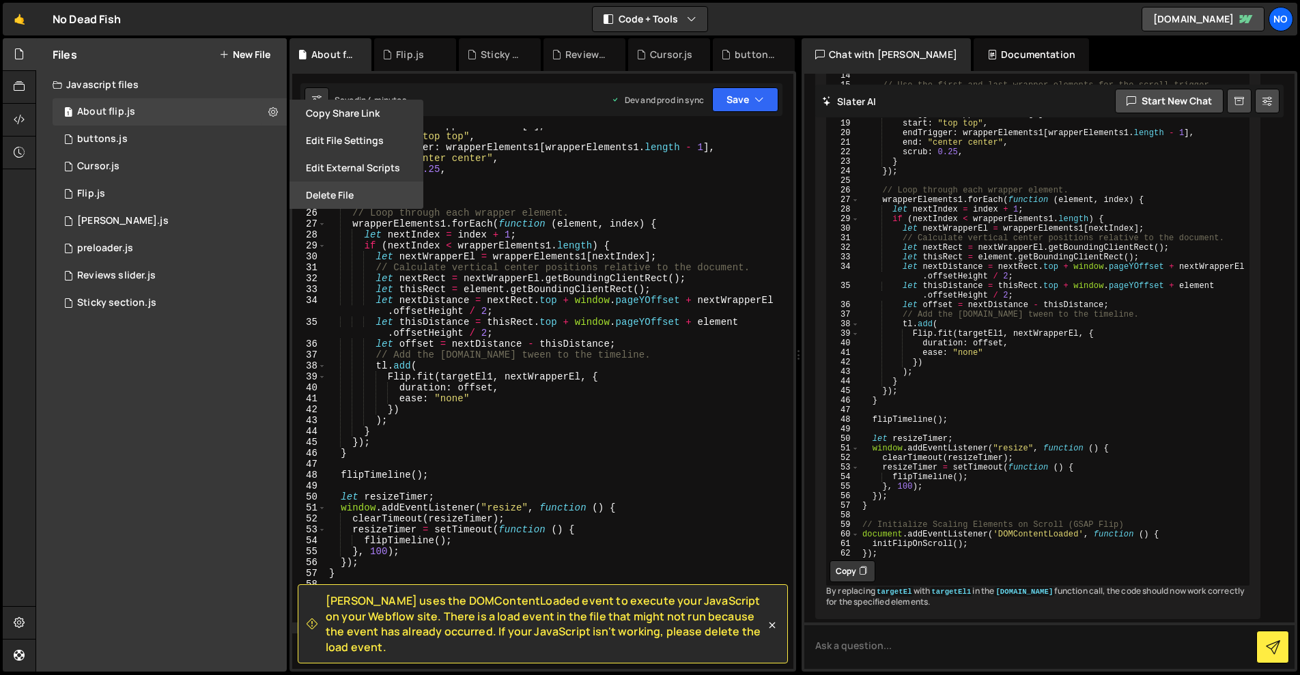
click at [342, 187] on button "Delete File" at bounding box center [356, 195] width 134 height 27
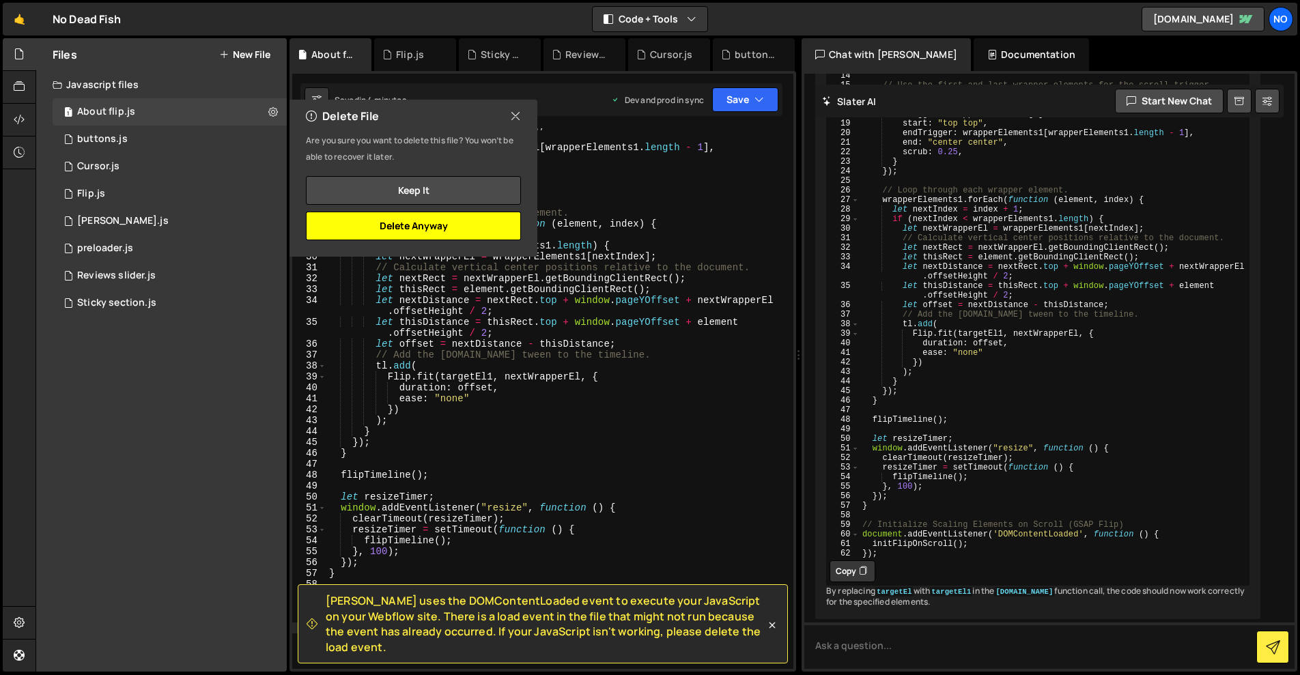
click at [496, 227] on button "Delete Anyway" at bounding box center [413, 226] width 215 height 29
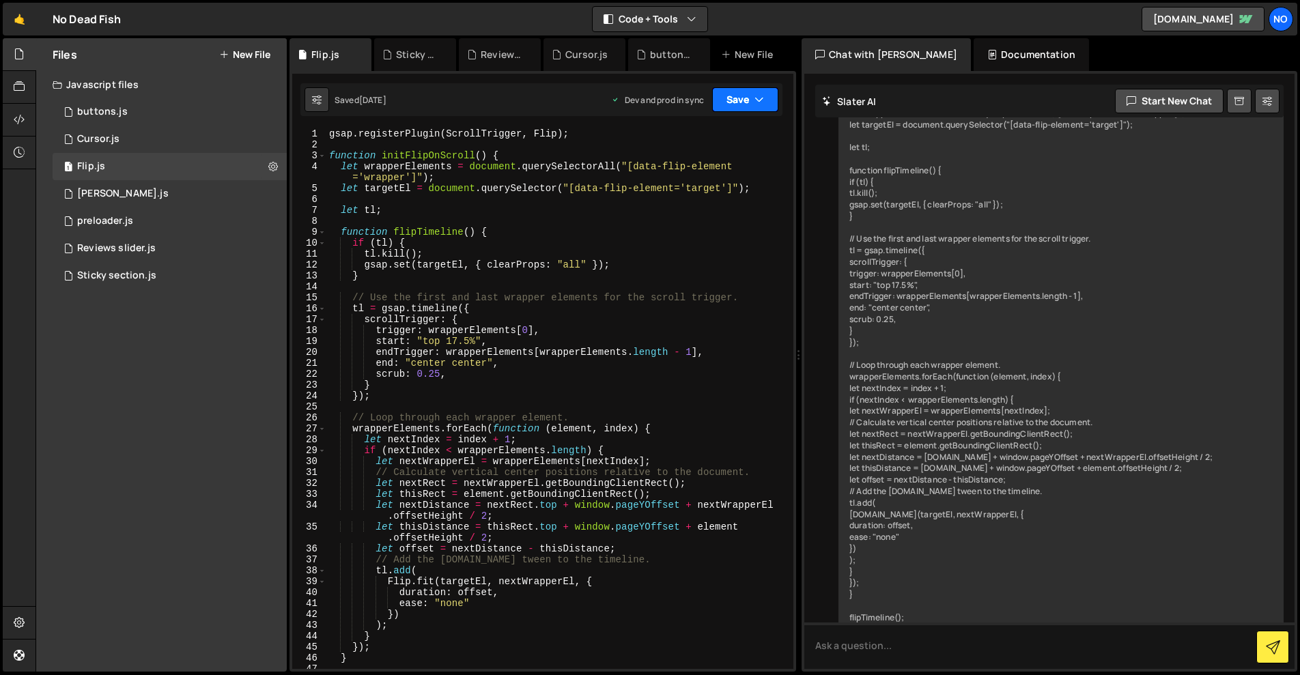
scroll to position [2616, 0]
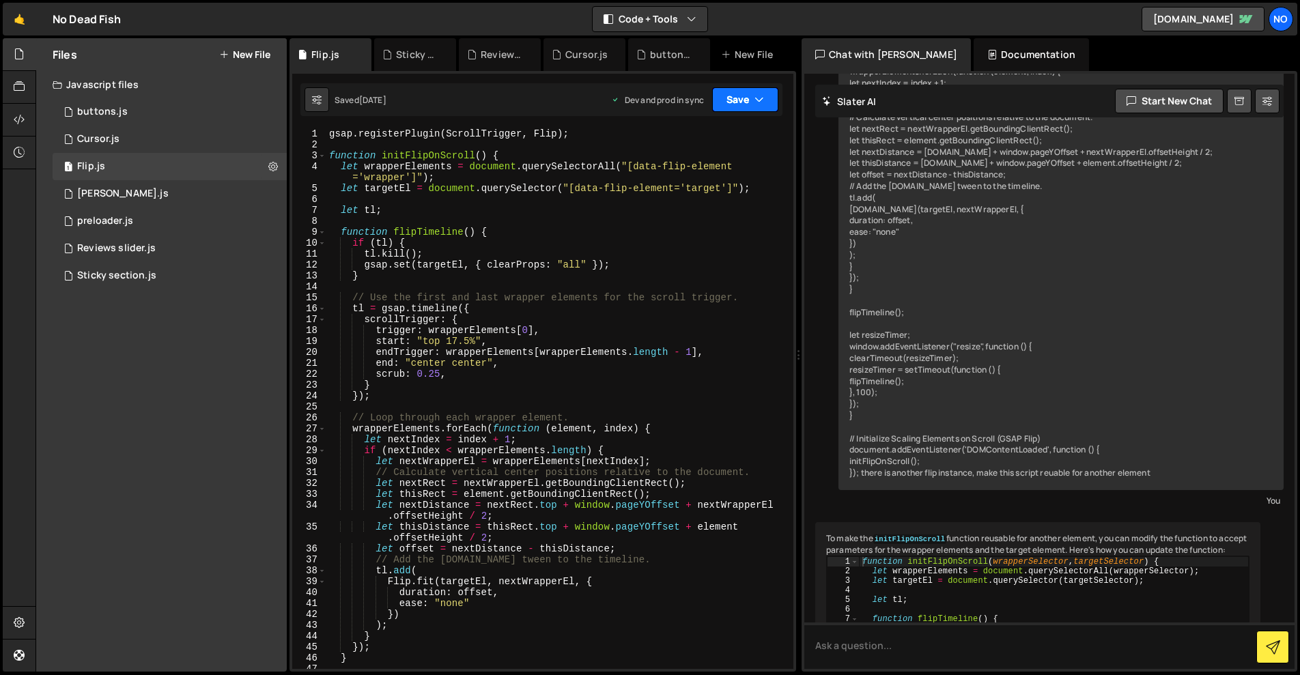
click at [746, 100] on button "Save" at bounding box center [745, 99] width 66 height 25
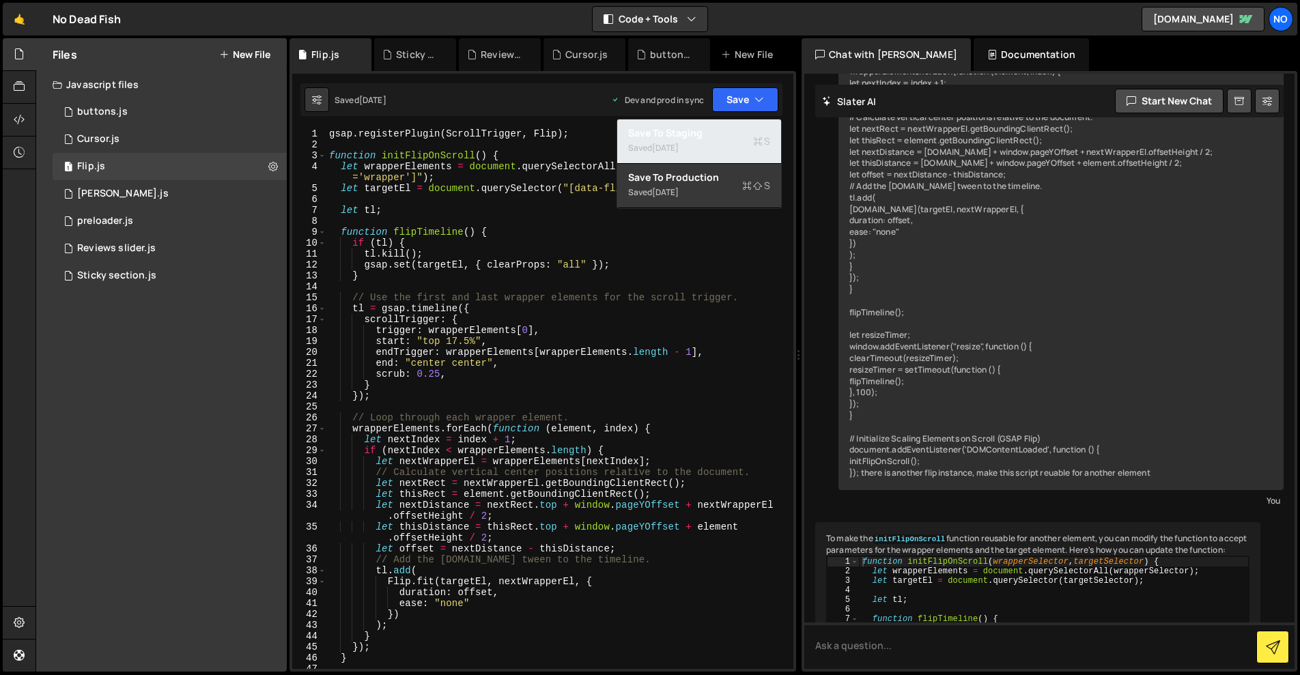
click at [734, 127] on div "Save to Staging S" at bounding box center [699, 133] width 142 height 14
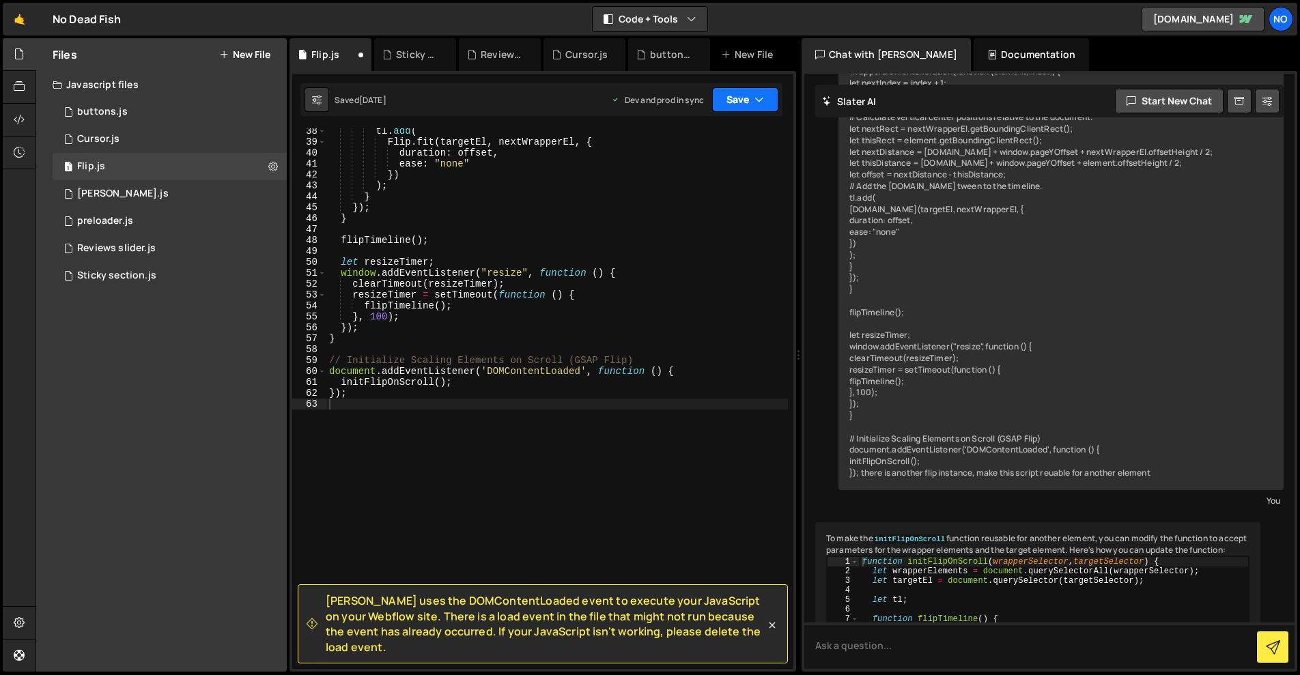
scroll to position [440, 0]
click at [737, 98] on button "Save" at bounding box center [745, 99] width 66 height 25
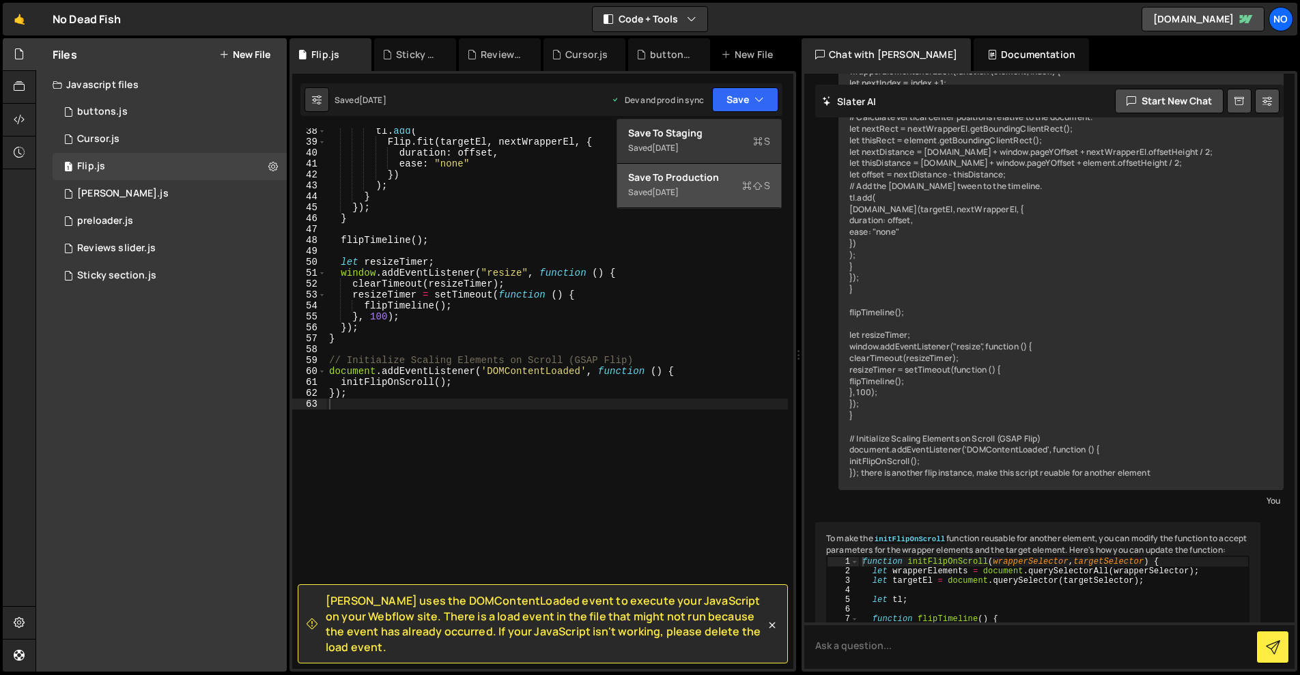
click at [728, 167] on button "Save to Production S Saved [DATE]" at bounding box center [699, 186] width 164 height 44
